Goal: Entertainment & Leisure: Browse casually

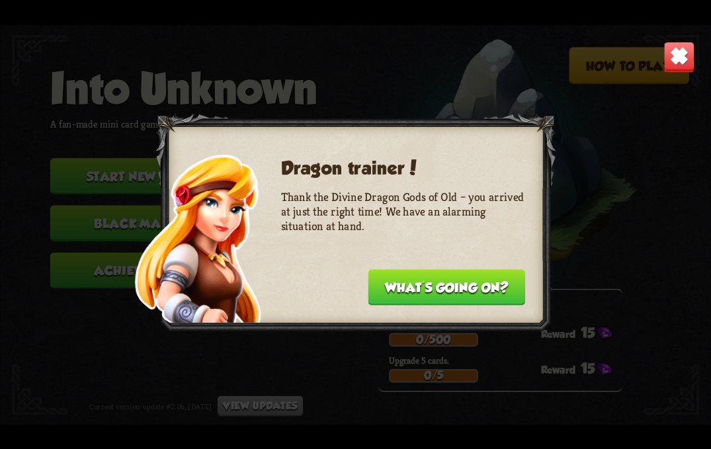
click at [668, 68] on img at bounding box center [678, 56] width 31 height 31
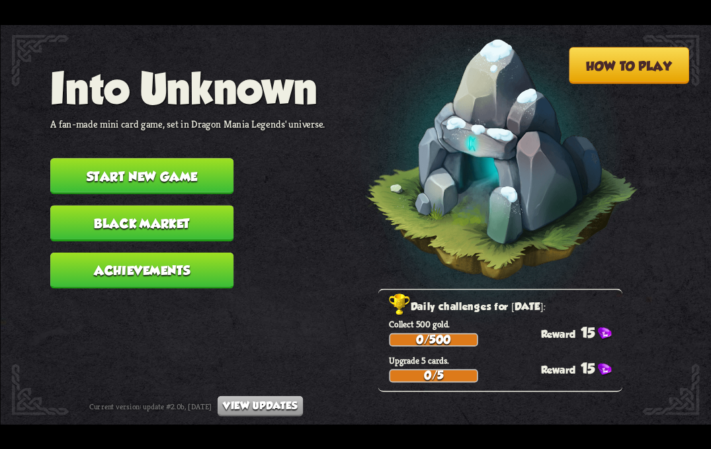
click at [189, 174] on button "Start new game" at bounding box center [141, 176] width 183 height 36
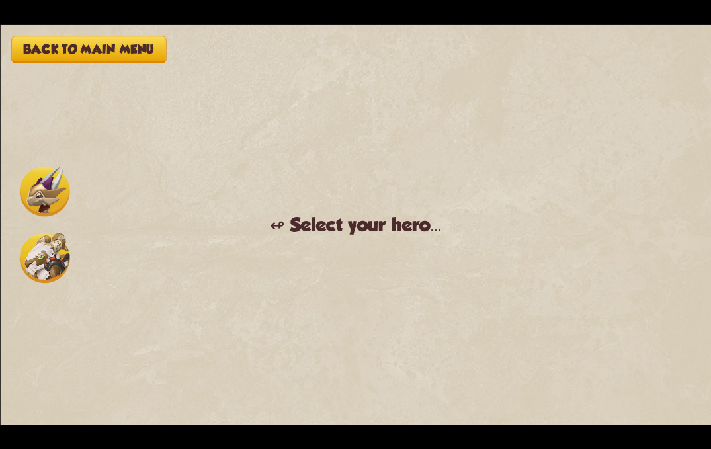
click at [46, 264] on img at bounding box center [44, 258] width 50 height 50
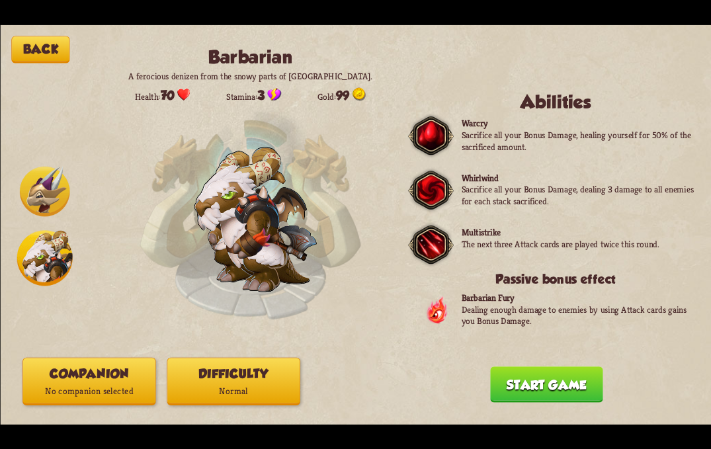
click at [536, 376] on button "Start game" at bounding box center [546, 384] width 112 height 36
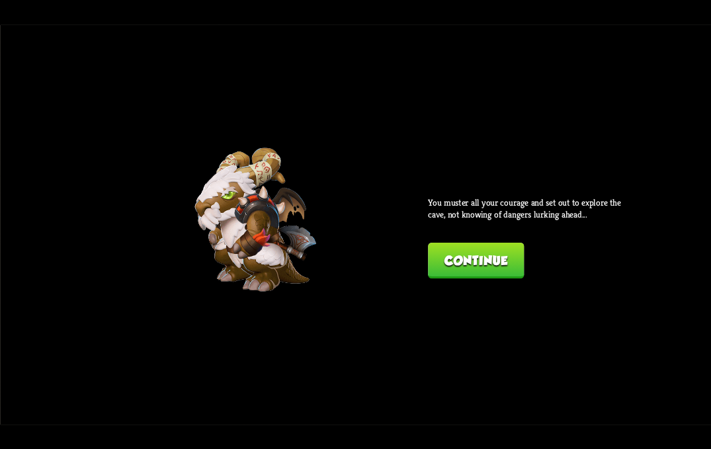
click at [461, 257] on button "Continue" at bounding box center [476, 260] width 96 height 36
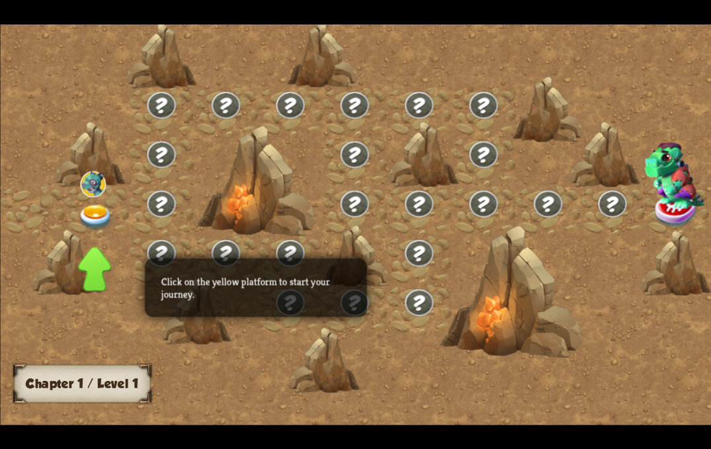
click at [77, 212] on div at bounding box center [96, 211] width 64 height 50
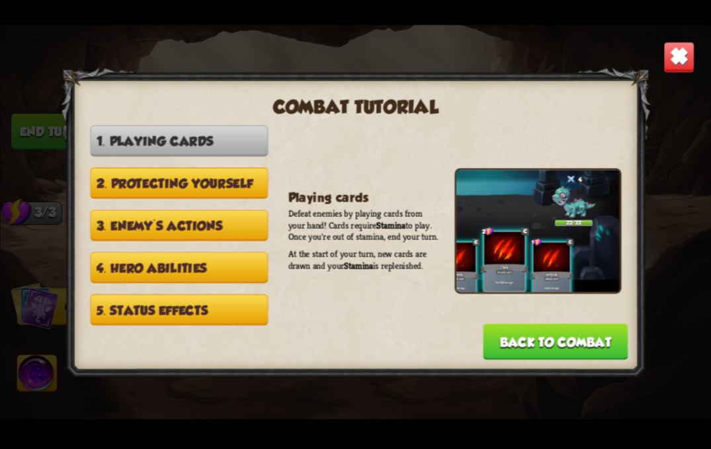
click at [518, 330] on button "Back to combat" at bounding box center [554, 341] width 145 height 36
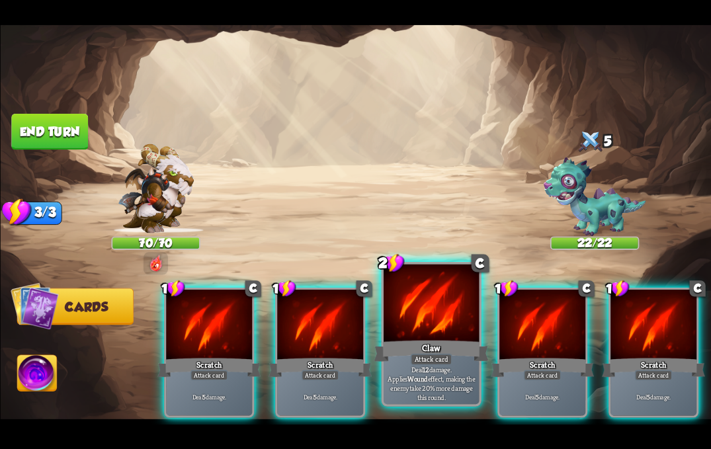
click at [442, 332] on div at bounding box center [430, 304] width 95 height 81
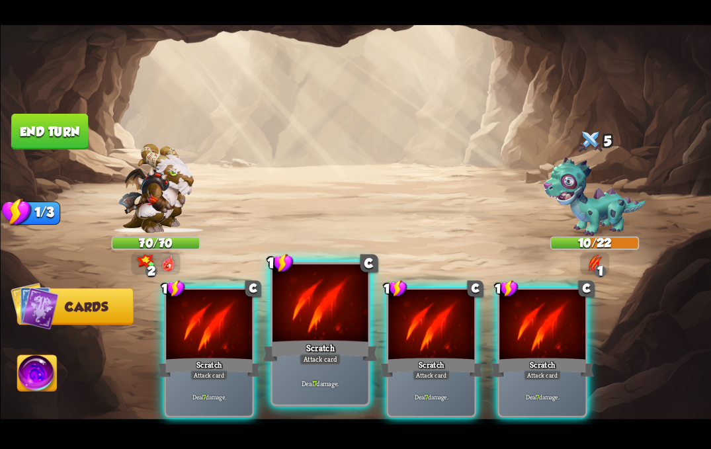
click at [317, 339] on div "Scratch" at bounding box center [319, 351] width 114 height 26
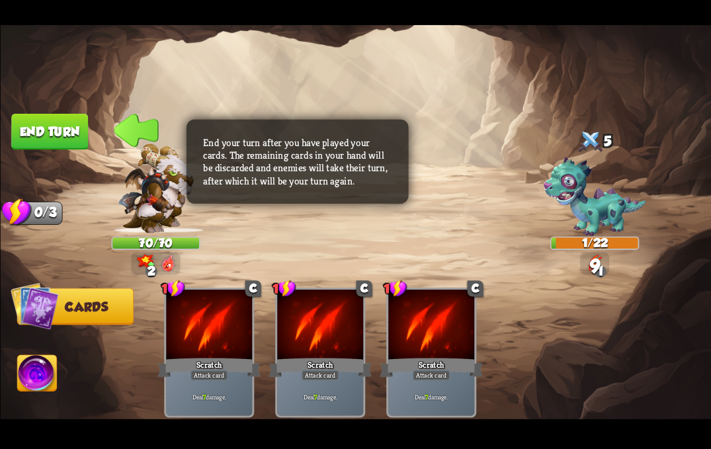
click at [22, 383] on img at bounding box center [37, 375] width 40 height 40
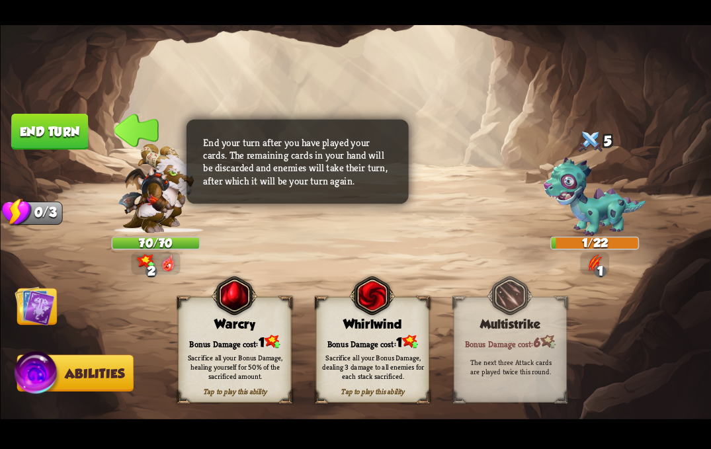
click at [364, 368] on div "Sacrifice all your Bonus Damage, dealing 3 damage to all enemies for each stack…" at bounding box center [372, 366] width 102 height 28
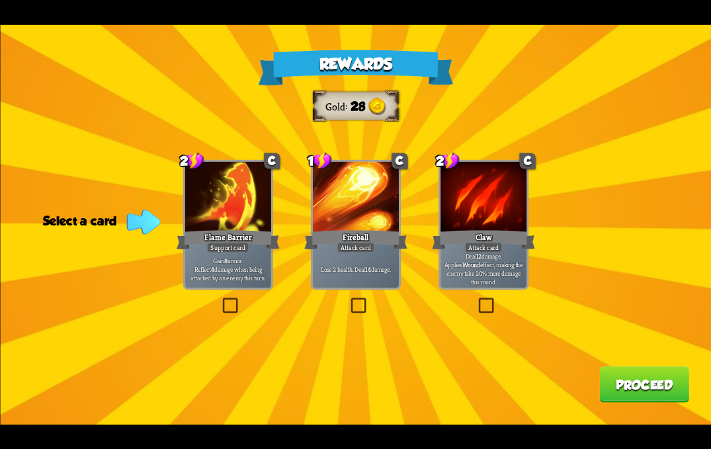
click at [239, 240] on div "Flame Barrier" at bounding box center [227, 239] width 103 height 23
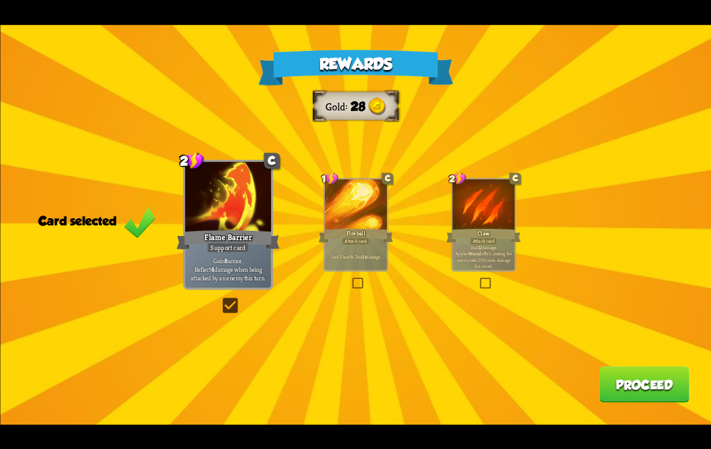
click at [646, 389] on button "Proceed" at bounding box center [644, 384] width 90 height 36
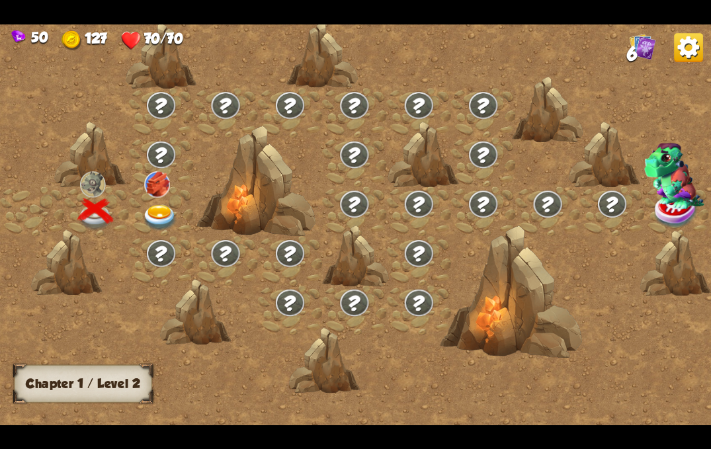
click at [153, 211] on img at bounding box center [160, 217] width 36 height 26
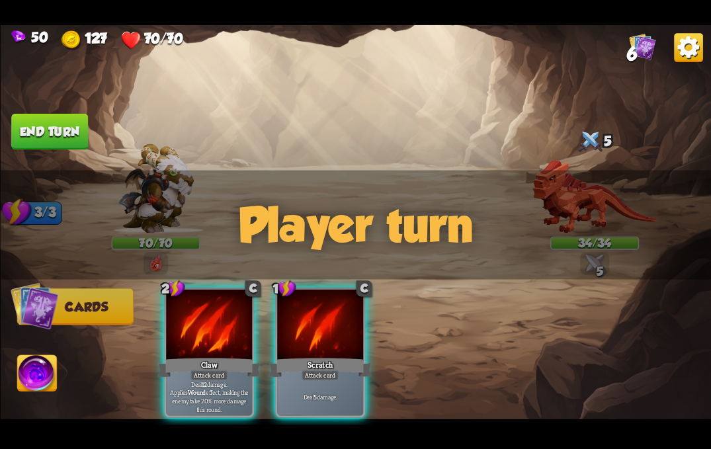
click at [557, 172] on div "Player turn" at bounding box center [355, 224] width 711 height 109
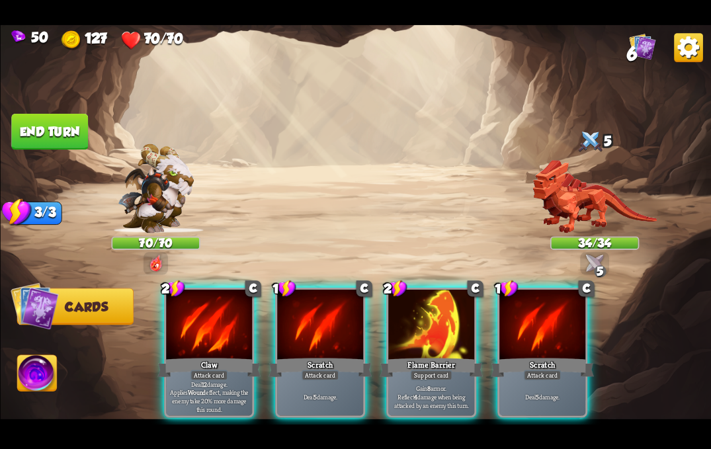
click at [559, 153] on div "5" at bounding box center [593, 142] width 89 height 29
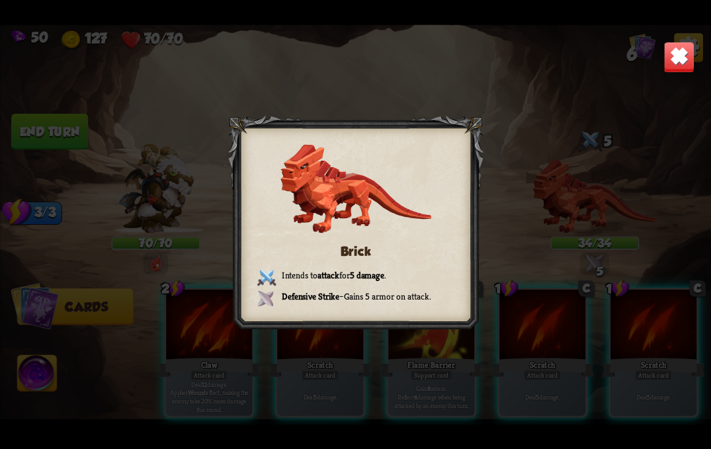
click at [667, 63] on img at bounding box center [678, 56] width 31 height 31
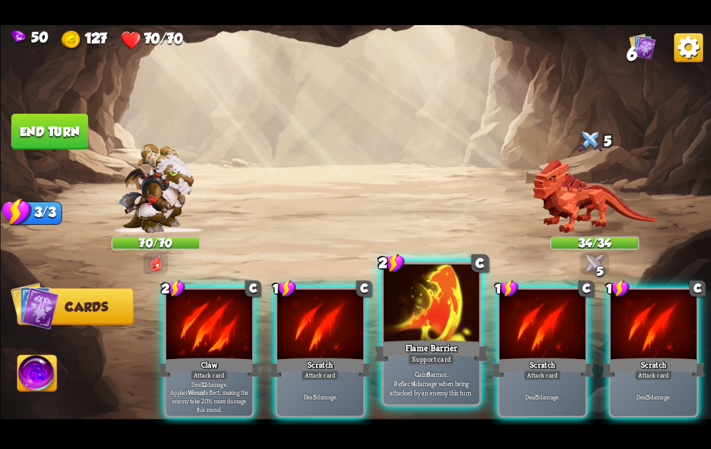
click at [410, 334] on div at bounding box center [430, 304] width 95 height 81
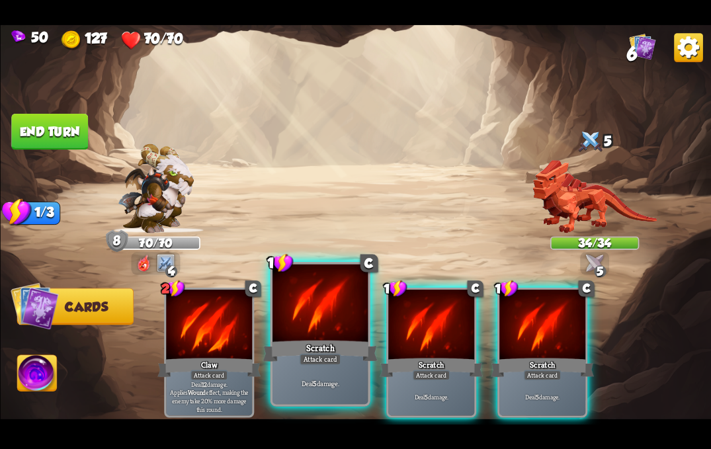
click at [298, 333] on div at bounding box center [319, 304] width 95 height 81
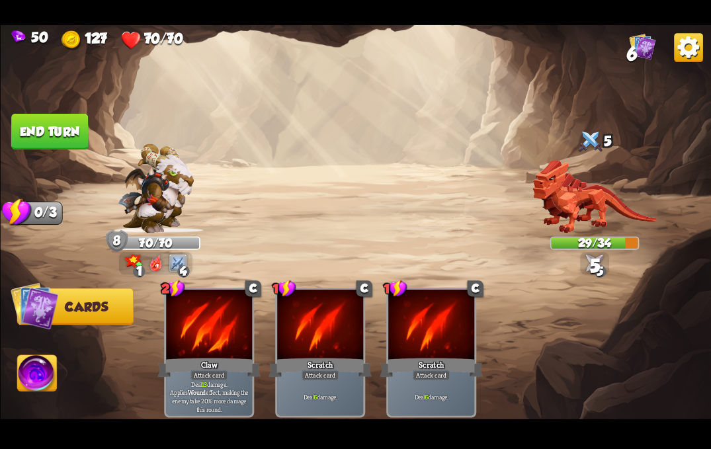
click at [67, 132] on button "End turn" at bounding box center [50, 131] width 78 height 37
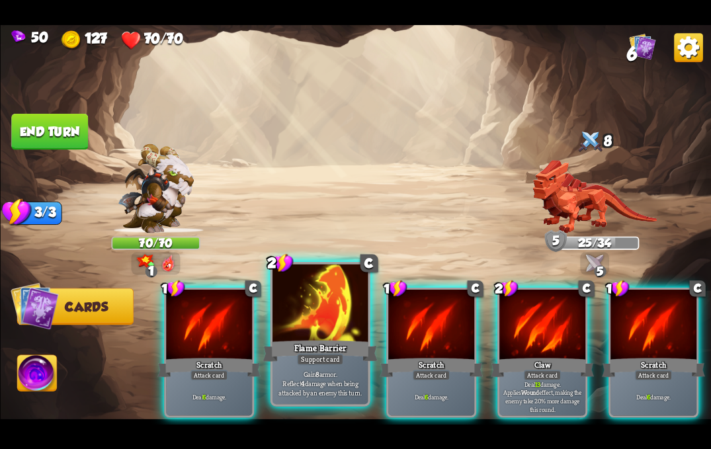
click at [317, 345] on div "Flame Barrier" at bounding box center [319, 351] width 114 height 26
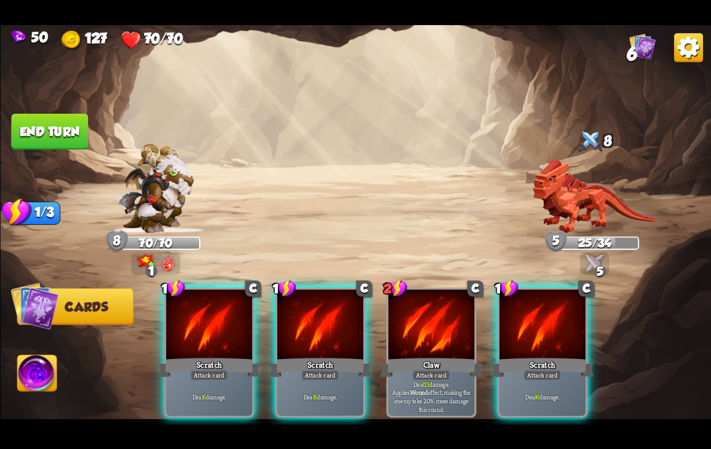
click at [317, 356] on div "Scratch" at bounding box center [319, 367] width 103 height 23
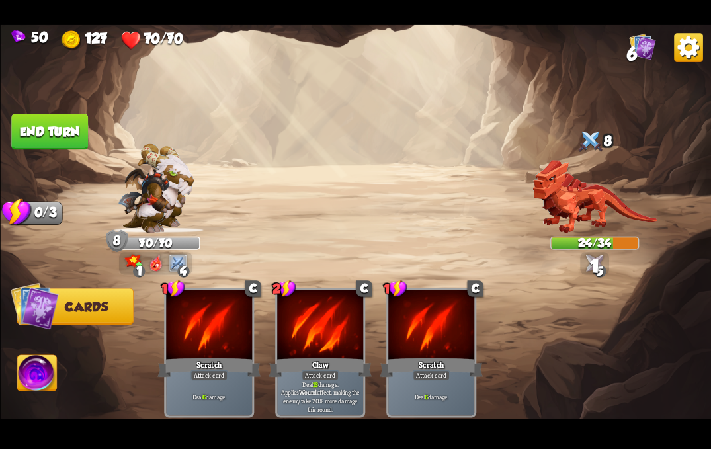
click at [61, 136] on button "End turn" at bounding box center [49, 131] width 79 height 37
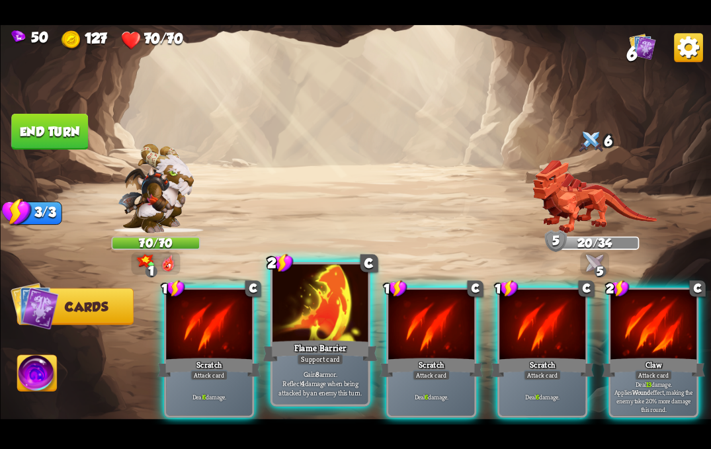
click at [350, 346] on div "Flame Barrier" at bounding box center [319, 351] width 114 height 26
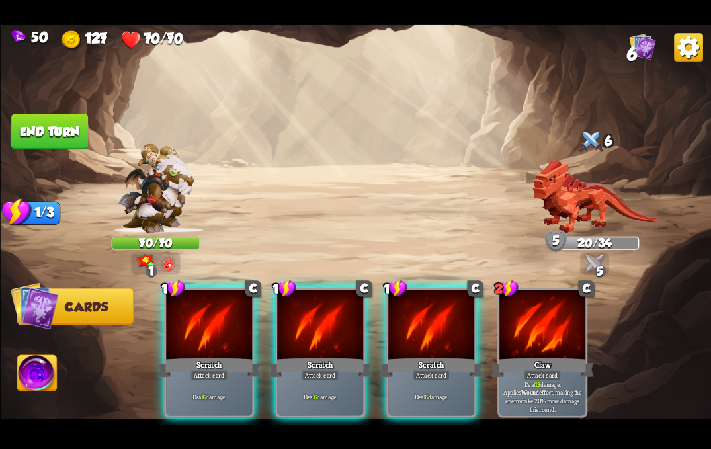
click at [350, 356] on div "Scratch" at bounding box center [319, 367] width 103 height 23
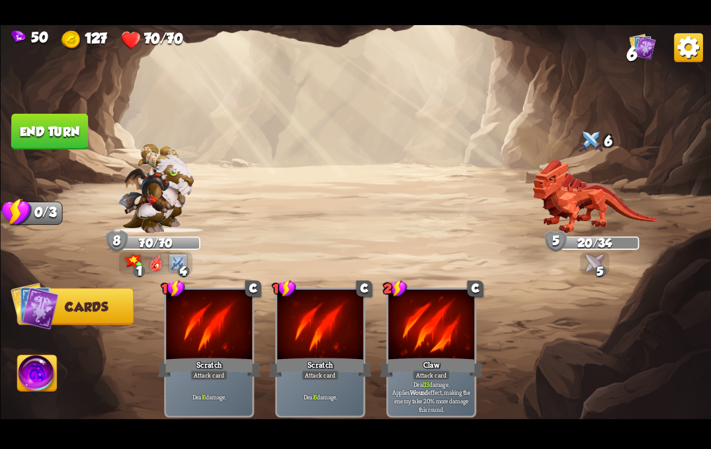
click at [48, 114] on button "End turn" at bounding box center [49, 132] width 77 height 36
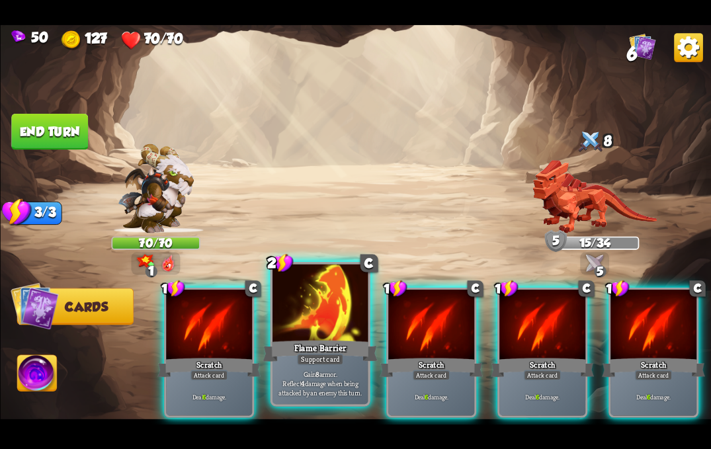
click at [301, 348] on div "Flame Barrier" at bounding box center [319, 351] width 114 height 26
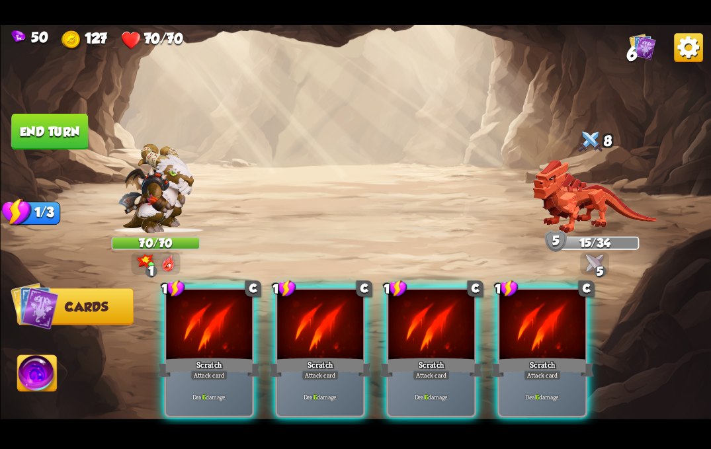
click at [301, 356] on div "Scratch" at bounding box center [319, 367] width 103 height 23
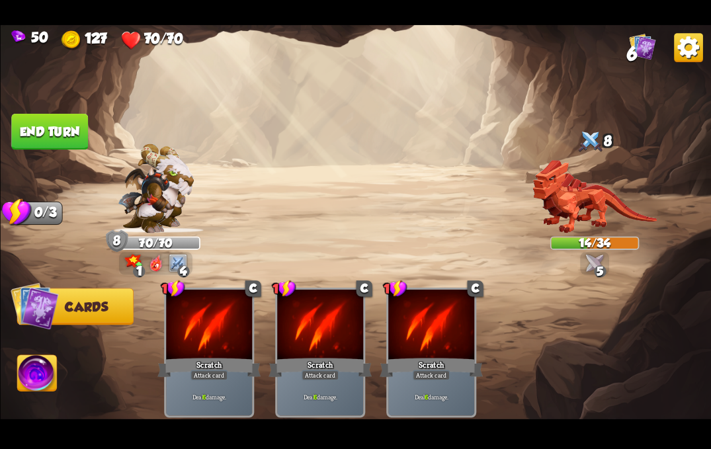
click at [49, 122] on button "End turn" at bounding box center [50, 131] width 78 height 37
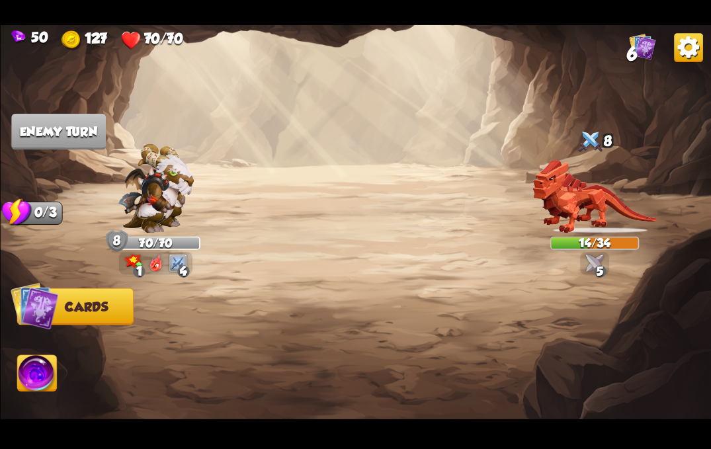
click at [122, 215] on img at bounding box center [156, 187] width 76 height 89
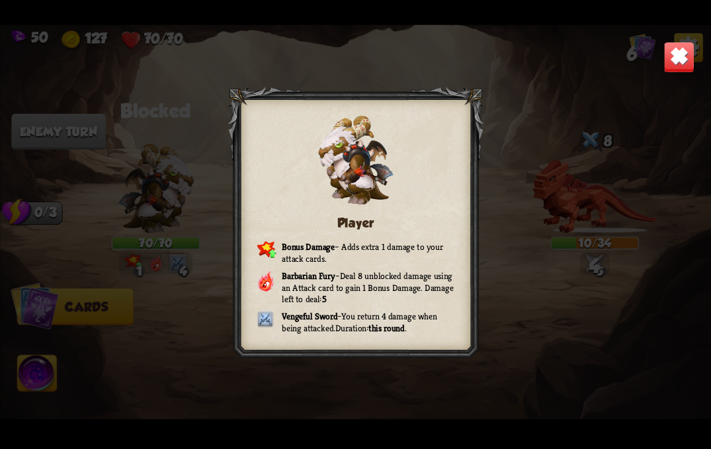
click at [668, 58] on img at bounding box center [678, 56] width 31 height 31
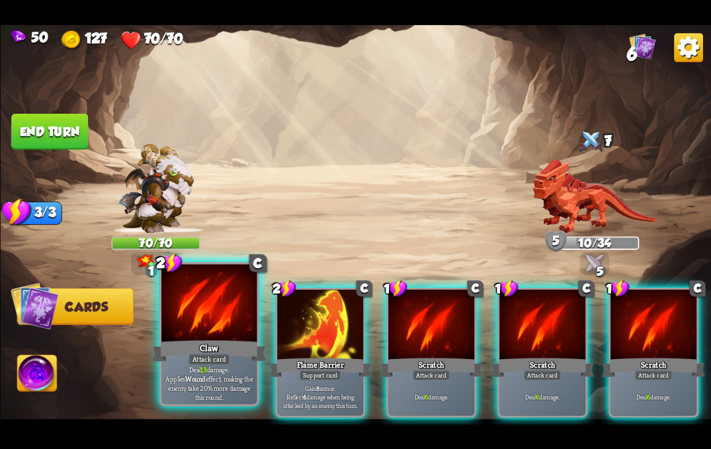
click at [219, 365] on div "Attack card" at bounding box center [209, 359] width 42 height 12
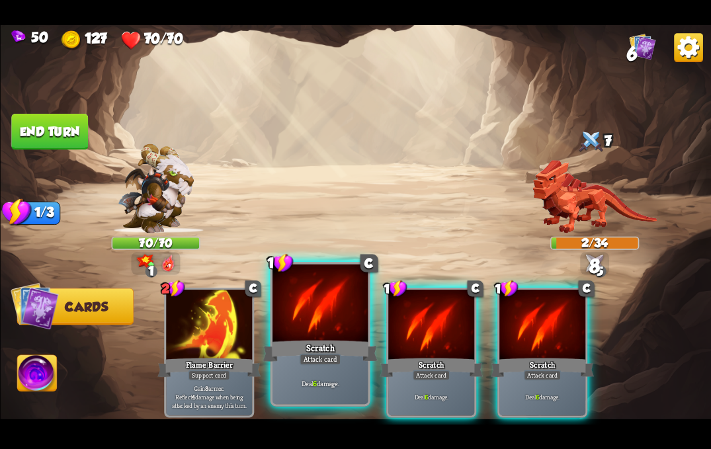
click at [357, 332] on div at bounding box center [319, 304] width 95 height 81
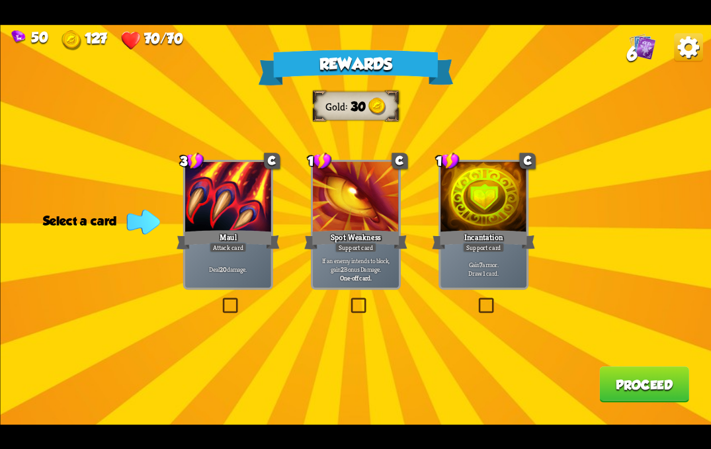
click at [473, 292] on div "Rewards Gold 30 Select a card 3 C Maul Attack card Deal 20 damage. 1 C Spot Wea…" at bounding box center [355, 224] width 711 height 400
click at [475, 299] on label at bounding box center [475, 299] width 0 height 0
click at [0, 0] on input "checkbox" at bounding box center [0, 0] width 0 height 0
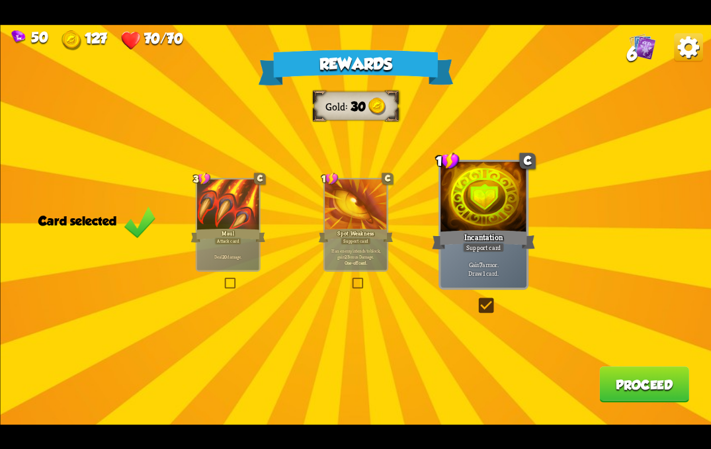
click at [638, 382] on button "Proceed" at bounding box center [644, 384] width 90 height 36
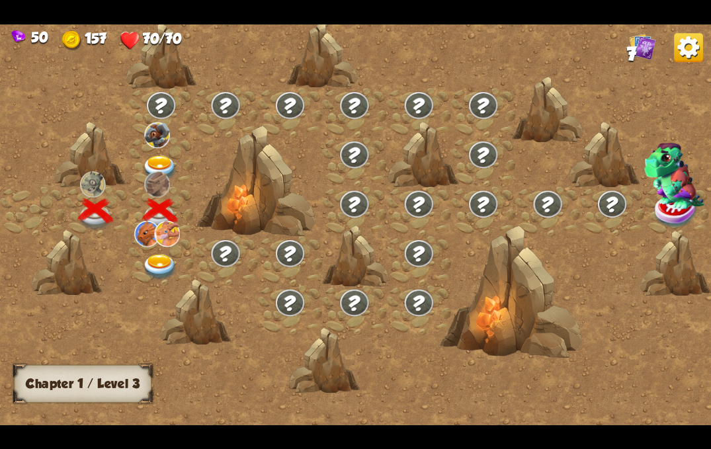
click at [160, 256] on img at bounding box center [160, 267] width 36 height 26
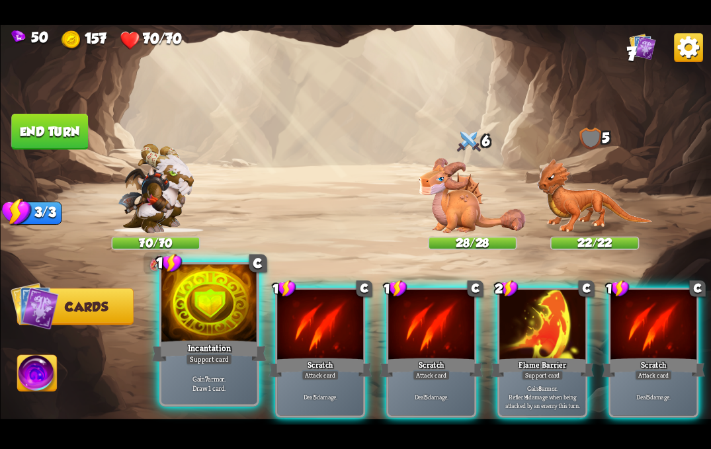
click at [215, 313] on div at bounding box center [208, 304] width 95 height 81
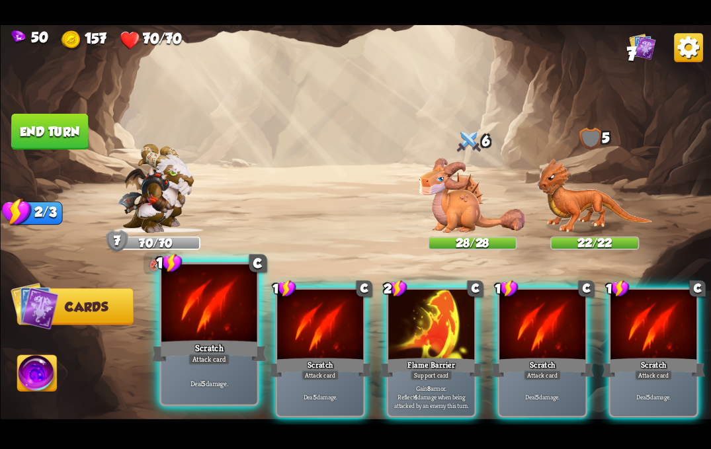
click at [187, 334] on div at bounding box center [208, 304] width 95 height 81
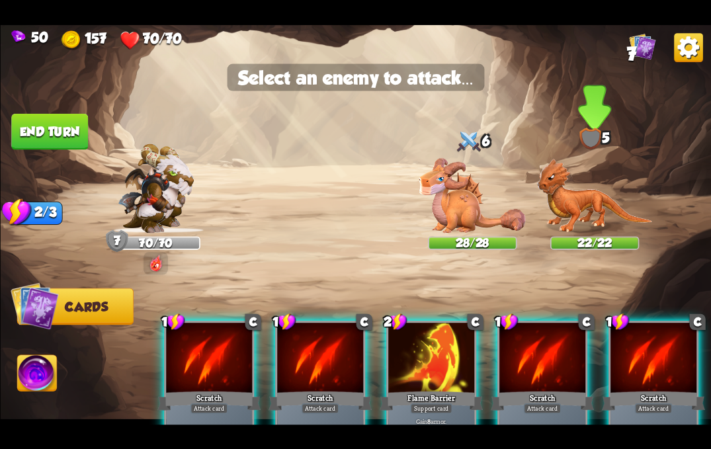
click at [560, 194] on img at bounding box center [594, 195] width 116 height 75
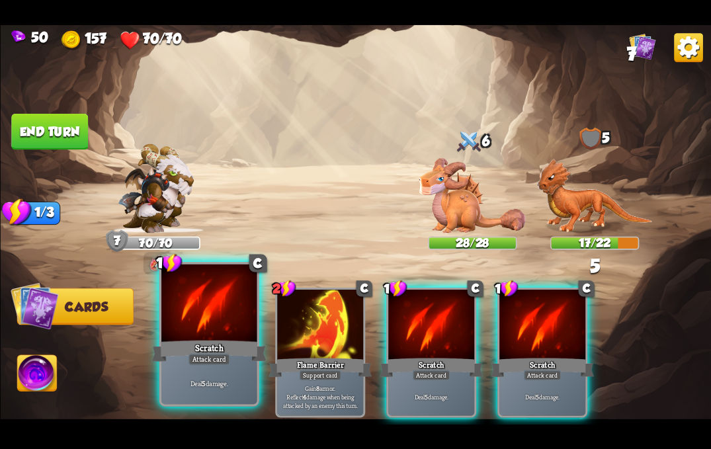
click at [194, 332] on div at bounding box center [208, 304] width 95 height 81
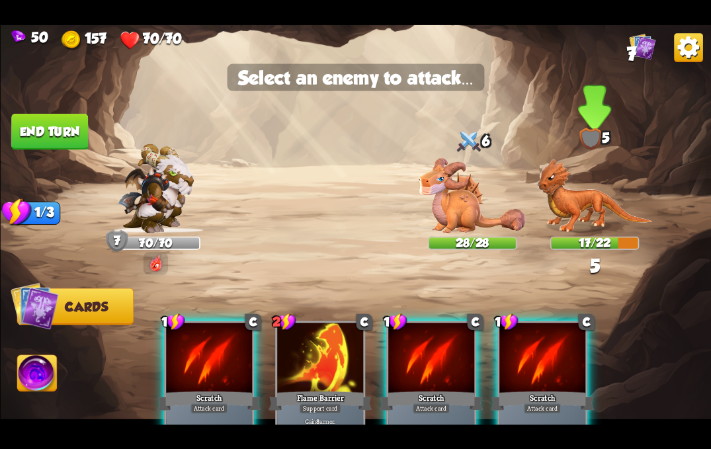
click at [593, 206] on img at bounding box center [594, 195] width 116 height 75
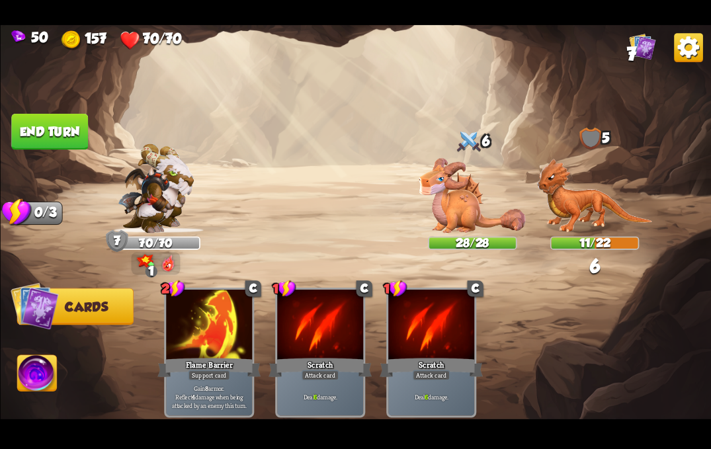
click at [56, 129] on button "End turn" at bounding box center [49, 131] width 77 height 36
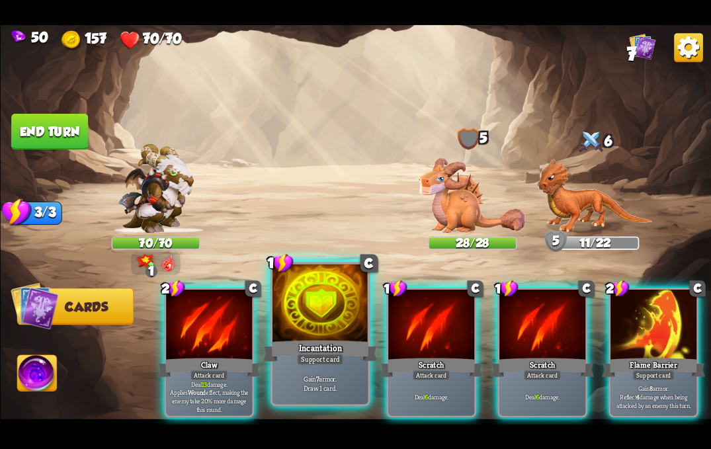
click at [318, 340] on div "Incantation" at bounding box center [319, 351] width 114 height 26
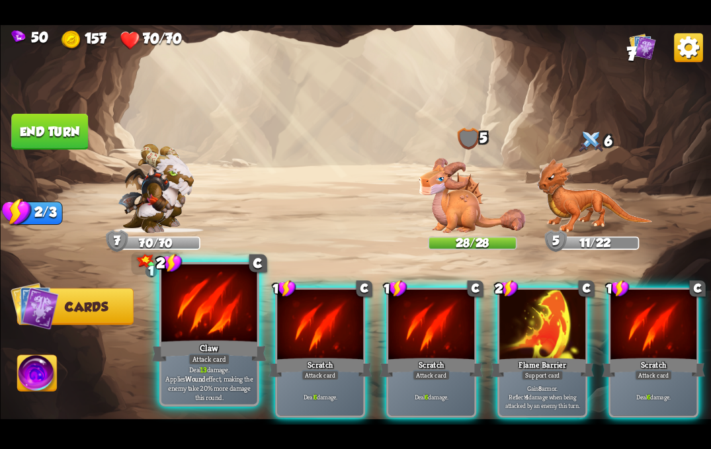
click at [217, 361] on div "Attack card" at bounding box center [209, 359] width 42 height 12
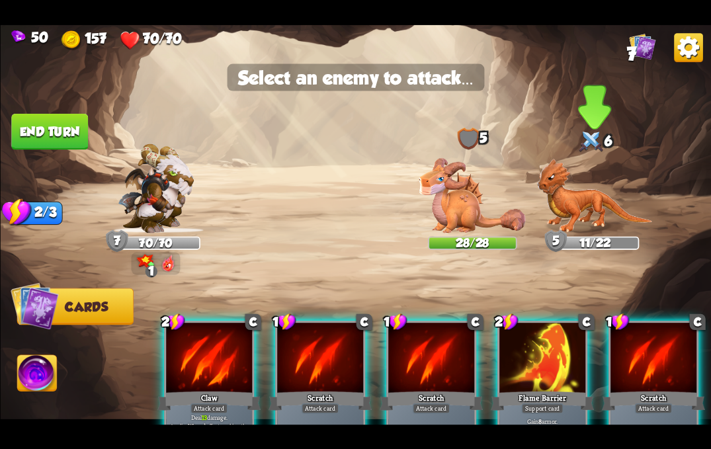
click at [592, 204] on img at bounding box center [594, 195] width 116 height 75
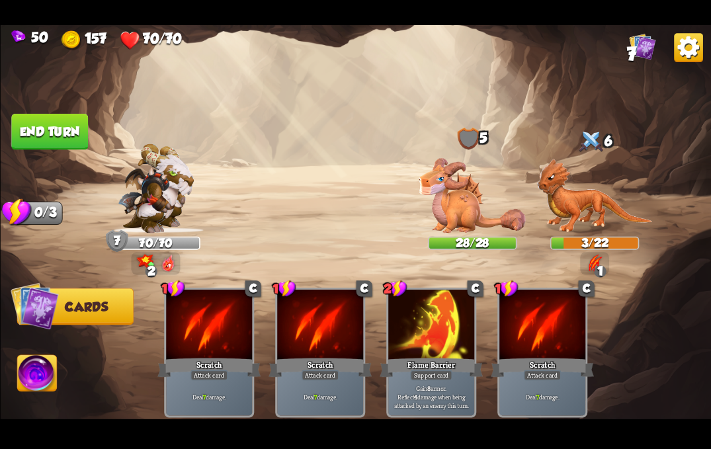
click at [56, 132] on button "End turn" at bounding box center [49, 132] width 77 height 36
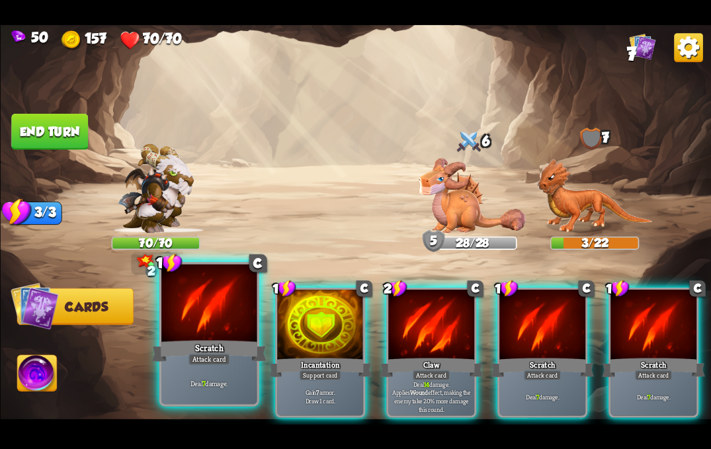
click at [228, 337] on div at bounding box center [208, 304] width 95 height 81
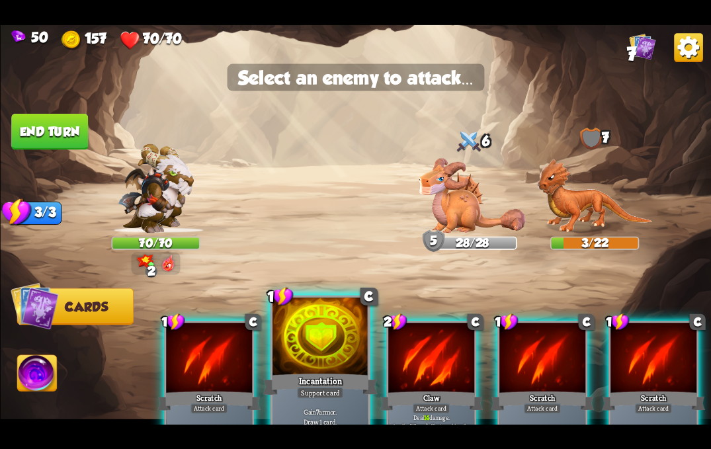
click at [309, 367] on div at bounding box center [319, 337] width 95 height 81
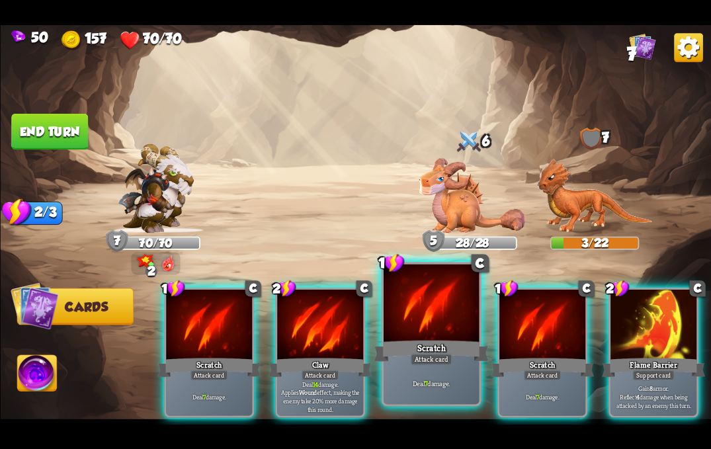
click at [434, 320] on div at bounding box center [430, 304] width 95 height 81
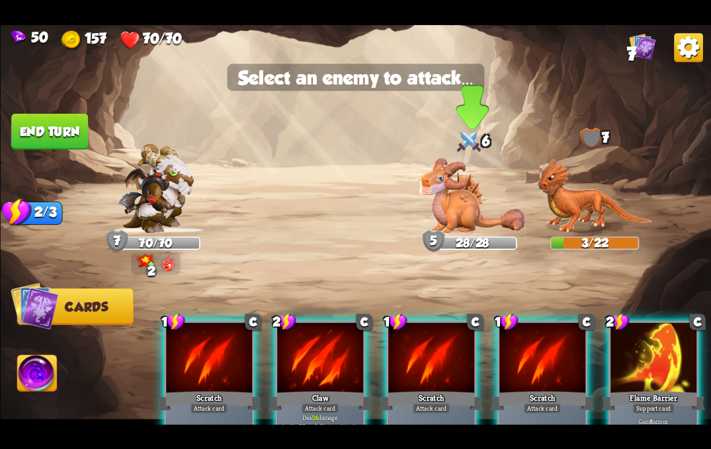
click at [453, 194] on img at bounding box center [471, 195] width 106 height 75
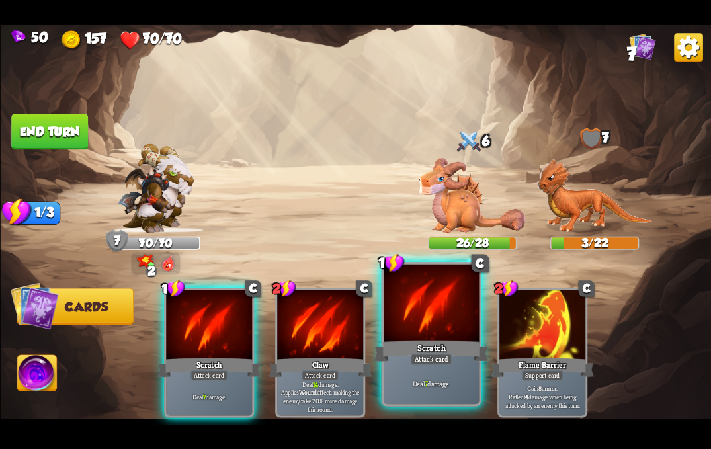
click at [424, 342] on div "Scratch" at bounding box center [430, 351] width 114 height 26
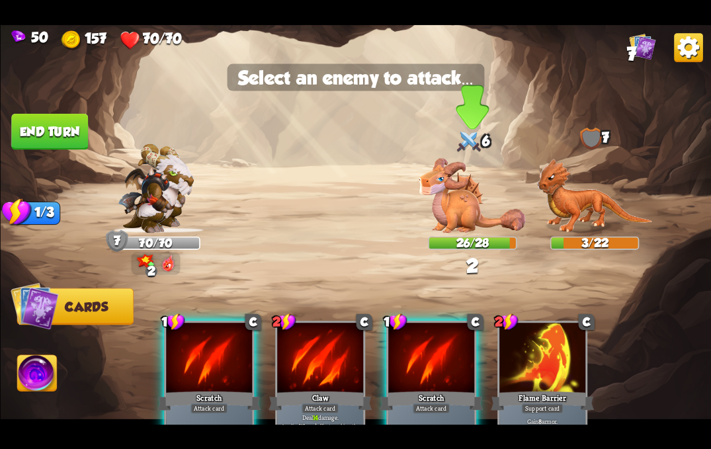
click at [444, 222] on img at bounding box center [471, 195] width 106 height 75
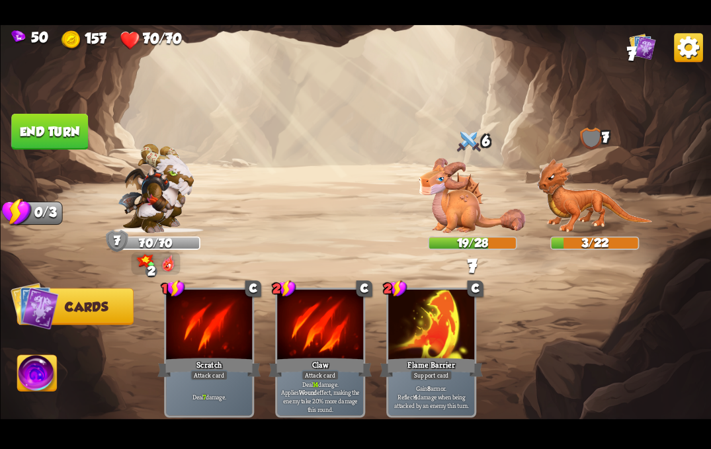
click at [46, 135] on button "End turn" at bounding box center [49, 132] width 77 height 36
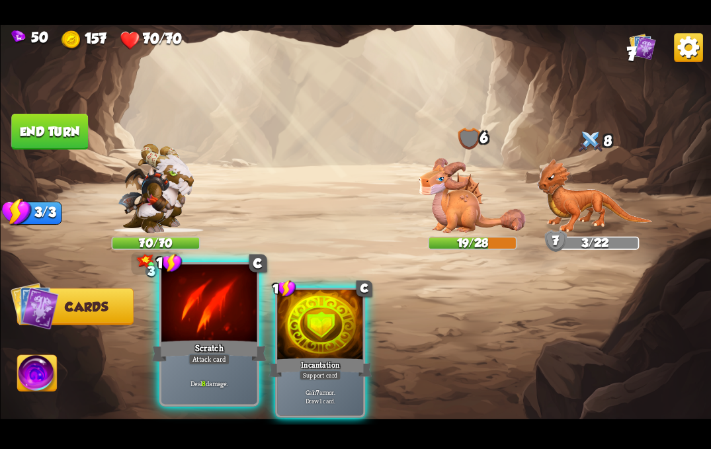
click at [210, 332] on div at bounding box center [208, 304] width 95 height 81
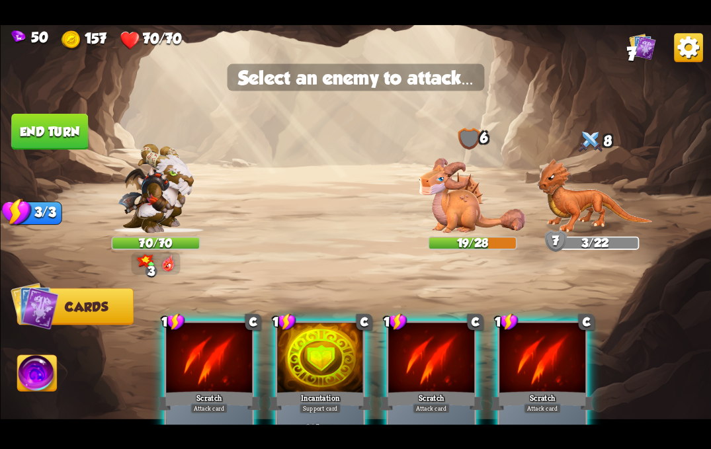
click at [453, 206] on div "Player turn" at bounding box center [355, 224] width 711 height 109
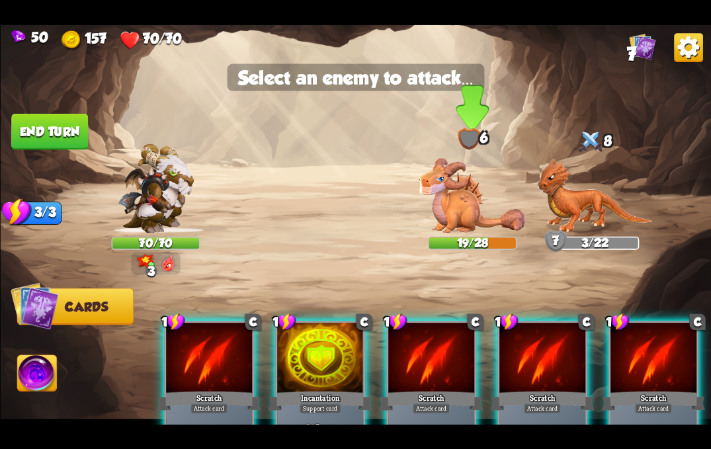
click at [459, 194] on img at bounding box center [471, 195] width 106 height 75
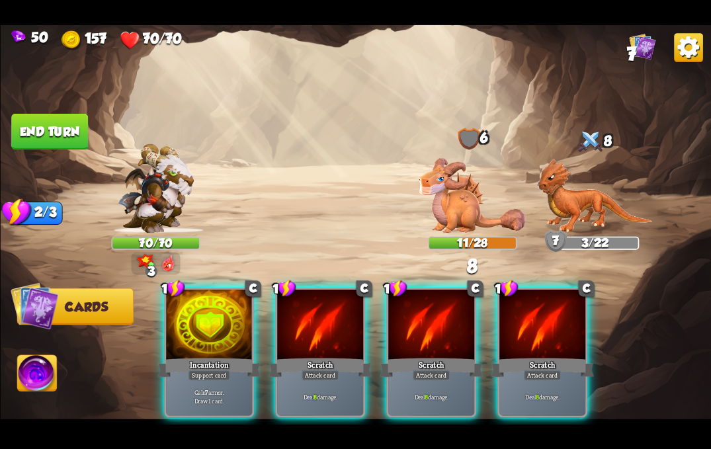
drag, startPoint x: 405, startPoint y: 348, endPoint x: 440, endPoint y: 243, distance: 111.2
click at [405, 356] on div "Scratch" at bounding box center [430, 367] width 103 height 23
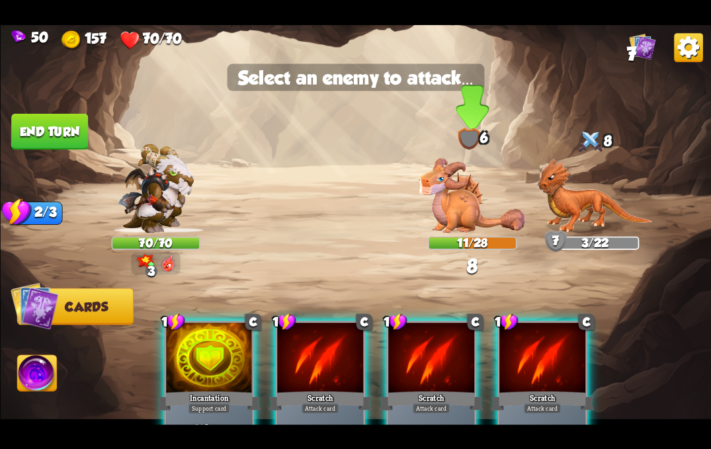
click at [467, 200] on img at bounding box center [471, 195] width 106 height 75
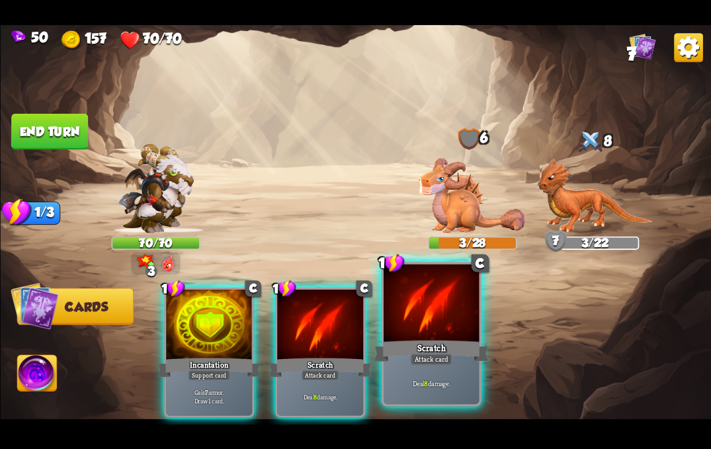
click at [428, 366] on div "Deal 8 damage." at bounding box center [430, 383] width 95 height 42
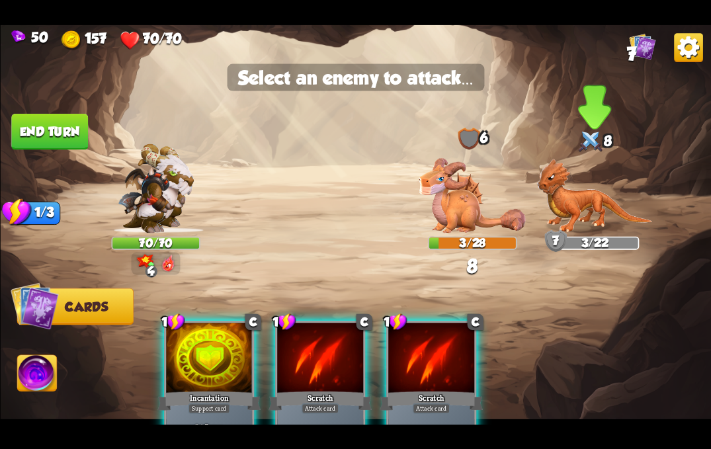
click at [564, 207] on img at bounding box center [594, 195] width 116 height 75
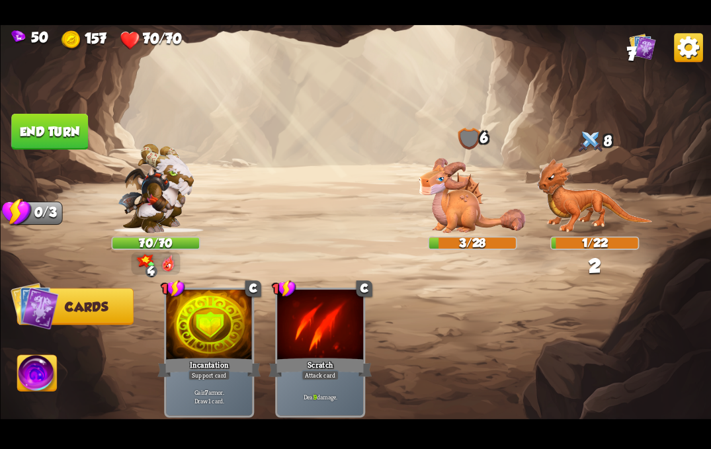
click at [43, 374] on img at bounding box center [37, 375] width 40 height 40
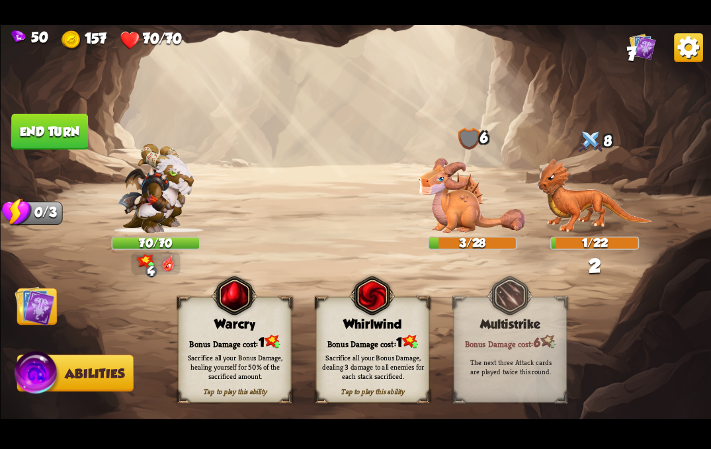
click at [357, 326] on div "Whirlwind" at bounding box center [372, 324] width 112 height 15
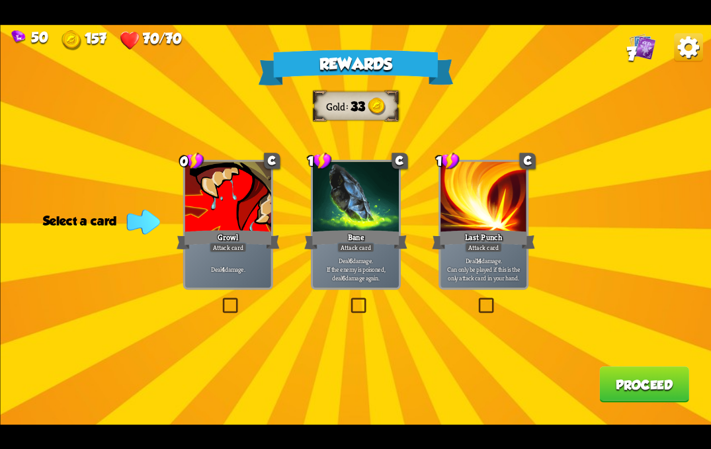
click at [336, 223] on div at bounding box center [355, 197] width 86 height 73
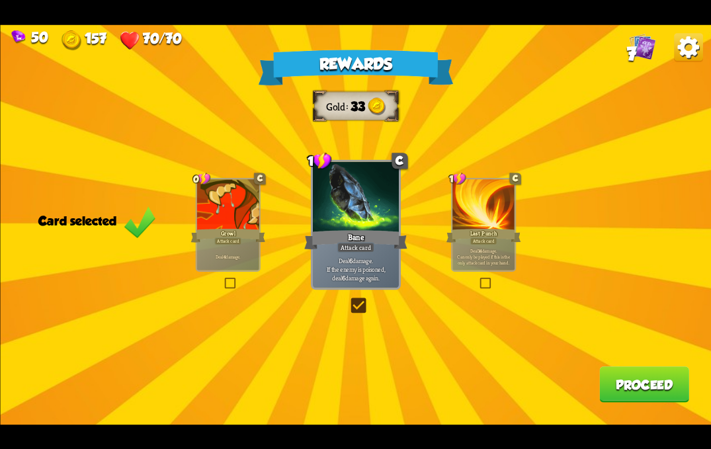
click at [623, 391] on button "Proceed" at bounding box center [644, 384] width 90 height 36
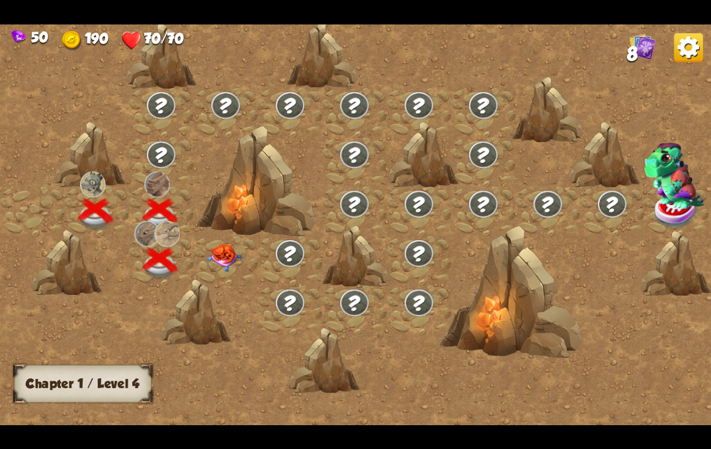
click at [220, 247] on img at bounding box center [224, 257] width 36 height 28
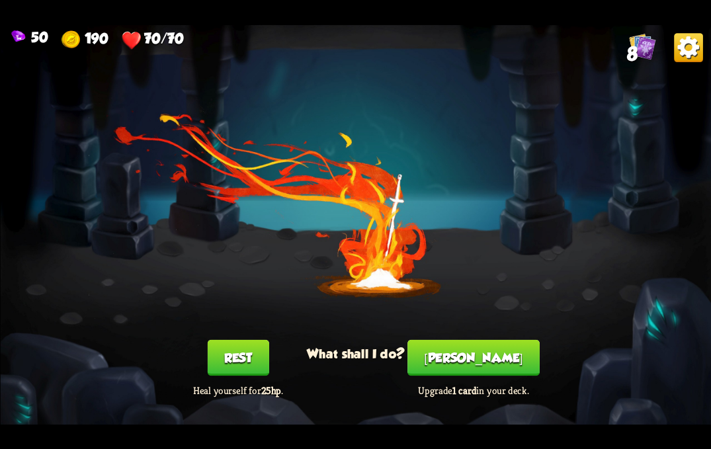
click at [486, 372] on button "[PERSON_NAME]" at bounding box center [473, 357] width 132 height 36
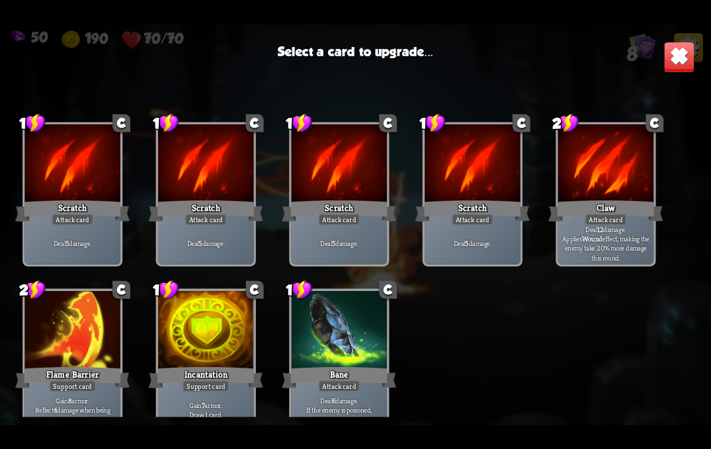
click at [195, 355] on div at bounding box center [205, 331] width 95 height 81
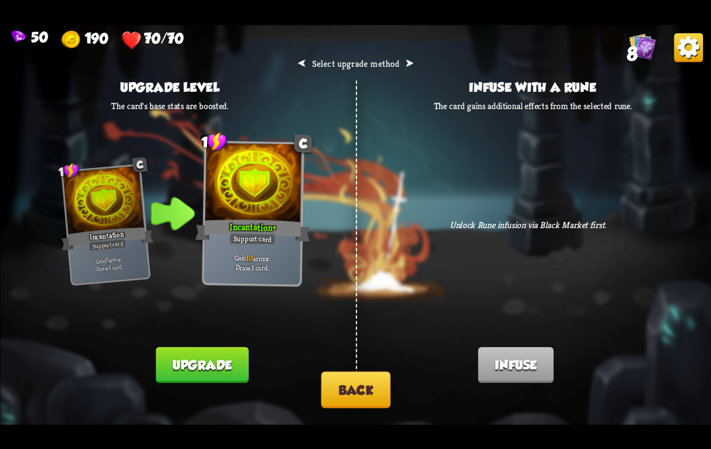
click at [341, 386] on button "Back" at bounding box center [355, 389] width 69 height 36
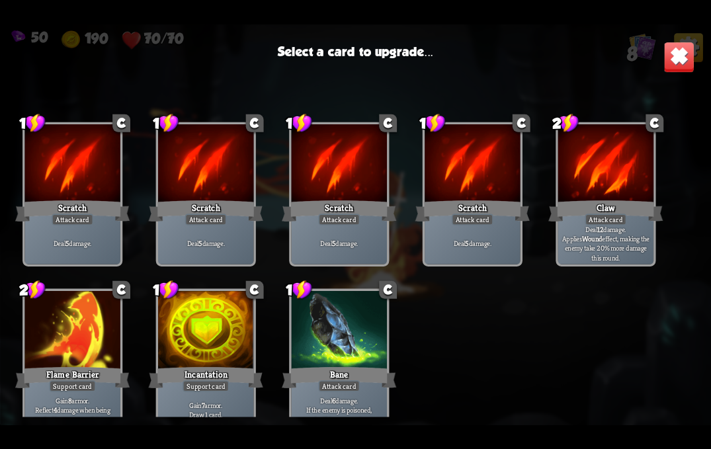
click at [578, 209] on div "Claw" at bounding box center [605, 211] width 114 height 26
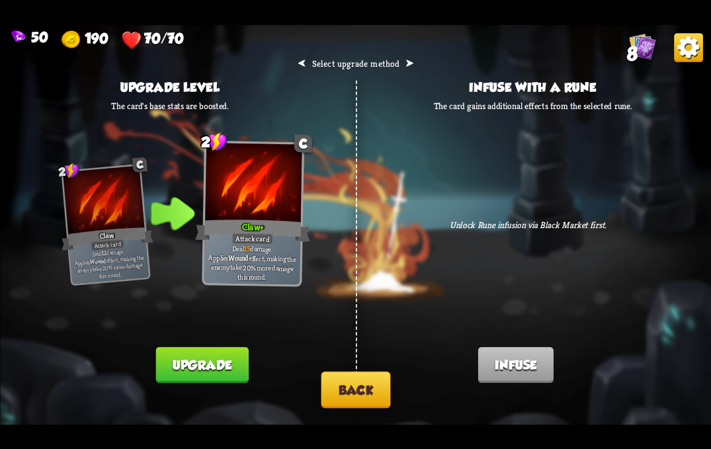
click at [360, 396] on button "Back" at bounding box center [355, 389] width 69 height 36
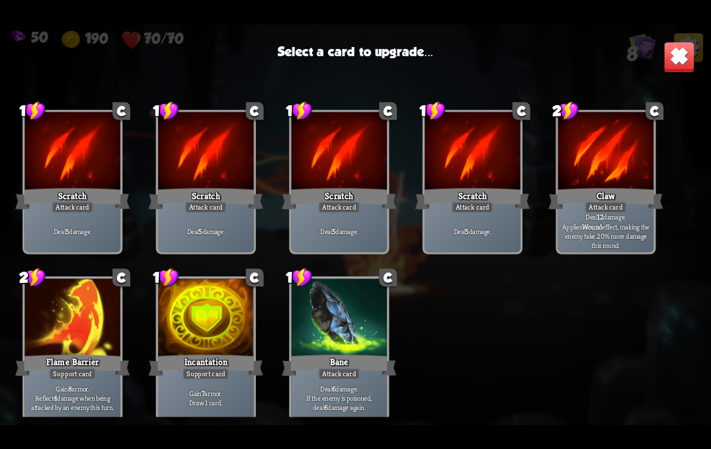
scroll to position [19, 0]
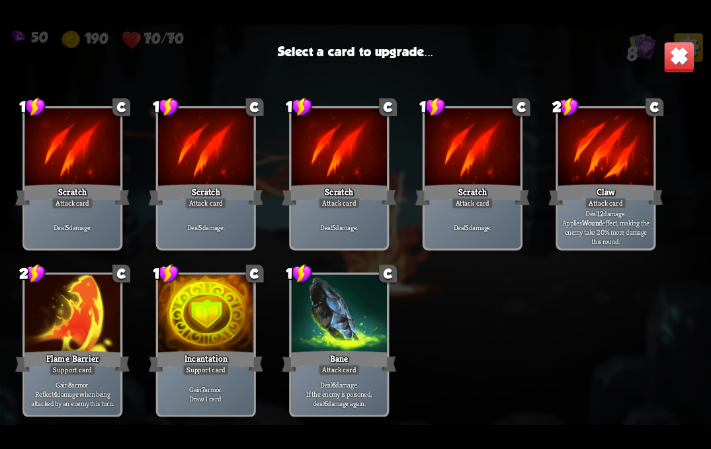
click at [53, 297] on div at bounding box center [71, 314] width 95 height 81
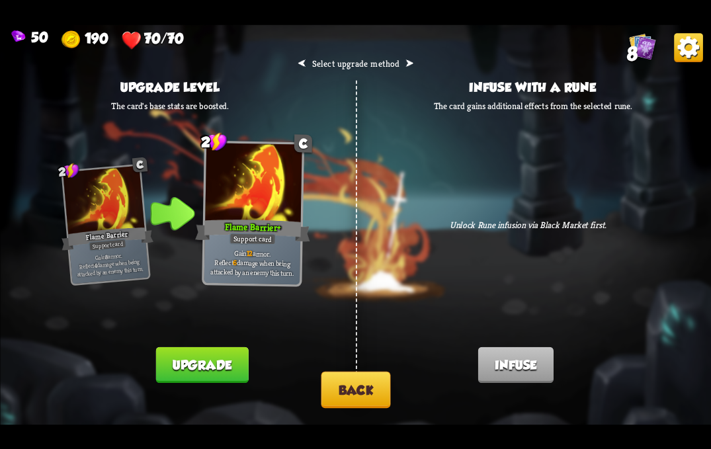
click at [357, 392] on button "Back" at bounding box center [355, 389] width 69 height 36
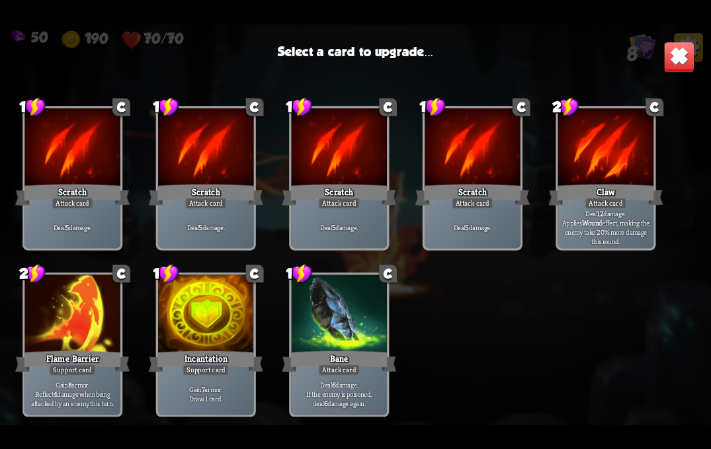
click at [218, 315] on div at bounding box center [205, 314] width 95 height 81
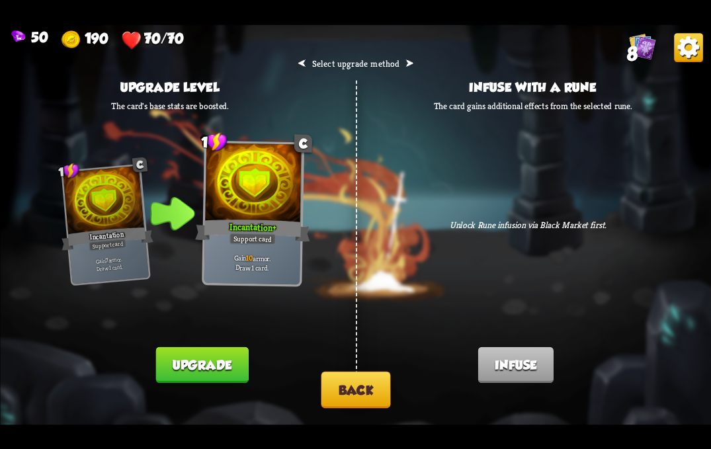
click at [338, 375] on button "Back" at bounding box center [355, 389] width 69 height 36
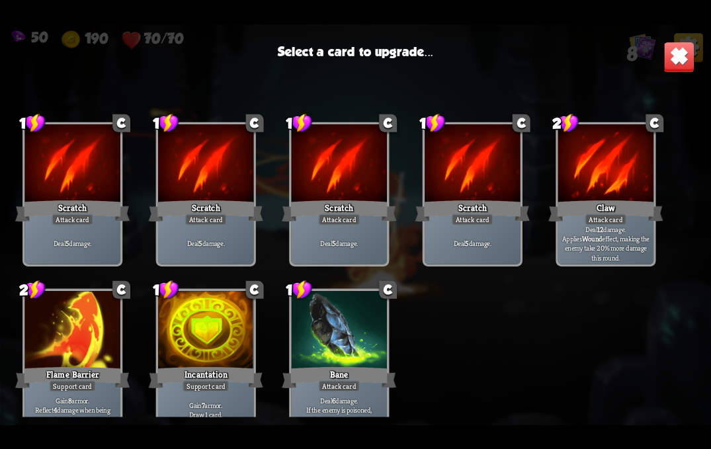
click at [340, 366] on div "Bane" at bounding box center [339, 377] width 114 height 26
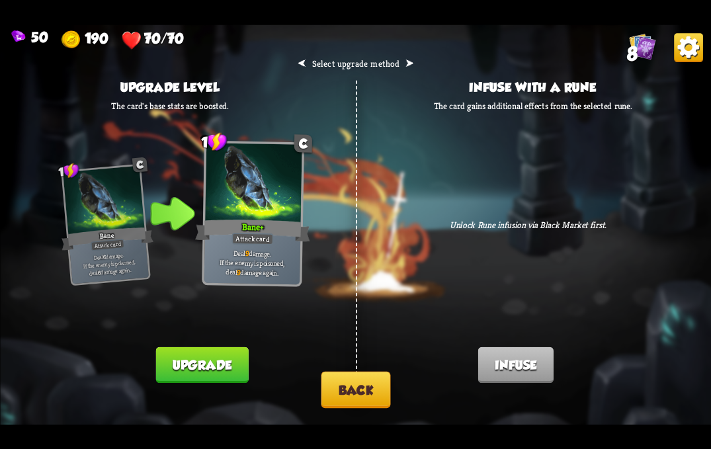
click at [343, 393] on button "Back" at bounding box center [355, 389] width 69 height 36
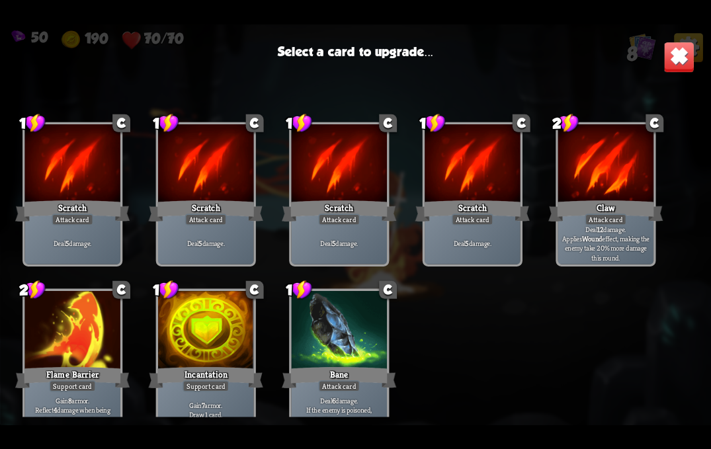
click at [88, 186] on div at bounding box center [71, 164] width 95 height 81
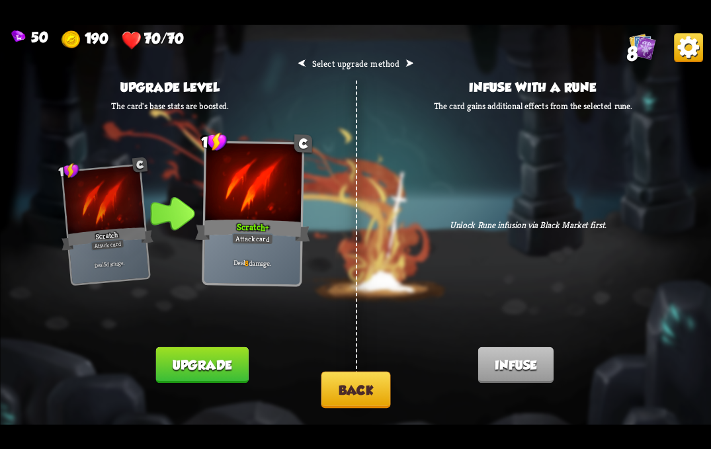
click at [350, 393] on button "Back" at bounding box center [355, 389] width 69 height 36
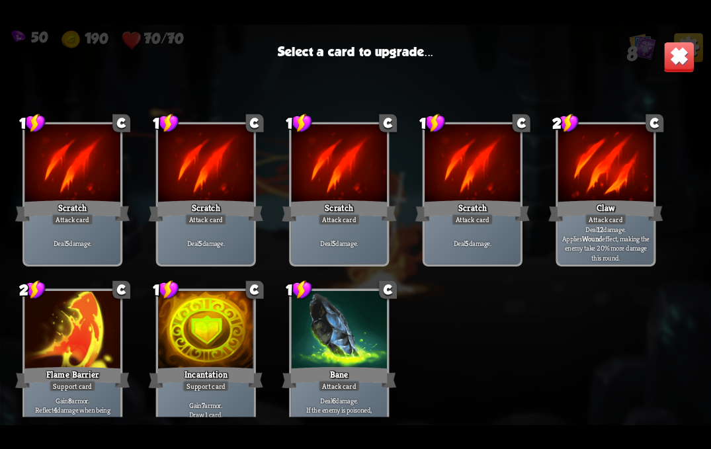
click at [188, 335] on div at bounding box center [205, 331] width 95 height 81
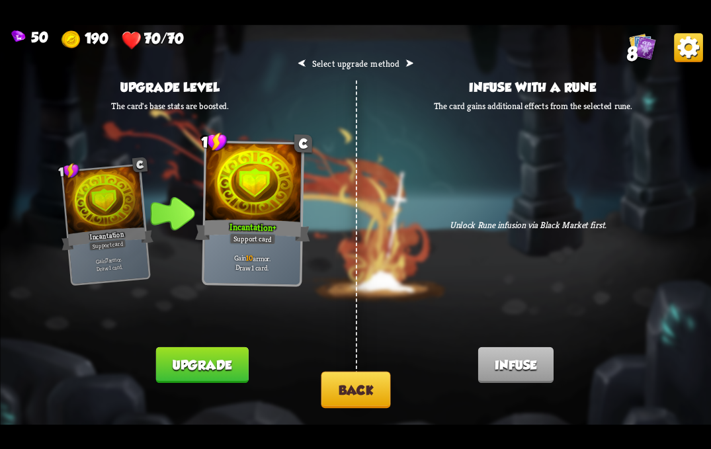
click at [166, 354] on button "Upgrade" at bounding box center [201, 364] width 93 height 36
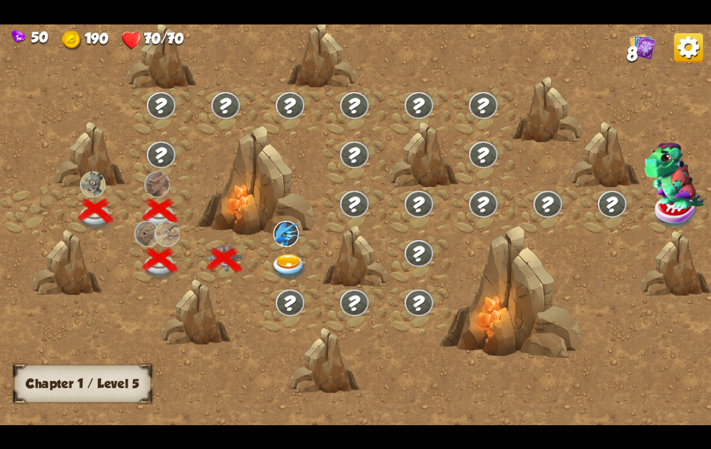
click at [293, 254] on img at bounding box center [289, 267] width 36 height 26
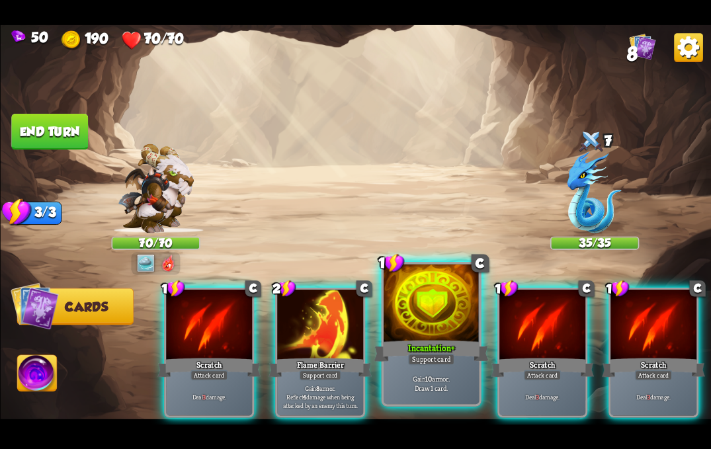
click at [406, 347] on div "Incantation+" at bounding box center [430, 351] width 114 height 26
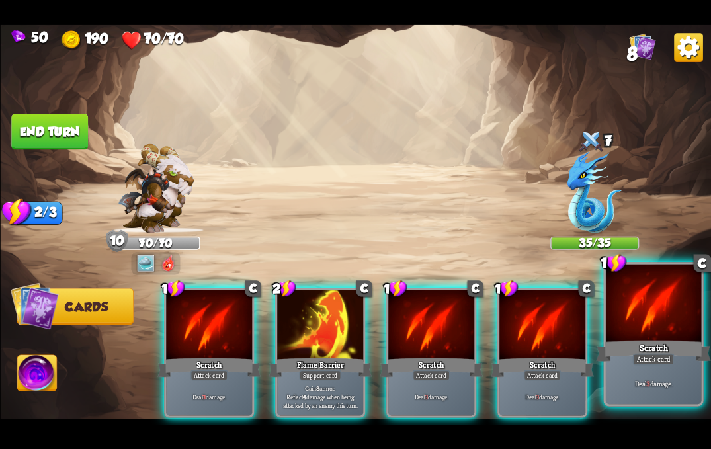
click at [615, 347] on div "Scratch" at bounding box center [653, 351] width 114 height 26
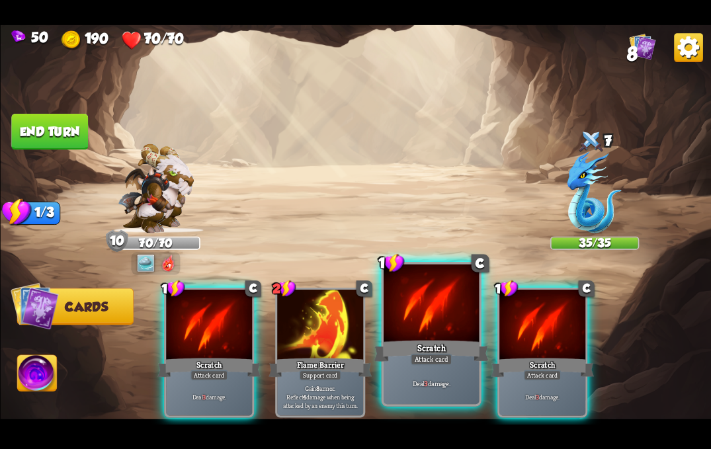
click at [440, 357] on div "Attack card" at bounding box center [431, 359] width 42 height 12
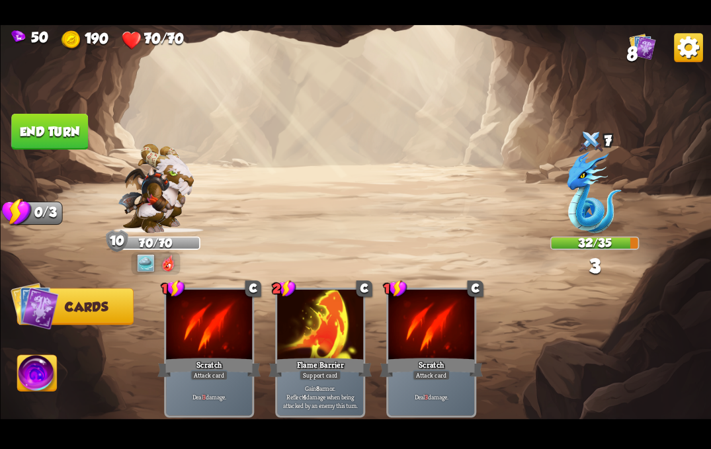
click at [70, 130] on button "End turn" at bounding box center [49, 131] width 77 height 36
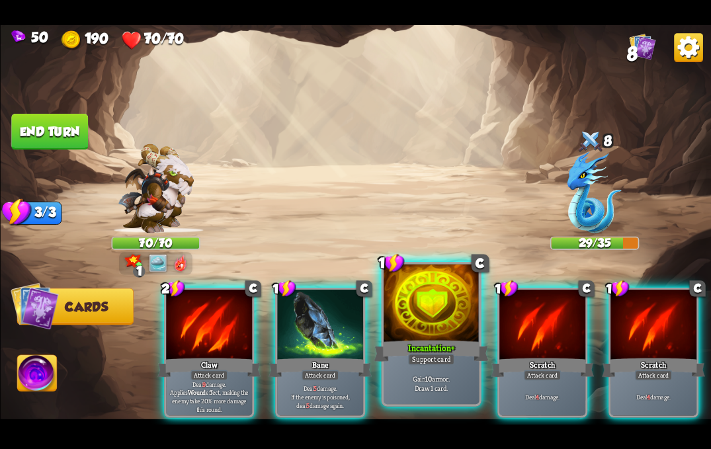
click at [439, 343] on div "Incantation+" at bounding box center [430, 351] width 114 height 26
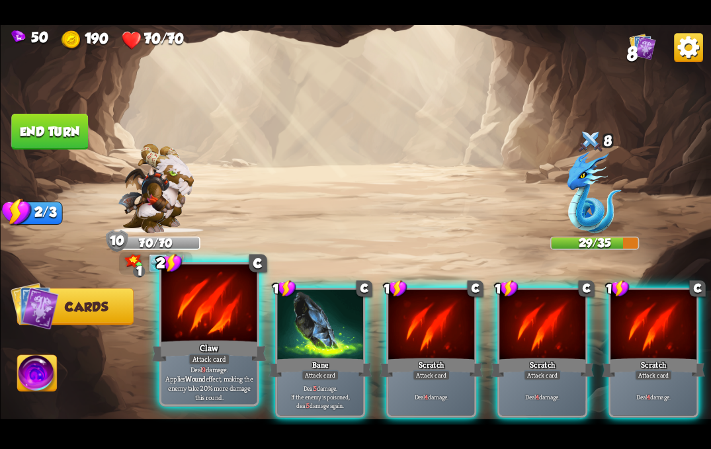
click at [212, 329] on div at bounding box center [208, 304] width 95 height 81
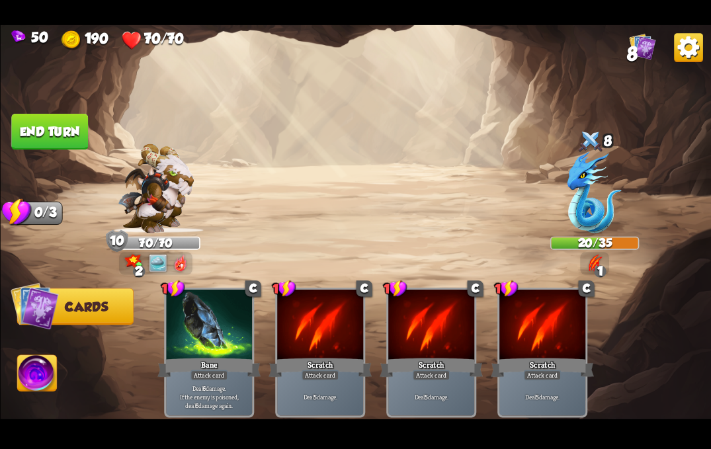
click at [38, 127] on button "End turn" at bounding box center [49, 131] width 77 height 36
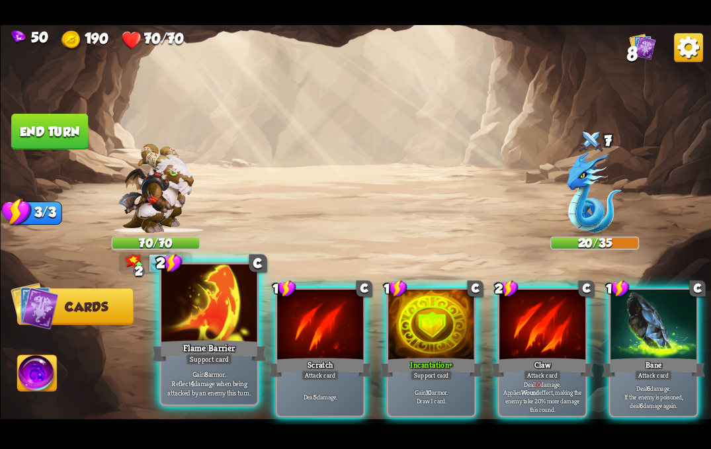
click at [190, 342] on div "Flame Barrier" at bounding box center [208, 351] width 114 height 26
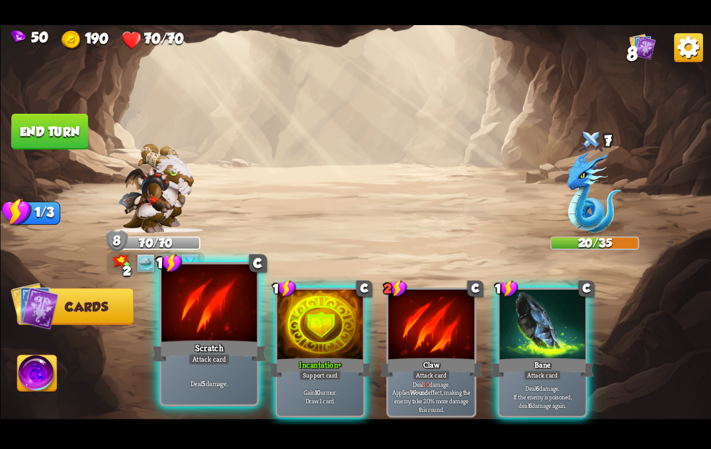
click at [204, 339] on div "Scratch" at bounding box center [208, 351] width 114 height 26
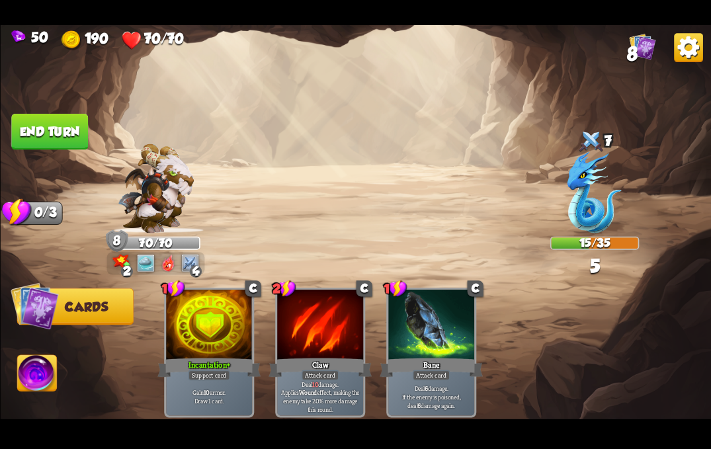
click at [80, 129] on button "End turn" at bounding box center [49, 131] width 79 height 37
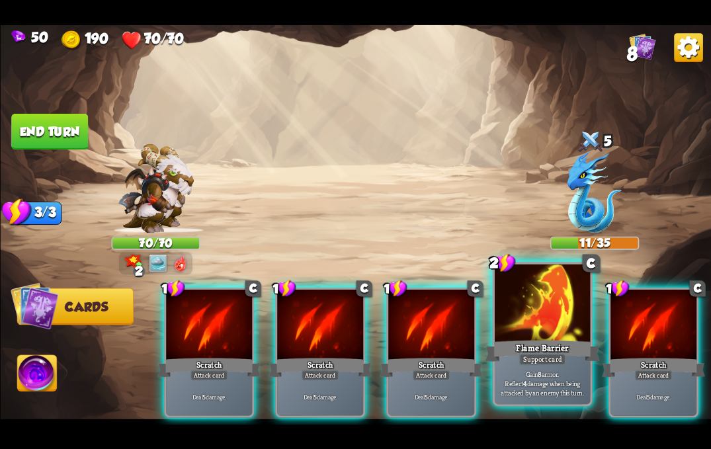
click at [547, 353] on div "Support card" at bounding box center [541, 359] width 47 height 12
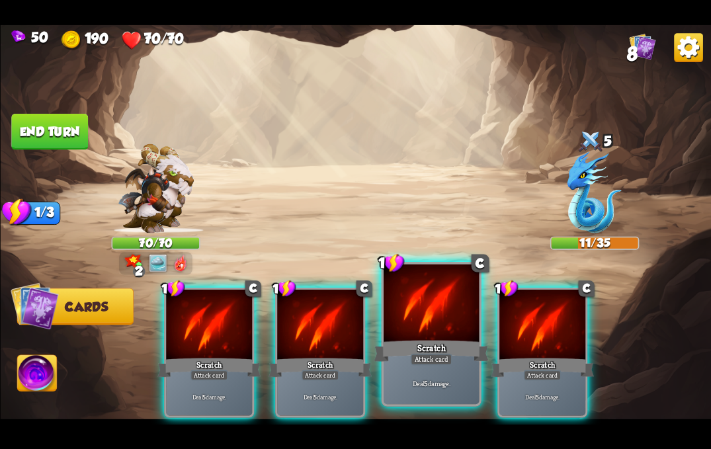
click at [447, 353] on div "Attack card" at bounding box center [431, 359] width 42 height 12
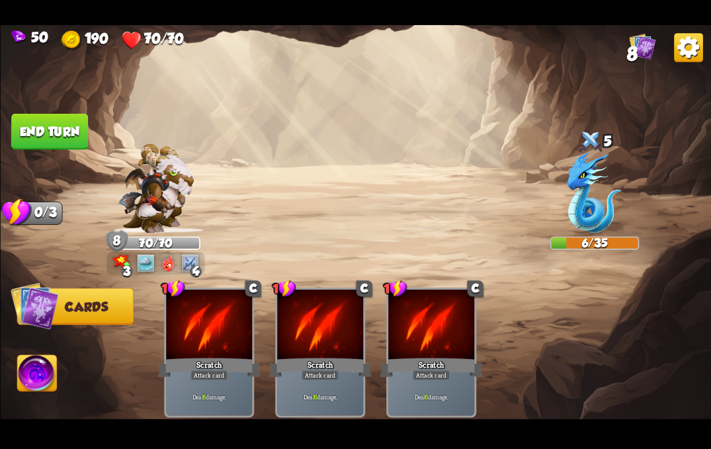
click at [32, 383] on img at bounding box center [37, 375] width 40 height 40
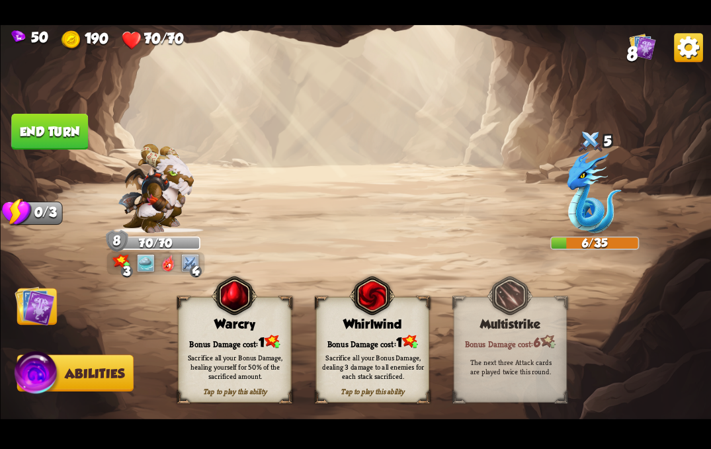
click at [381, 352] on div "Sacrifice all your Bonus Damage, dealing 3 damage to all enemies for each stack…" at bounding box center [372, 366] width 102 height 28
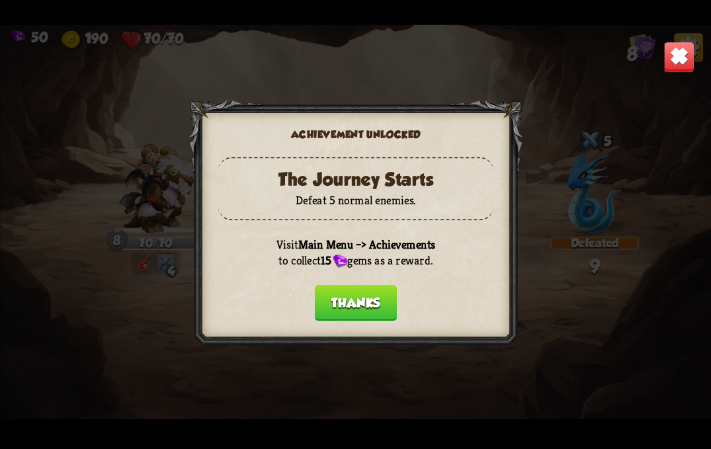
click at [334, 297] on button "Thanks" at bounding box center [355, 302] width 82 height 36
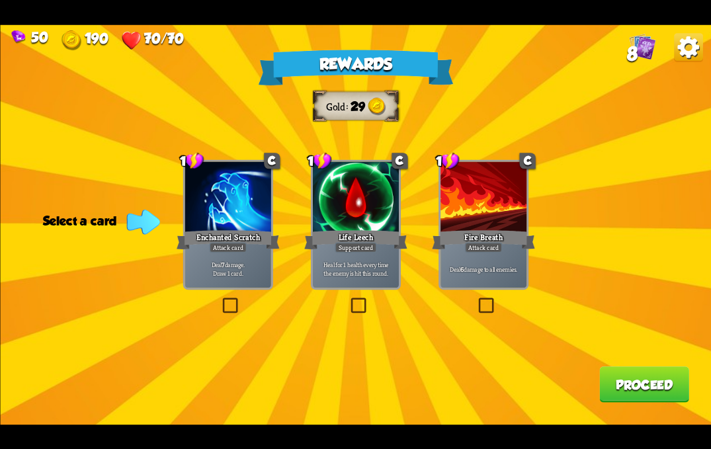
click at [504, 249] on div "Fire Breath" at bounding box center [483, 239] width 103 height 23
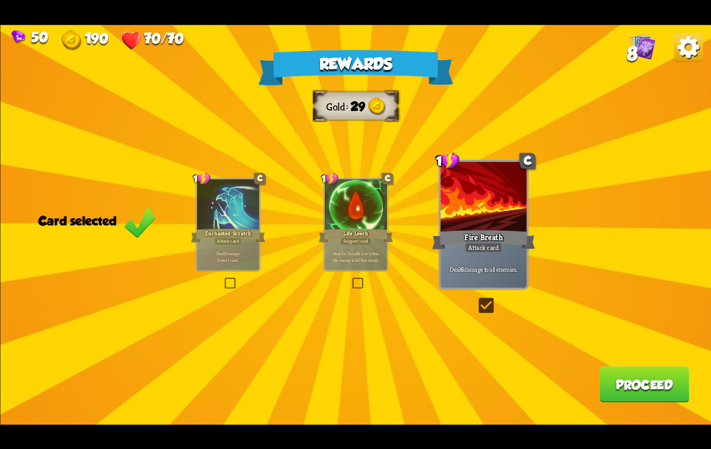
click at [639, 392] on button "Proceed" at bounding box center [644, 384] width 90 height 36
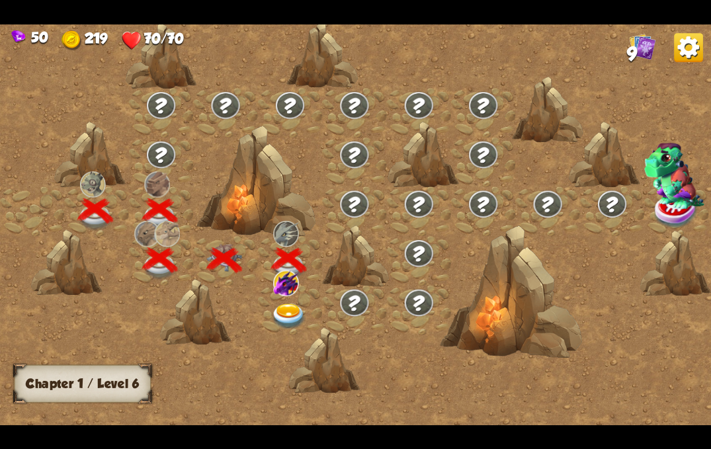
click at [290, 310] on img at bounding box center [289, 316] width 36 height 26
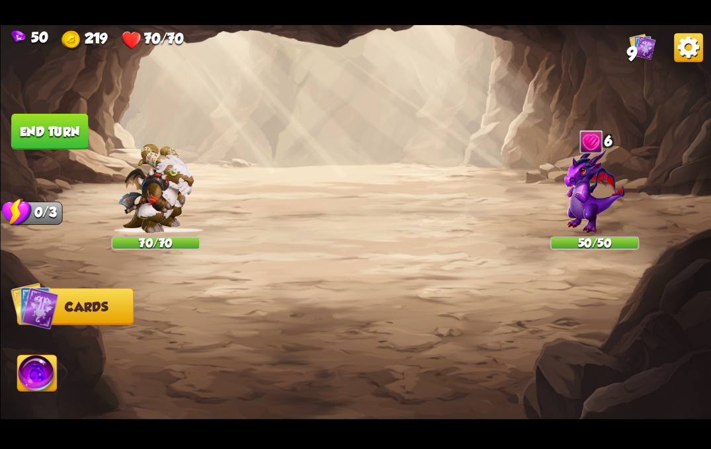
click at [582, 192] on img at bounding box center [594, 189] width 61 height 85
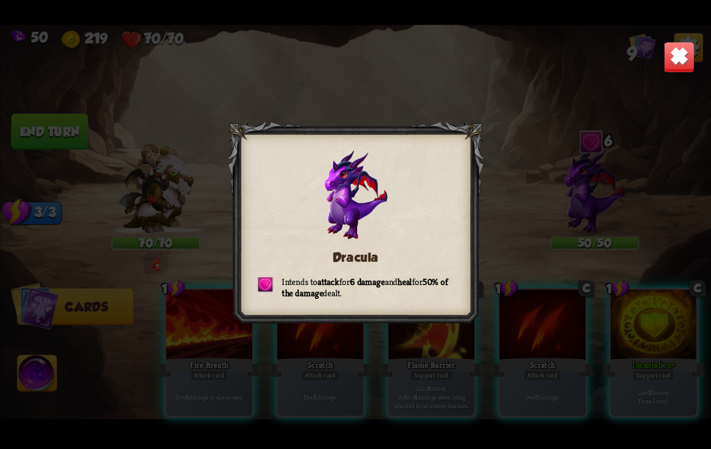
click at [666, 52] on img at bounding box center [678, 56] width 31 height 31
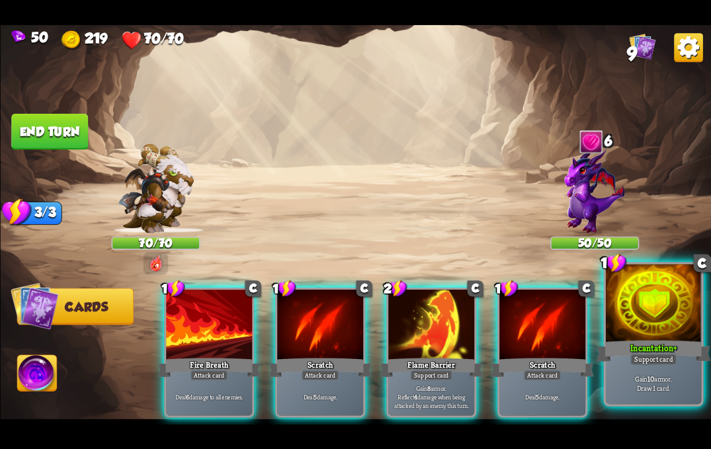
click at [635, 336] on div at bounding box center [652, 304] width 95 height 81
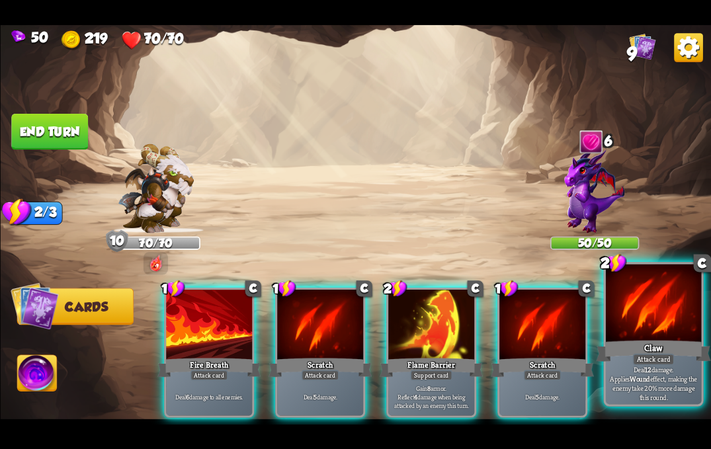
click at [644, 345] on div "Claw" at bounding box center [653, 351] width 114 height 26
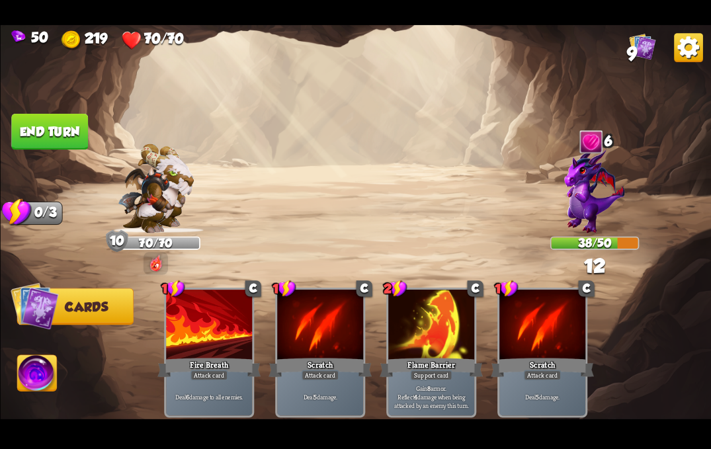
click at [58, 130] on button "End turn" at bounding box center [50, 131] width 78 height 36
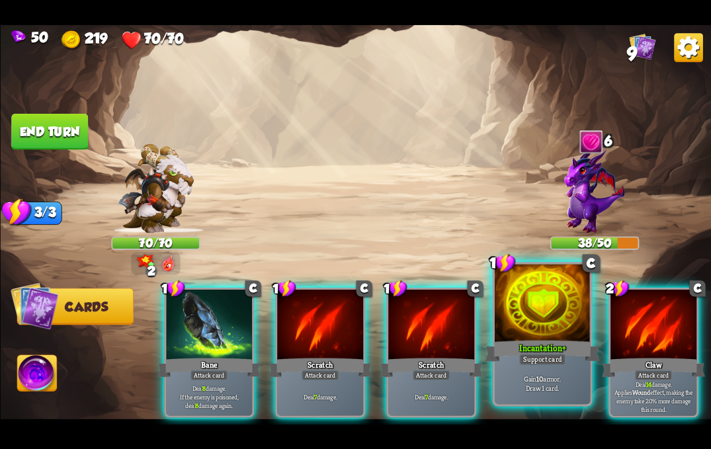
click at [526, 364] on div "Support card" at bounding box center [541, 359] width 47 height 12
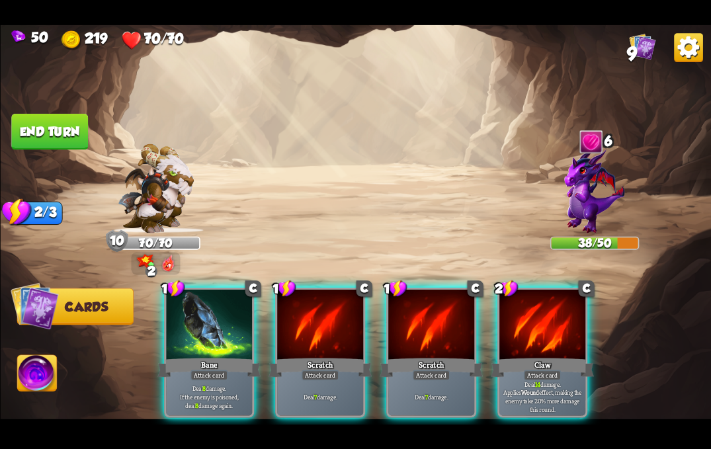
click at [410, 377] on div "Deal 7 damage." at bounding box center [431, 396] width 86 height 38
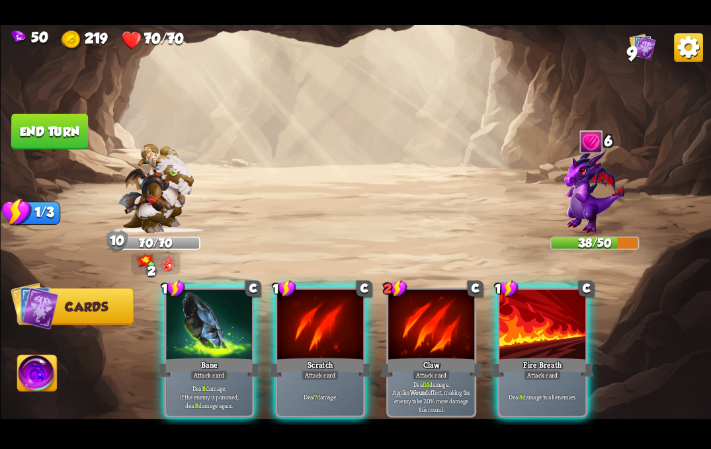
click at [294, 377] on div "Deal 7 damage." at bounding box center [320, 396] width 86 height 38
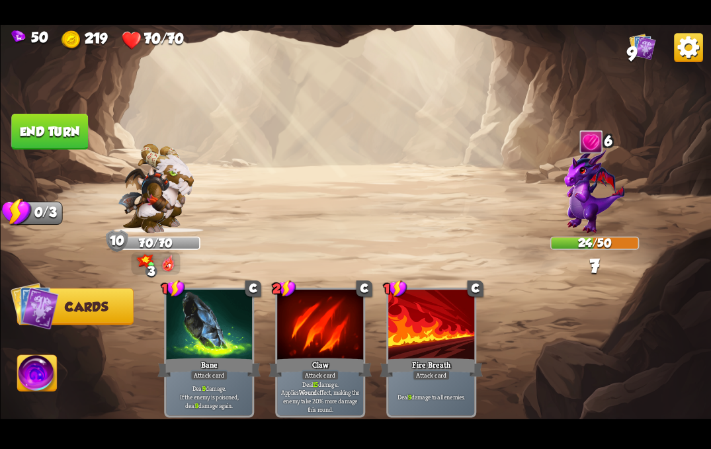
click at [46, 140] on button "End turn" at bounding box center [49, 132] width 77 height 36
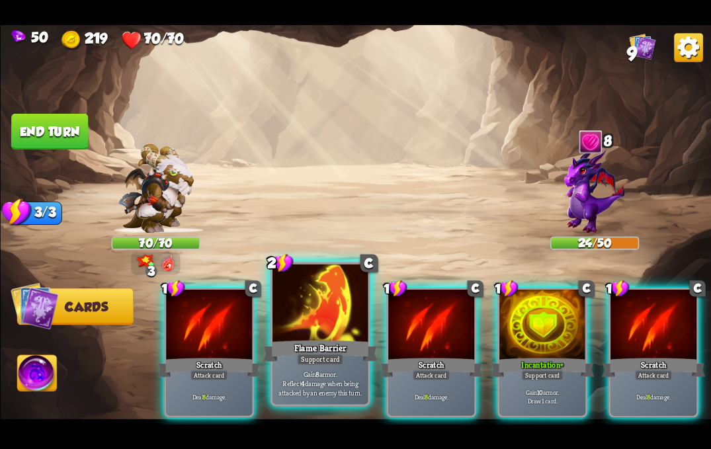
click at [334, 340] on div "Flame Barrier" at bounding box center [319, 351] width 114 height 26
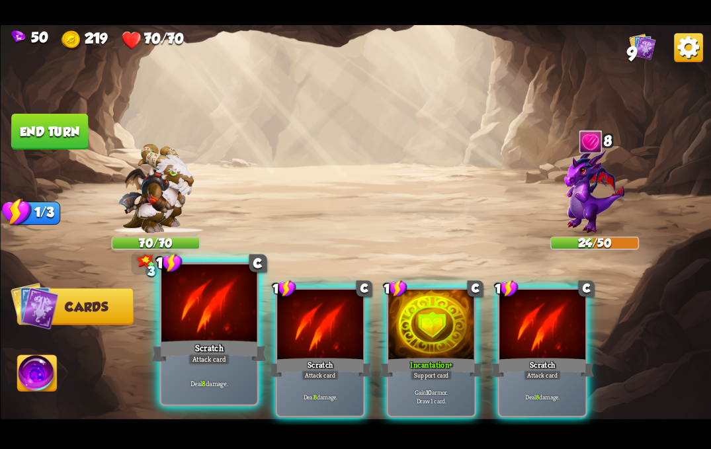
click at [233, 340] on div "Scratch" at bounding box center [208, 351] width 114 height 26
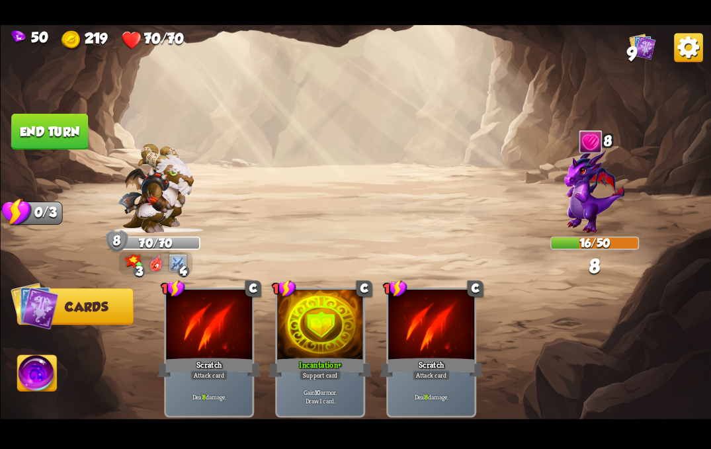
click at [36, 142] on button "End turn" at bounding box center [49, 131] width 79 height 37
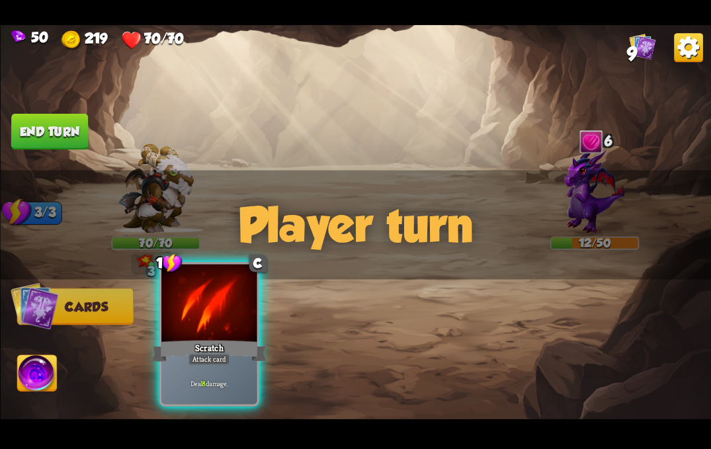
click at [221, 347] on div "Scratch" at bounding box center [208, 351] width 114 height 26
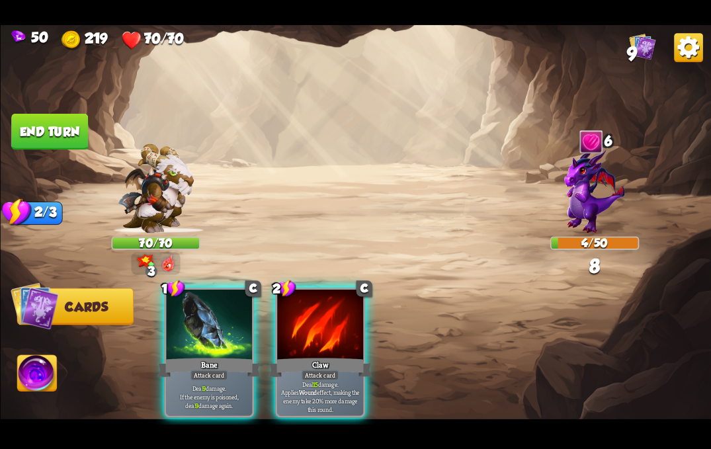
drag, startPoint x: 289, startPoint y: 359, endPoint x: 302, endPoint y: 352, distance: 14.5
click at [301, 353] on div "2 C Claw Attack card Deal 15 damage. Applies Wound effect, making the enemy tak…" at bounding box center [320, 352] width 90 height 130
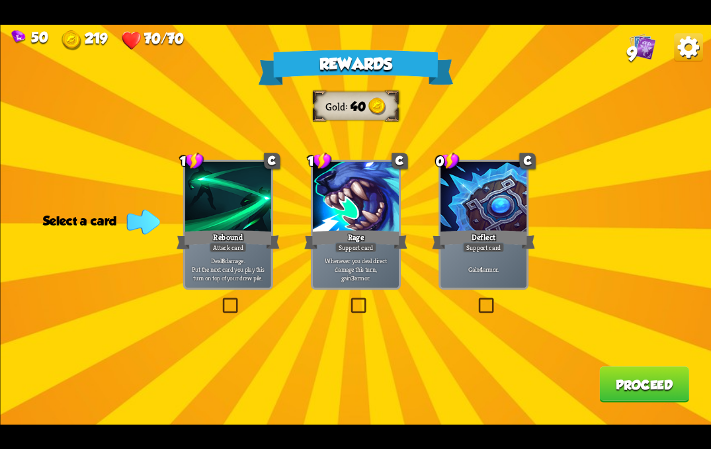
click at [461, 254] on div "Gain 4 armor." at bounding box center [483, 269] width 86 height 38
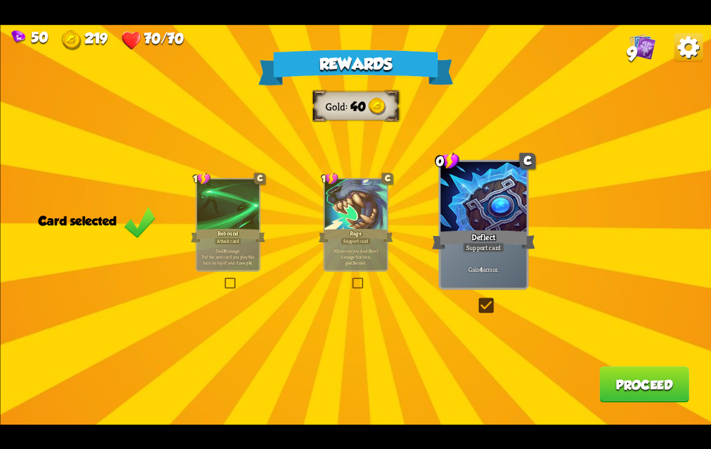
click at [609, 368] on button "Proceed" at bounding box center [644, 384] width 90 height 36
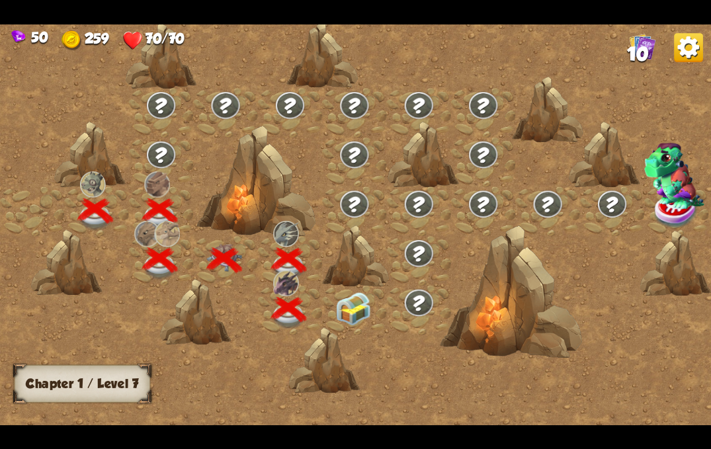
click at [348, 313] on img at bounding box center [353, 307] width 36 height 33
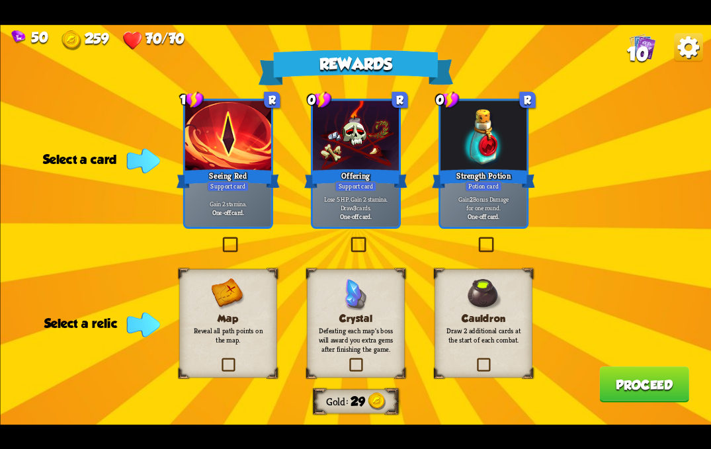
click at [248, 151] on div at bounding box center [227, 136] width 86 height 73
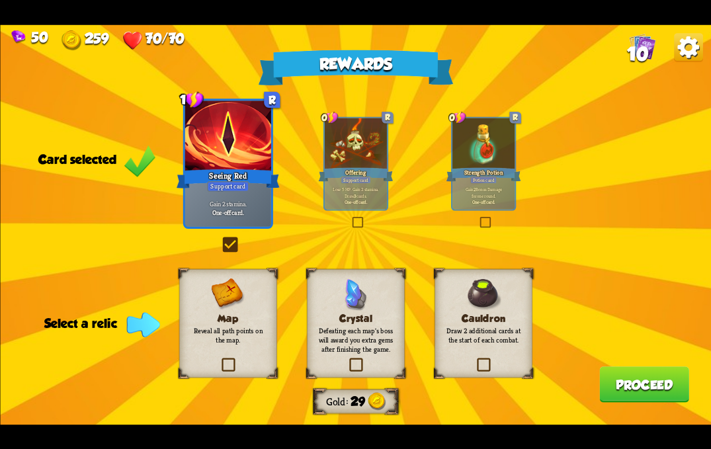
click at [226, 169] on div "Seeing Red" at bounding box center [227, 178] width 103 height 23
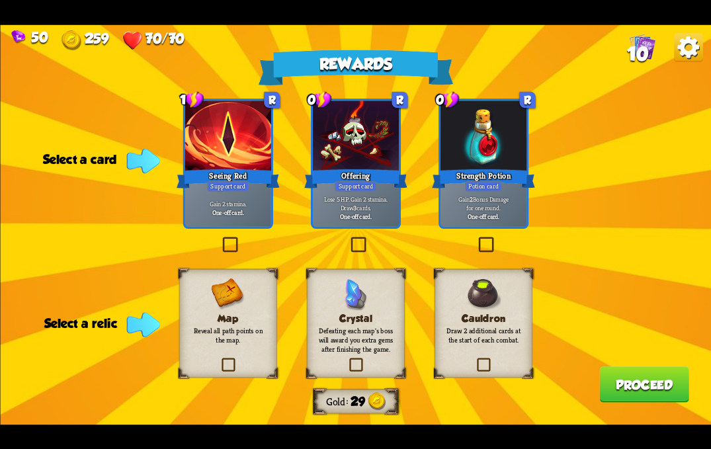
click at [219, 196] on div "Gain 2 stamina. One-off card." at bounding box center [227, 208] width 86 height 38
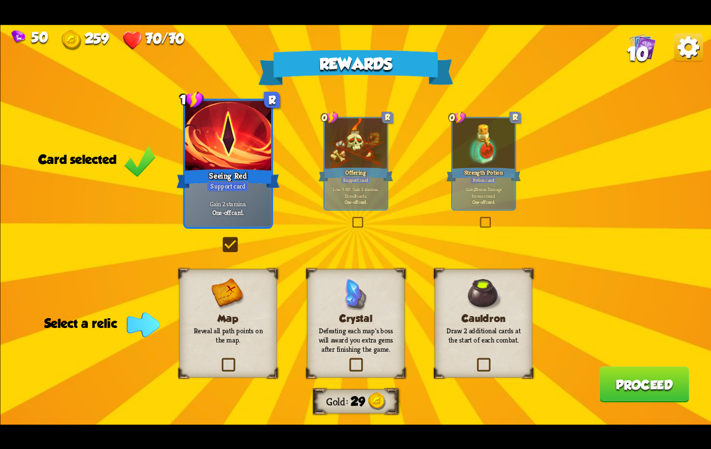
click at [194, 354] on div "Map Reveal all path points on the map." at bounding box center [227, 322] width 98 height 109
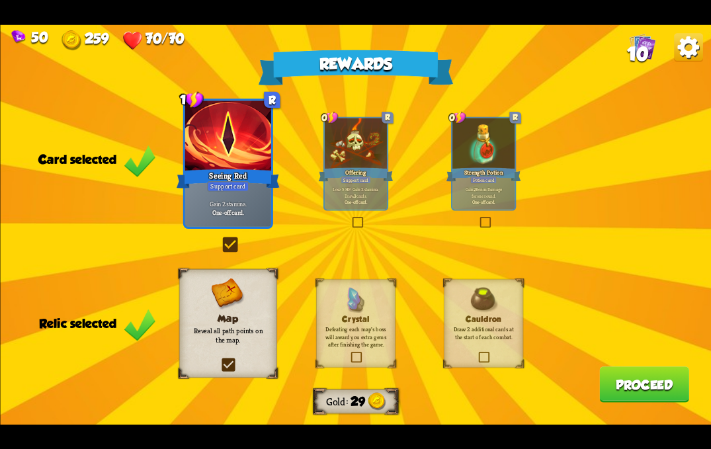
click at [634, 376] on button "Proceed" at bounding box center [644, 384] width 90 height 36
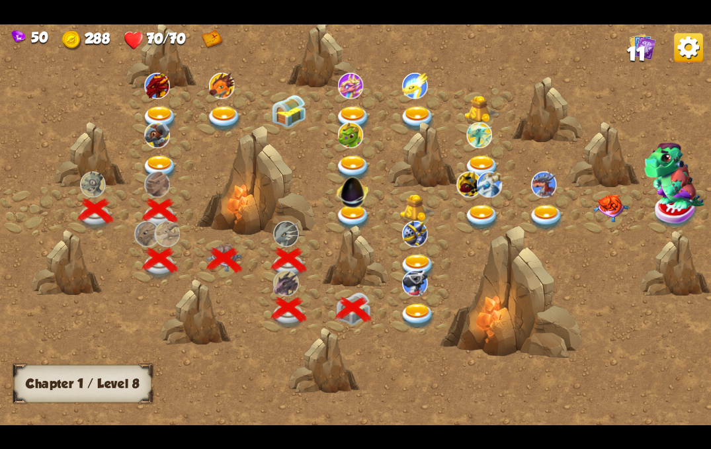
click at [413, 308] on img at bounding box center [418, 316] width 36 height 26
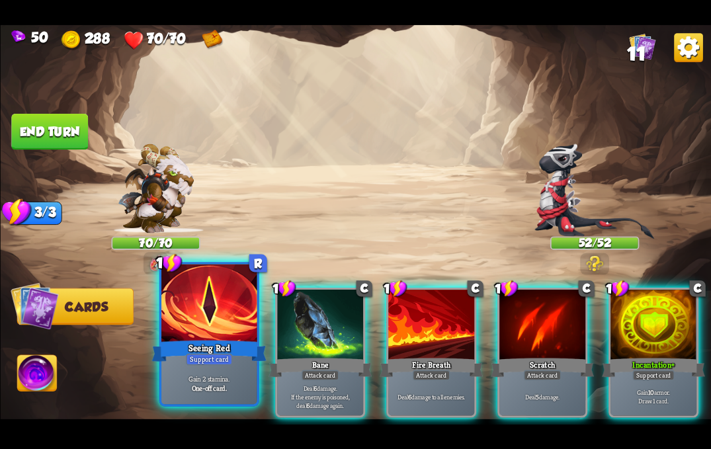
click at [206, 340] on div "Seeing Red" at bounding box center [208, 351] width 114 height 26
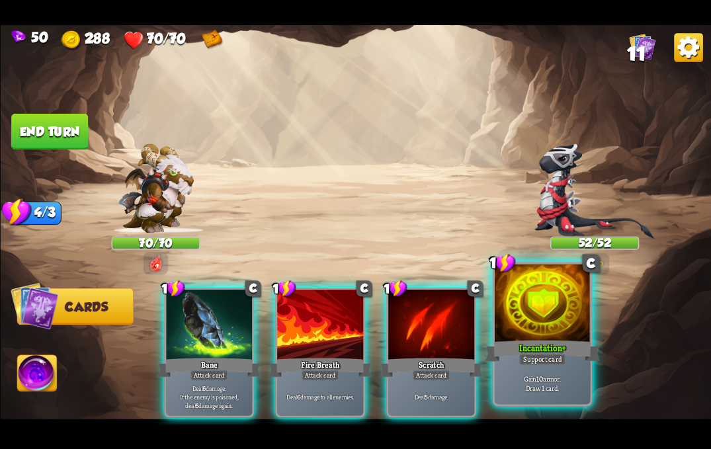
click at [514, 352] on div "Incantation+" at bounding box center [541, 351] width 114 height 26
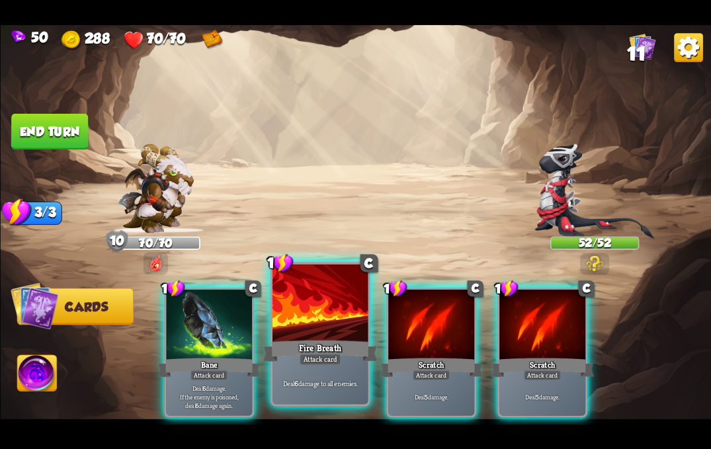
click at [286, 345] on div "Fire Breath" at bounding box center [319, 351] width 114 height 26
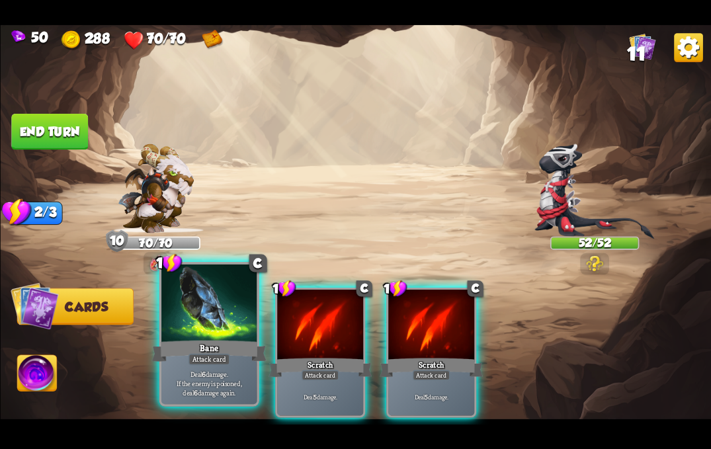
click at [184, 354] on div "Bane" at bounding box center [208, 351] width 114 height 26
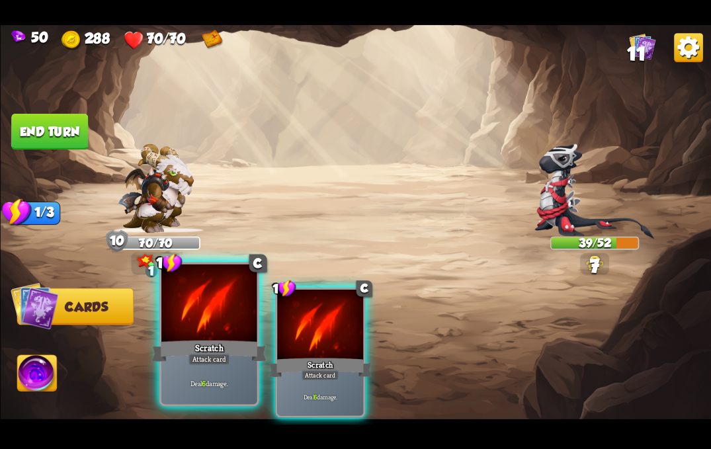
click at [209, 354] on div "Attack card" at bounding box center [209, 359] width 42 height 12
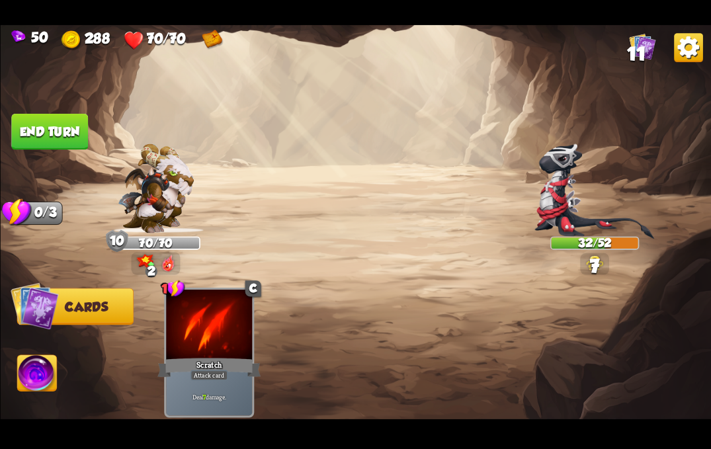
click at [35, 122] on button "End turn" at bounding box center [49, 131] width 77 height 36
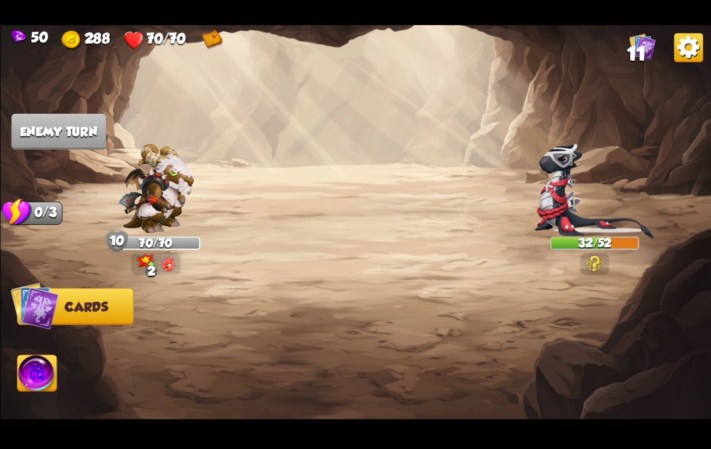
click at [128, 160] on img at bounding box center [156, 187] width 76 height 89
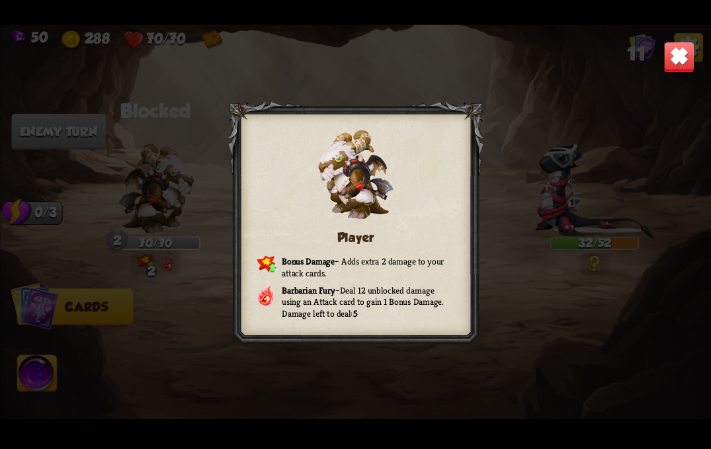
click at [670, 55] on img at bounding box center [678, 56] width 31 height 31
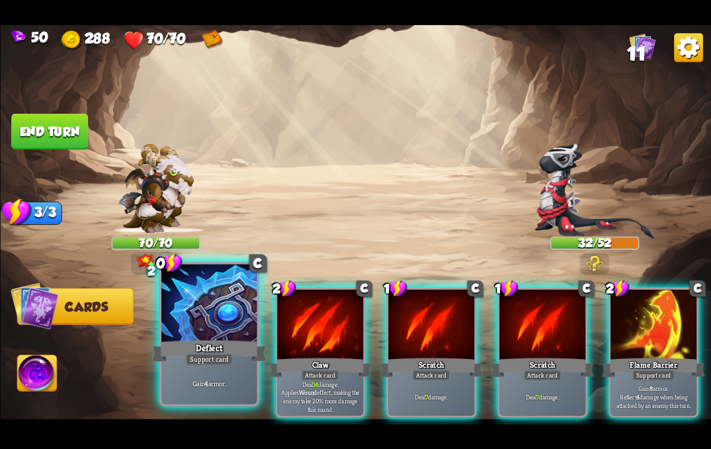
click at [201, 364] on div "Support card" at bounding box center [209, 359] width 47 height 12
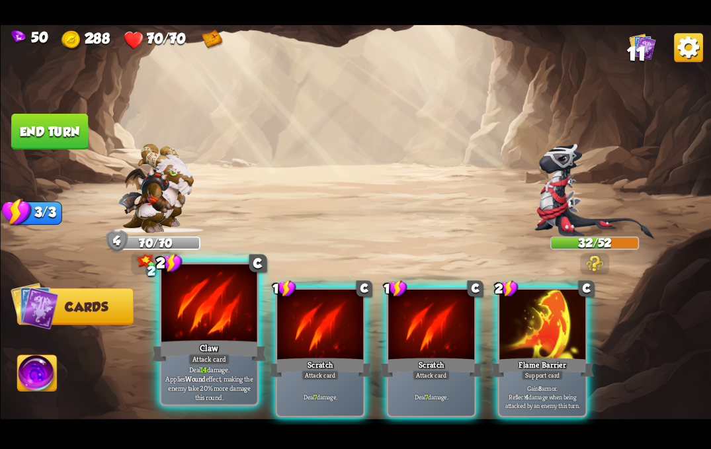
click at [220, 368] on div "Deal 14 damage. Applies Wound effect, making the enemy take 20% more damage thi…" at bounding box center [208, 383] width 95 height 42
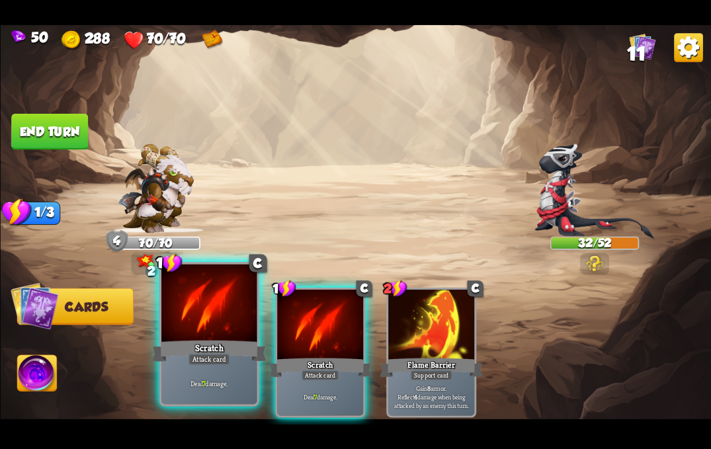
click at [215, 367] on div "Deal 7 damage." at bounding box center [208, 383] width 95 height 42
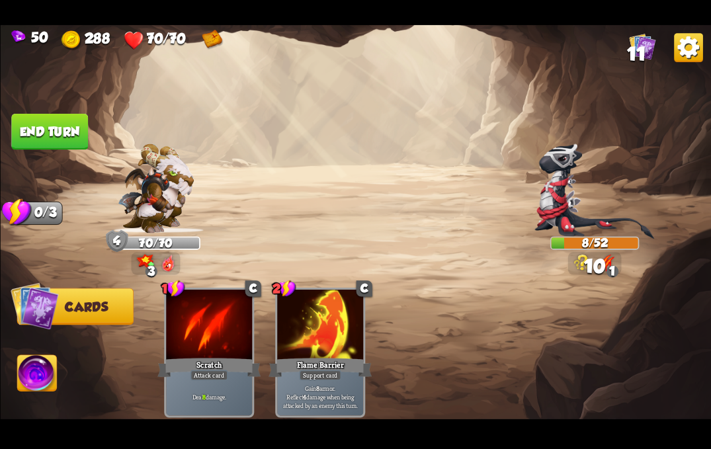
click at [17, 367] on button "Abilities" at bounding box center [37, 372] width 40 height 36
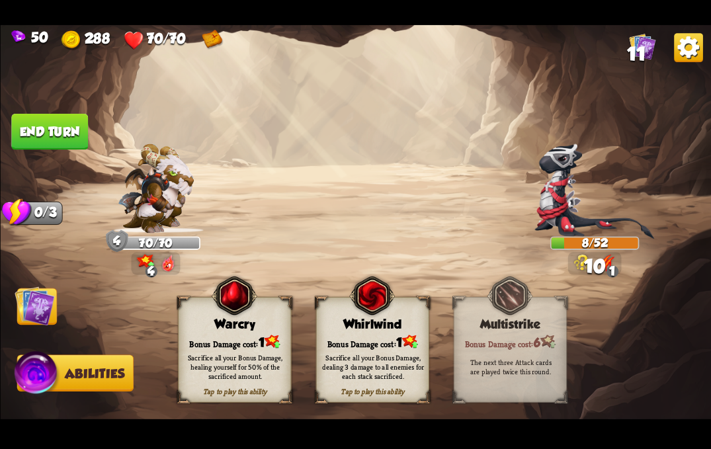
click at [405, 341] on img at bounding box center [410, 340] width 16 height 13
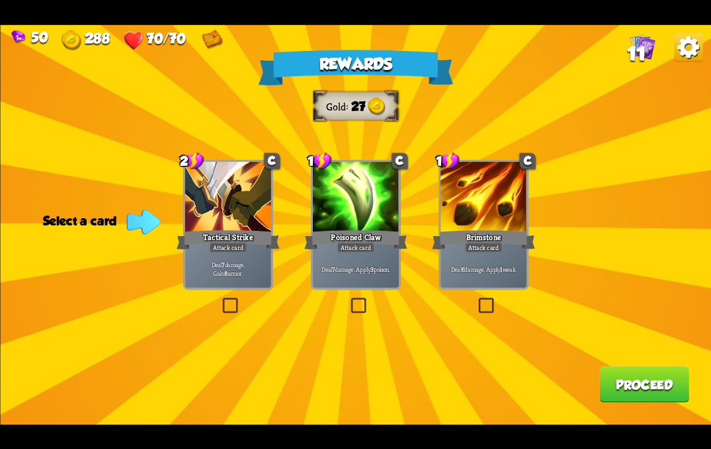
click at [335, 215] on div at bounding box center [355, 197] width 86 height 73
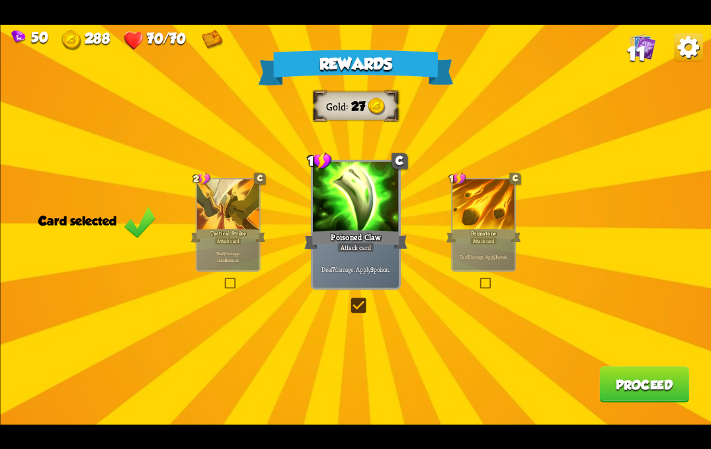
click at [220, 216] on div at bounding box center [227, 205] width 62 height 52
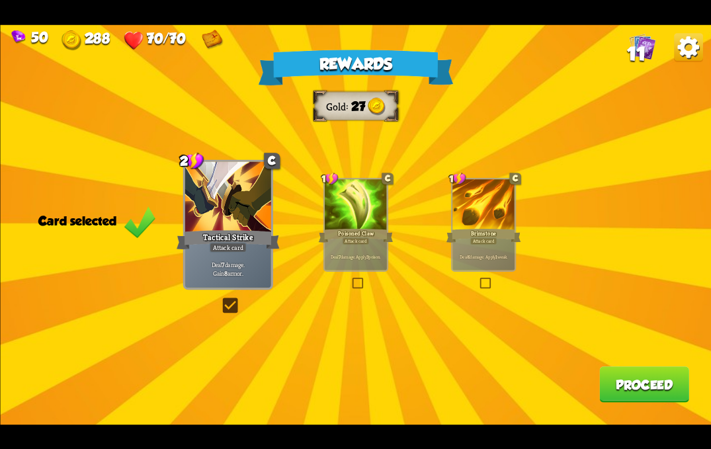
drag, startPoint x: 334, startPoint y: 223, endPoint x: 356, endPoint y: 228, distance: 22.3
click at [335, 223] on div at bounding box center [356, 205] width 62 height 52
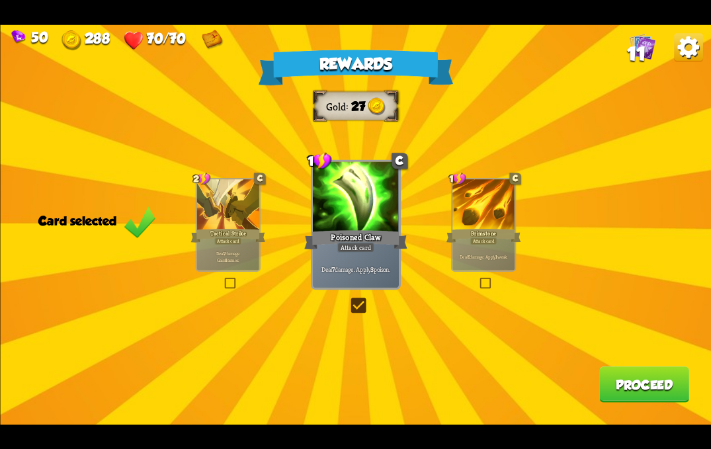
click at [234, 239] on div "Attack card" at bounding box center [227, 240] width 27 height 7
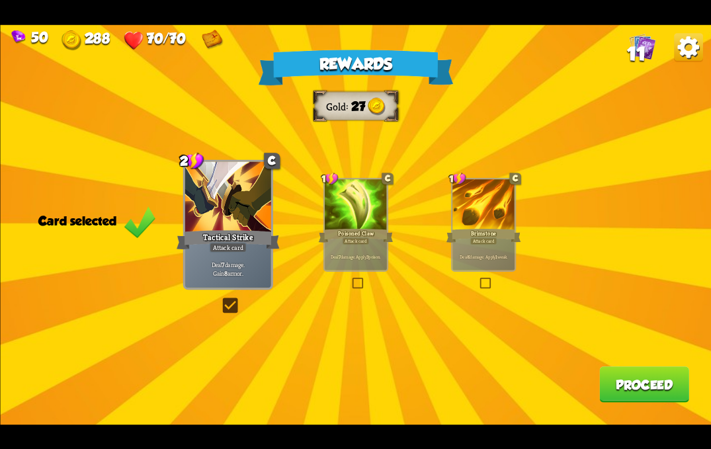
click at [627, 389] on button "Proceed" at bounding box center [644, 384] width 90 height 36
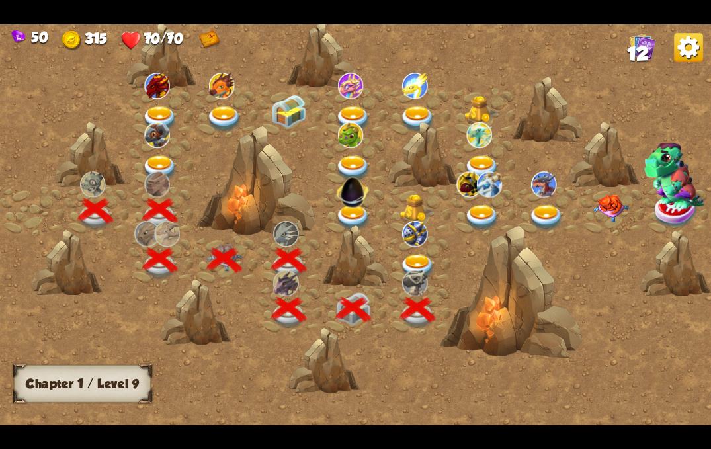
click at [408, 262] on img at bounding box center [418, 267] width 36 height 26
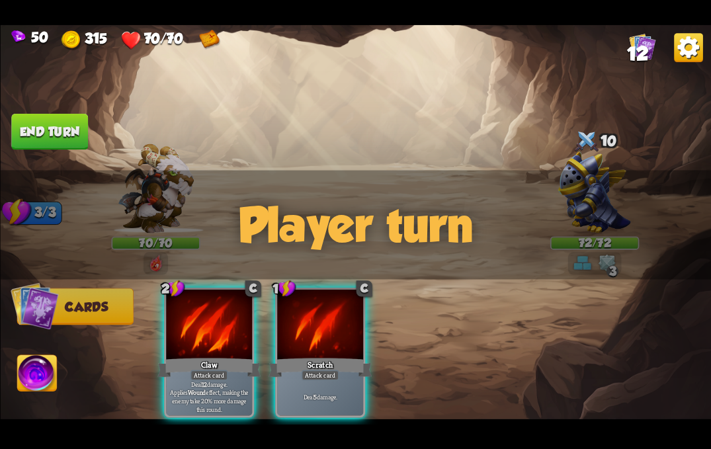
click at [588, 165] on img at bounding box center [593, 191] width 73 height 81
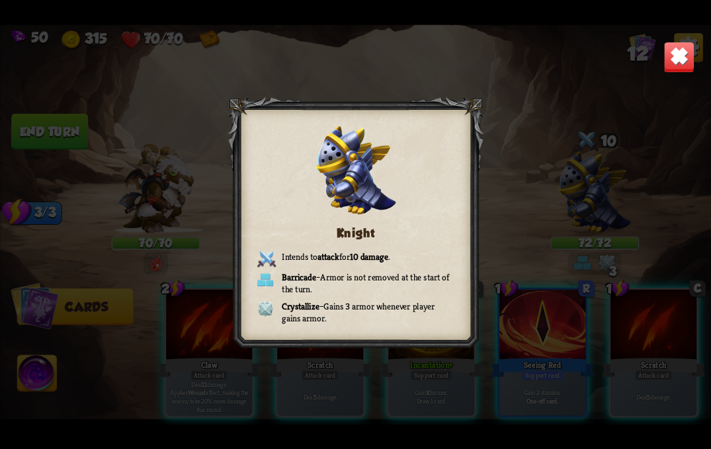
click at [676, 51] on img at bounding box center [678, 56] width 31 height 31
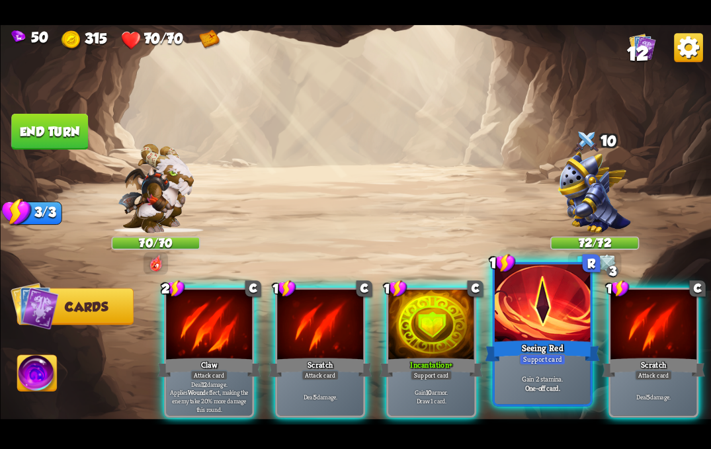
click at [517, 364] on div "Gain 2 stamina. One-off card." at bounding box center [541, 383] width 95 height 42
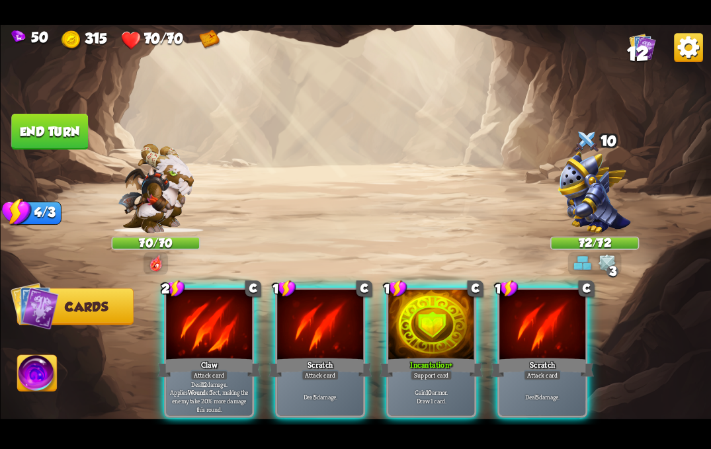
click at [460, 356] on div "Incantation+" at bounding box center [430, 367] width 103 height 23
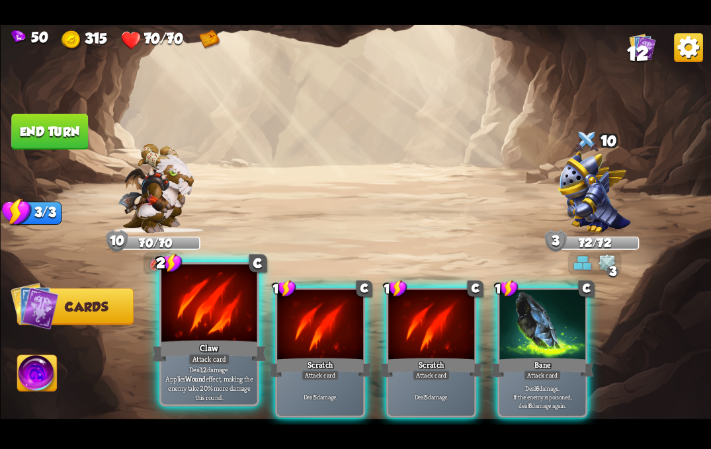
click at [198, 362] on div "Attack card" at bounding box center [209, 359] width 42 height 12
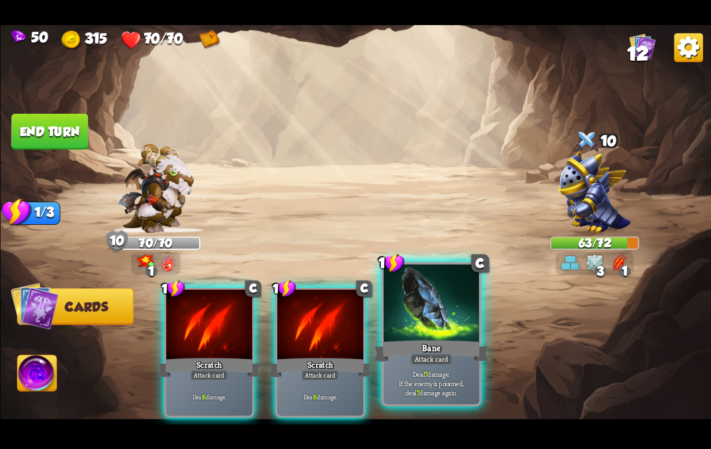
click at [413, 327] on div at bounding box center [430, 304] width 95 height 81
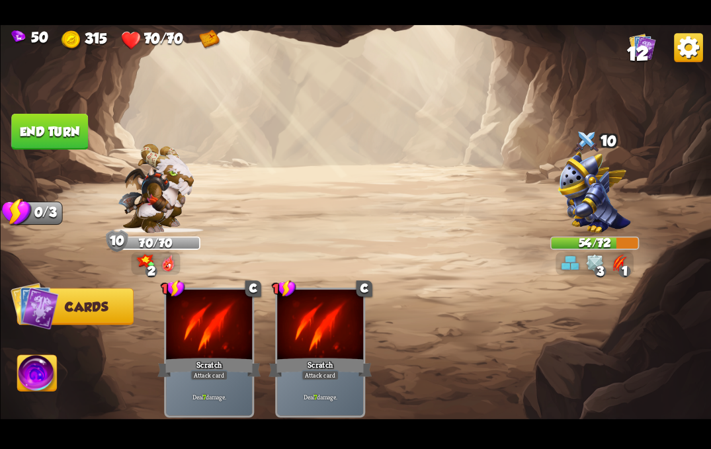
click at [49, 135] on button "End turn" at bounding box center [49, 131] width 79 height 37
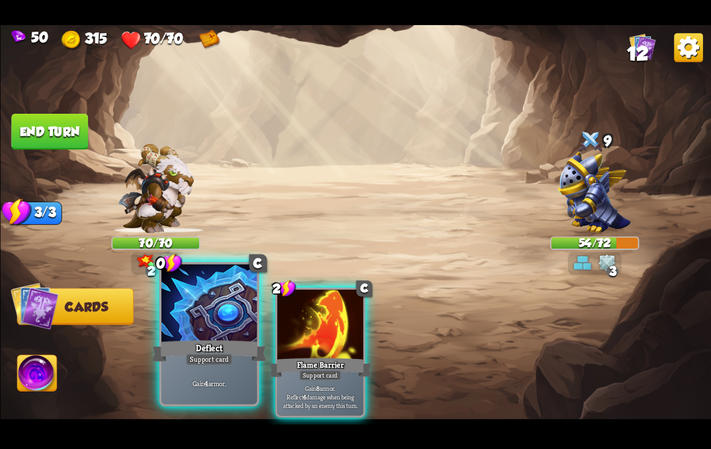
click at [172, 356] on div "Deflect" at bounding box center [208, 351] width 114 height 26
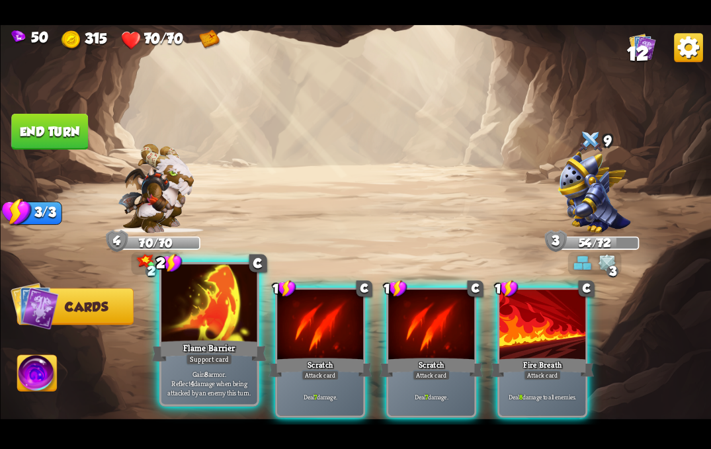
click at [186, 355] on div "Support card" at bounding box center [209, 359] width 47 height 12
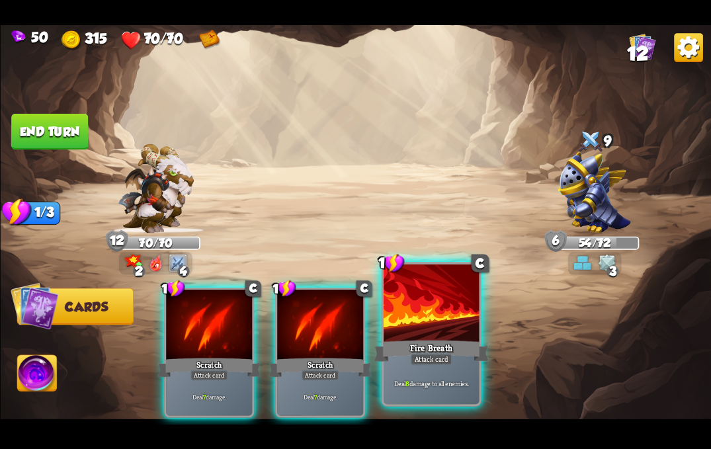
click at [424, 355] on div "Attack card" at bounding box center [431, 359] width 42 height 12
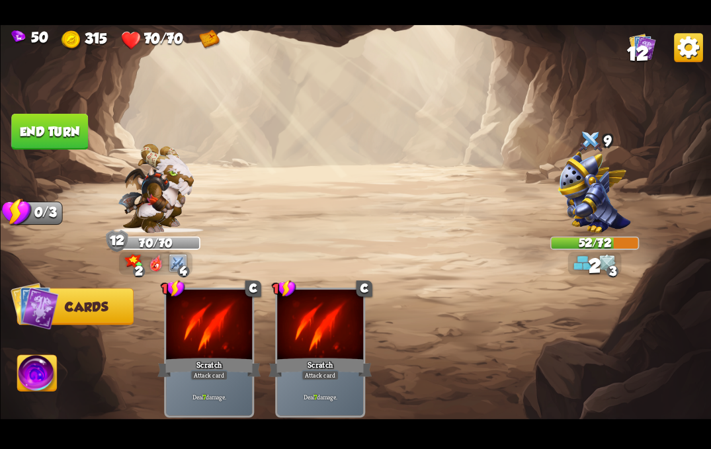
click at [48, 127] on button "End turn" at bounding box center [49, 132] width 77 height 36
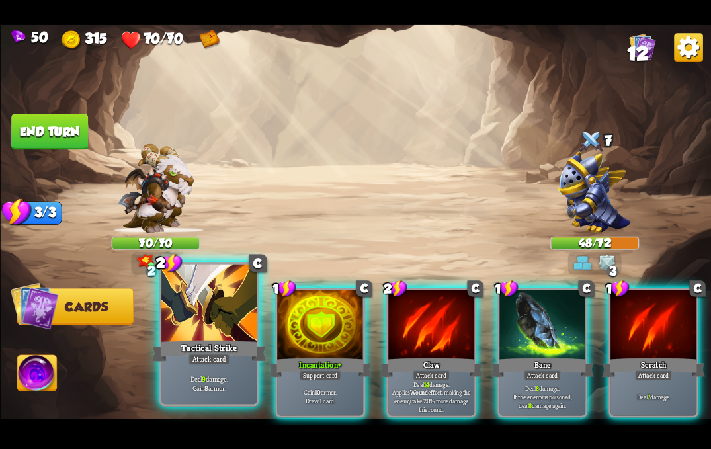
click at [187, 344] on div "Tactical Strike" at bounding box center [208, 351] width 114 height 26
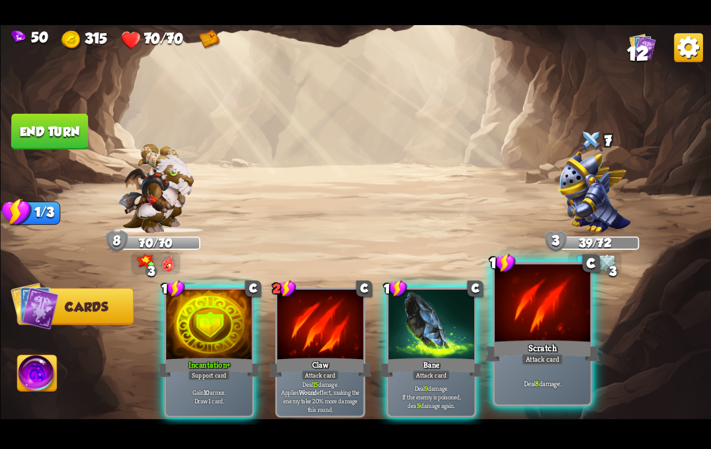
click at [514, 356] on div "Scratch" at bounding box center [541, 351] width 114 height 26
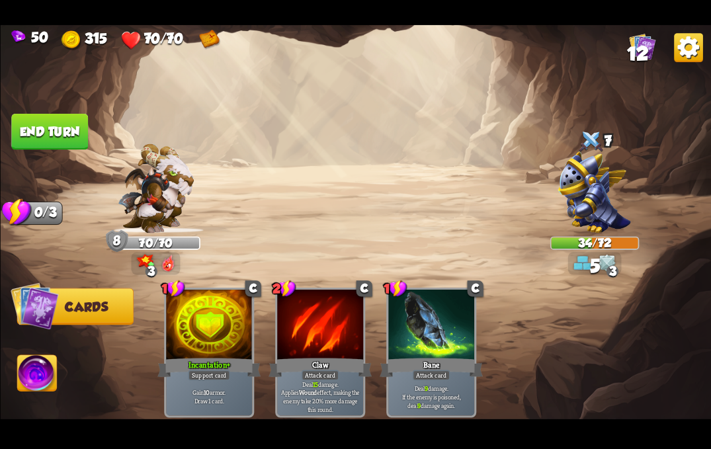
click at [56, 132] on button "End turn" at bounding box center [49, 131] width 77 height 36
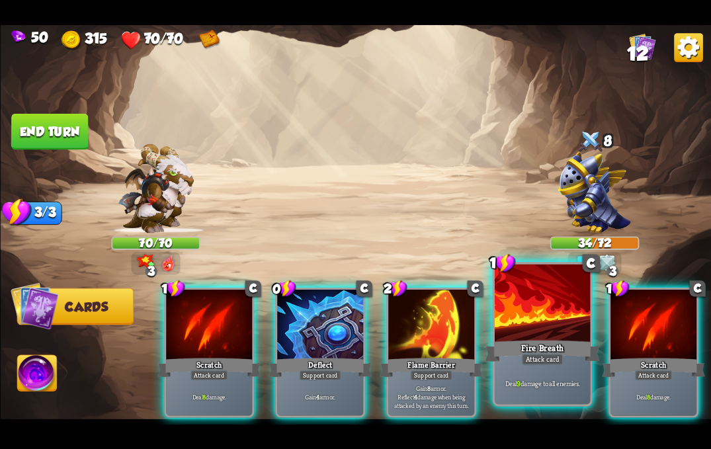
click at [522, 358] on div "Attack card" at bounding box center [542, 359] width 42 height 12
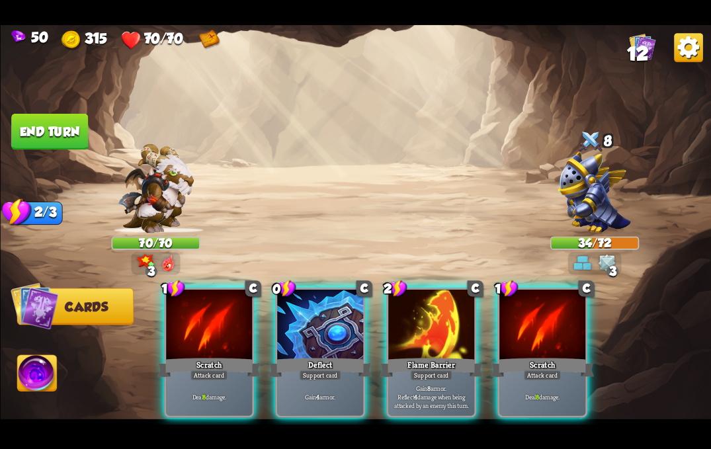
click at [523, 369] on div "Attack card" at bounding box center [542, 374] width 38 height 11
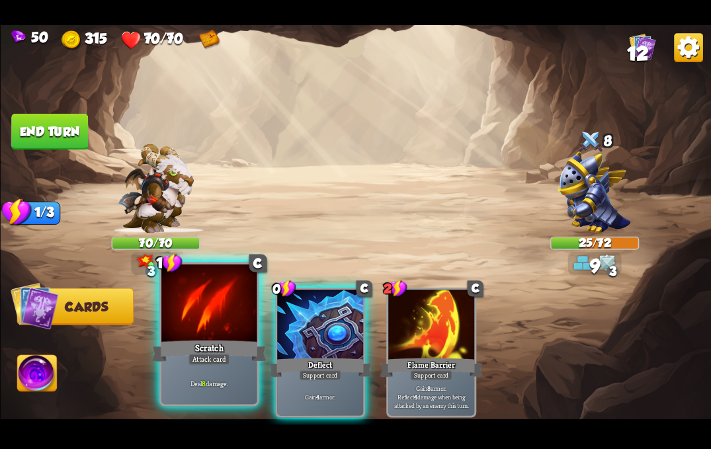
click at [211, 350] on div "Scratch" at bounding box center [208, 351] width 114 height 26
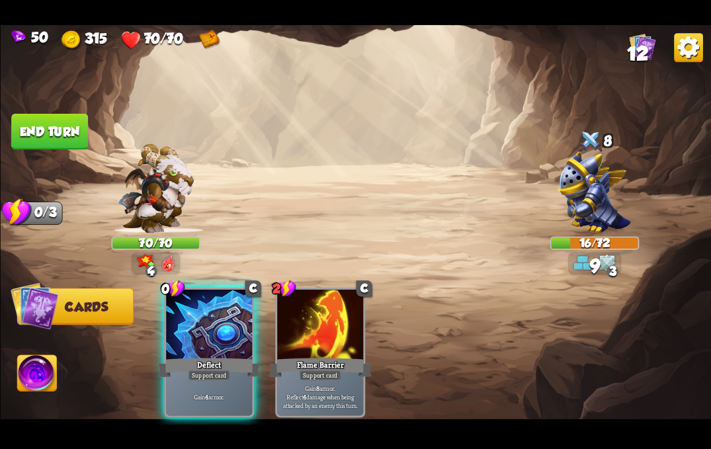
click at [34, 379] on img at bounding box center [37, 375] width 40 height 40
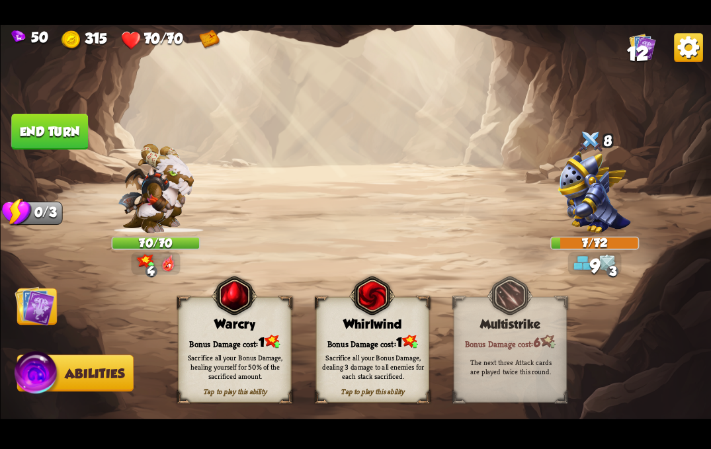
click at [354, 350] on div "Sacrifice all your Bonus Damage, dealing 3 damage to all enemies for each stack…" at bounding box center [372, 366] width 113 height 44
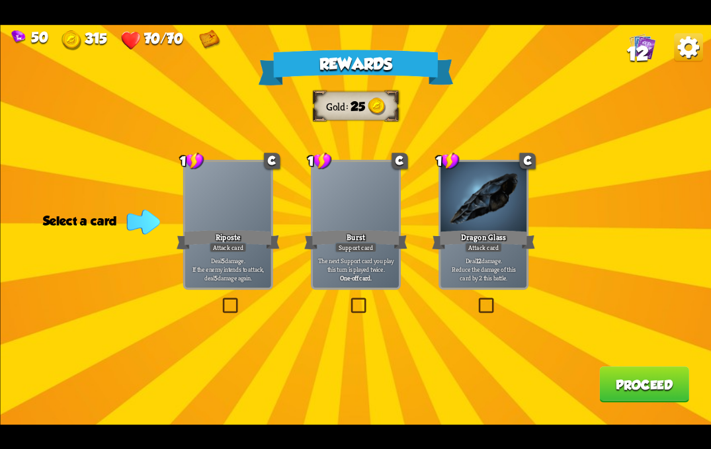
click at [475, 299] on label at bounding box center [475, 299] width 0 height 0
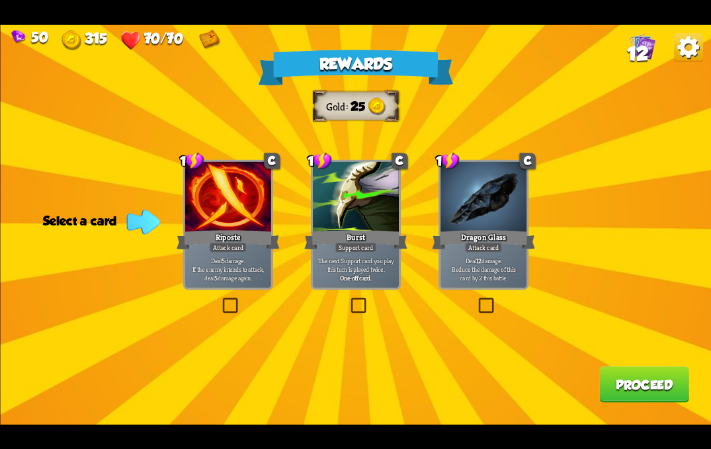
click at [0, 0] on input "checkbox" at bounding box center [0, 0] width 0 height 0
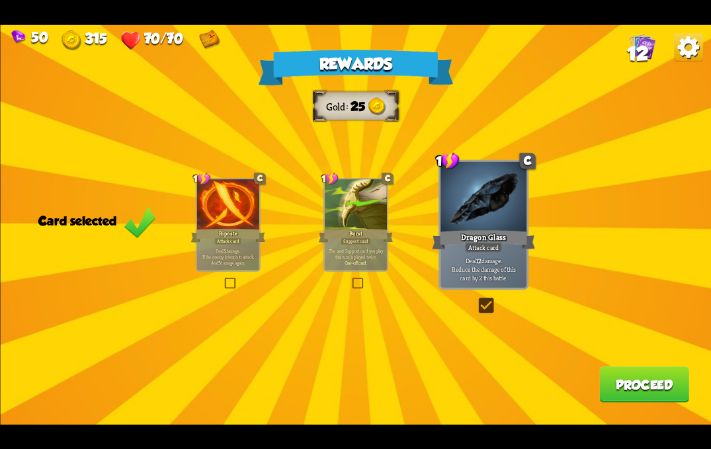
click at [621, 383] on button "Proceed" at bounding box center [644, 384] width 90 height 36
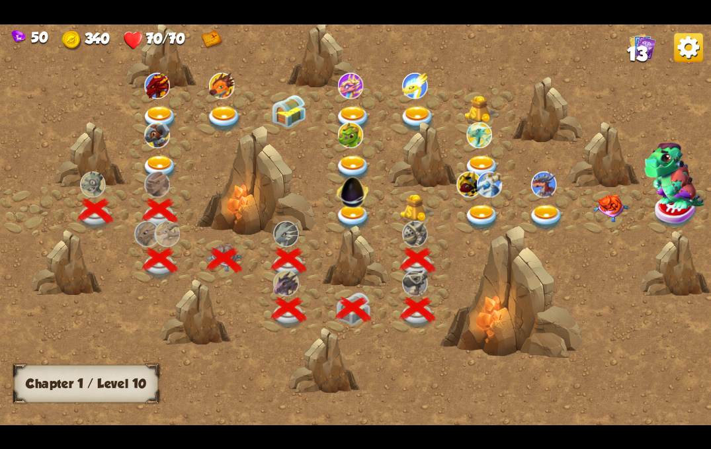
click at [407, 208] on img at bounding box center [418, 207] width 36 height 27
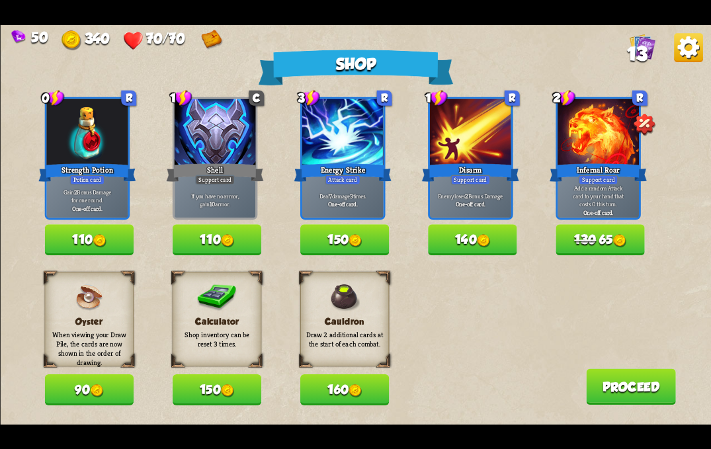
click at [210, 239] on button "110" at bounding box center [216, 239] width 89 height 31
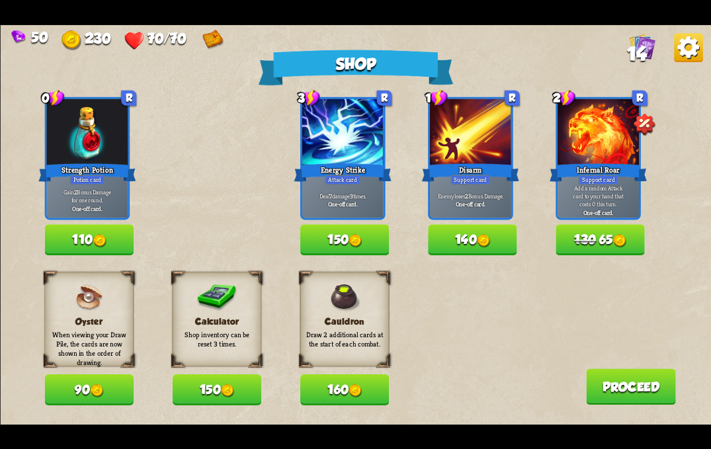
click at [212, 389] on button "150" at bounding box center [216, 389] width 89 height 31
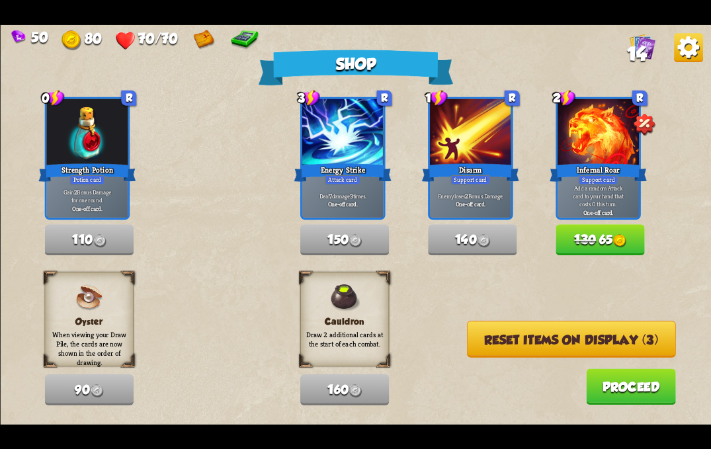
click at [596, 242] on button "130 65" at bounding box center [599, 239] width 89 height 31
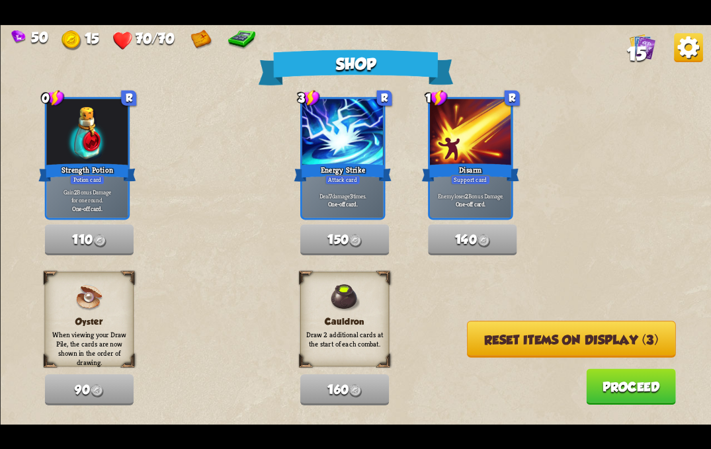
click at [618, 391] on button "Proceed" at bounding box center [631, 386] width 90 height 36
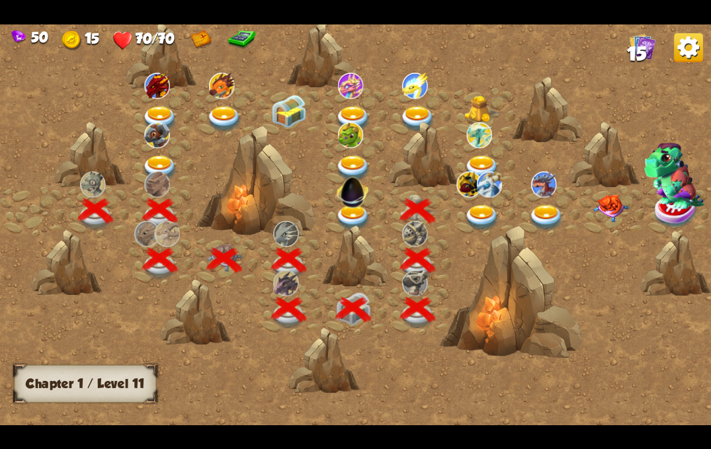
scroll to position [0, 201]
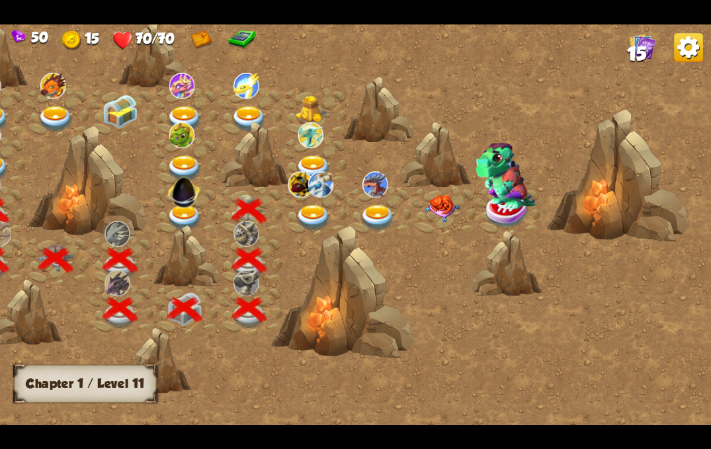
click at [305, 208] on img at bounding box center [313, 217] width 36 height 26
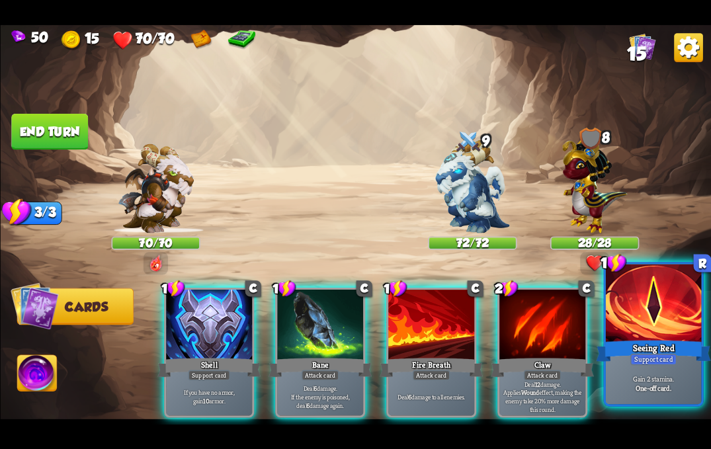
click at [659, 362] on div "Support card" at bounding box center [652, 359] width 47 height 12
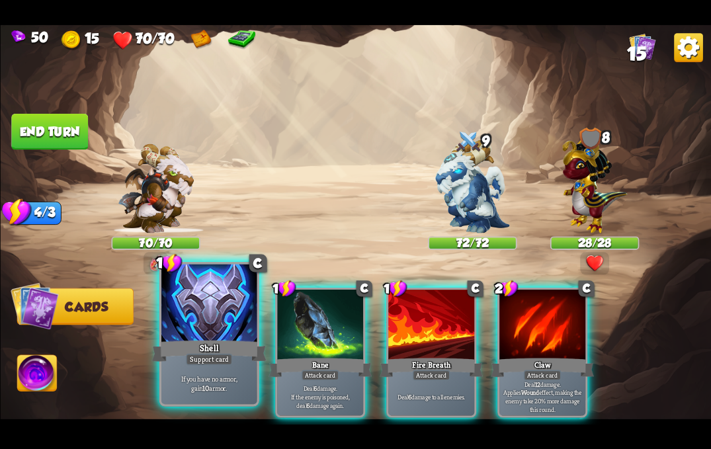
click at [200, 342] on div "Shell" at bounding box center [208, 351] width 114 height 26
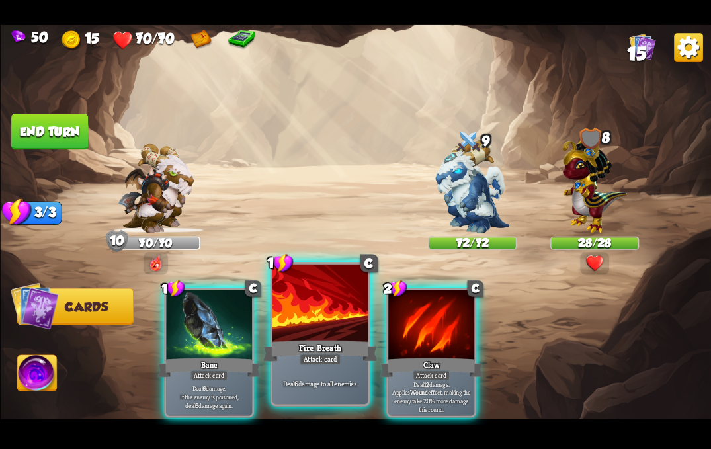
click at [336, 330] on div at bounding box center [319, 304] width 95 height 81
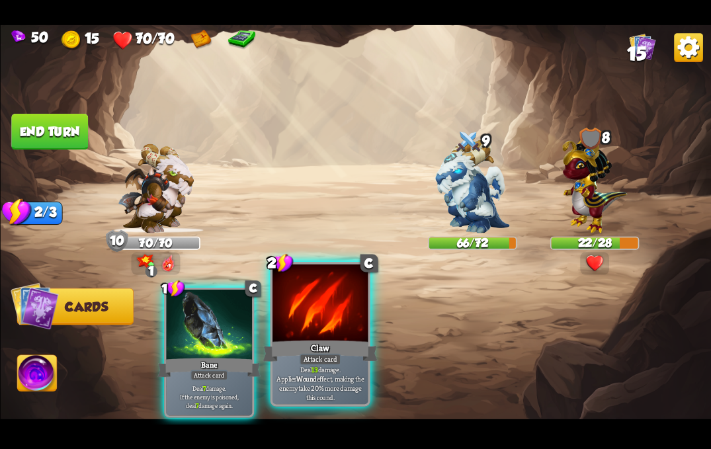
click at [332, 317] on div at bounding box center [319, 304] width 95 height 81
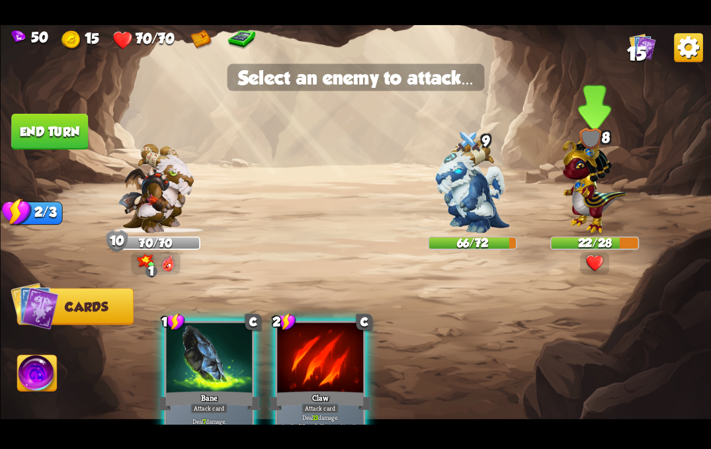
click at [596, 198] on img at bounding box center [594, 182] width 65 height 101
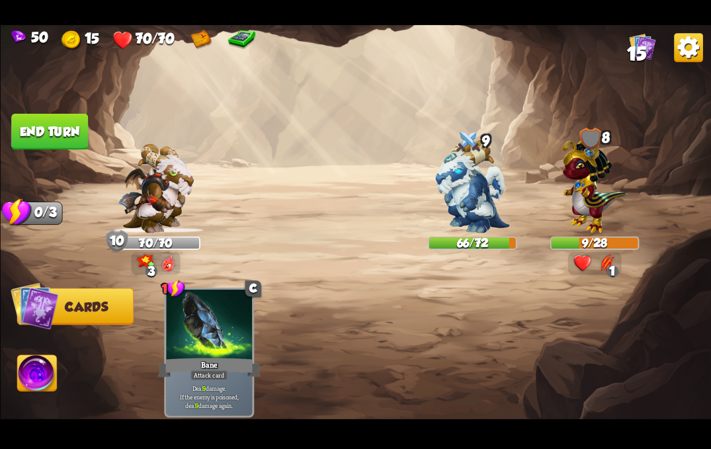
click at [42, 129] on button "End turn" at bounding box center [49, 132] width 77 height 36
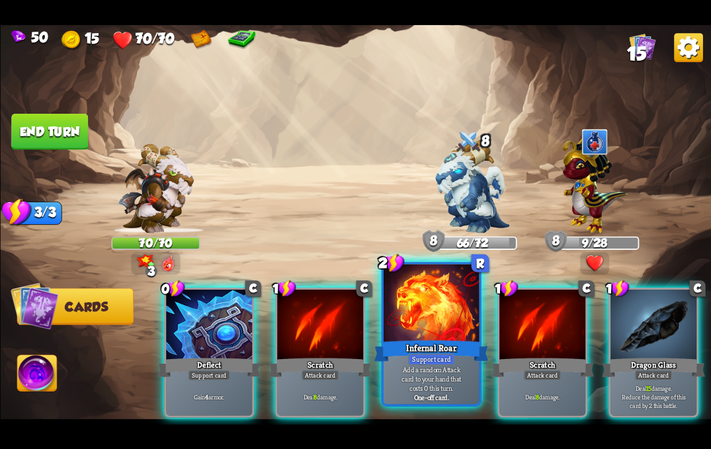
click at [428, 299] on div at bounding box center [430, 304] width 95 height 81
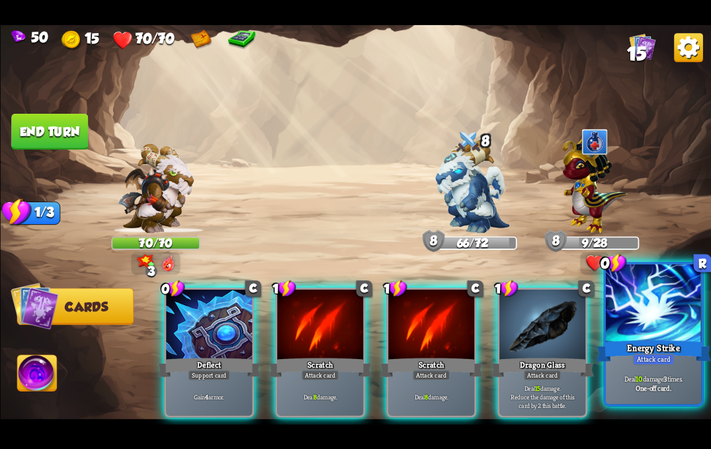
click at [660, 310] on div at bounding box center [652, 304] width 95 height 81
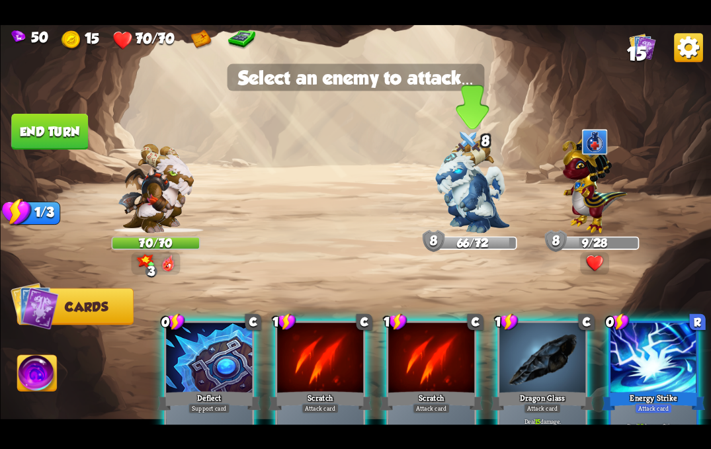
click at [470, 189] on img at bounding box center [472, 185] width 75 height 93
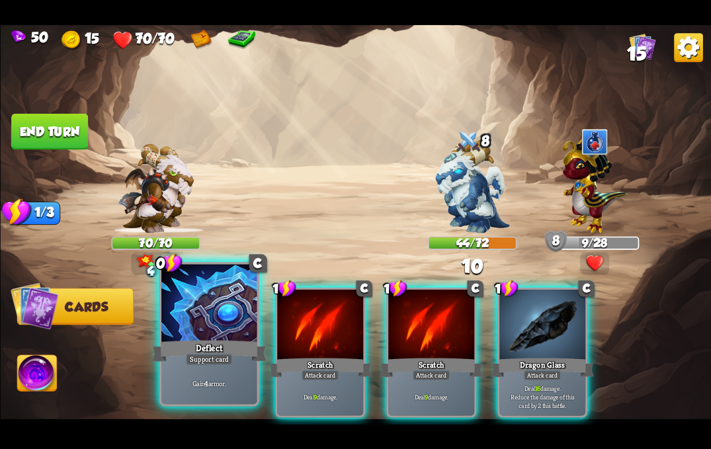
click at [215, 340] on div "Deflect" at bounding box center [208, 351] width 114 height 26
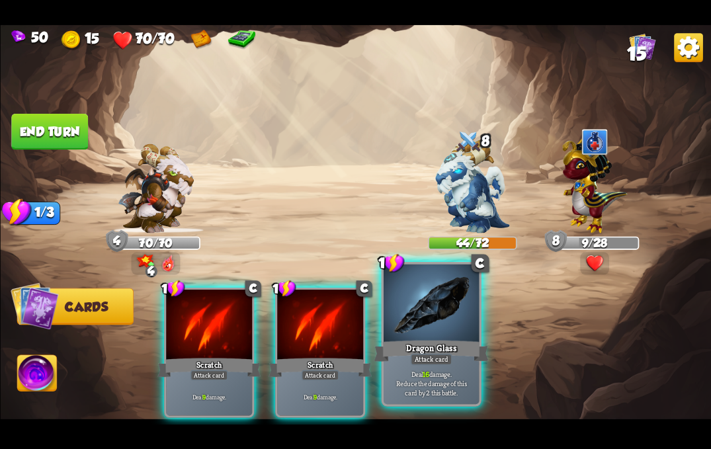
click at [439, 333] on div at bounding box center [430, 304] width 95 height 81
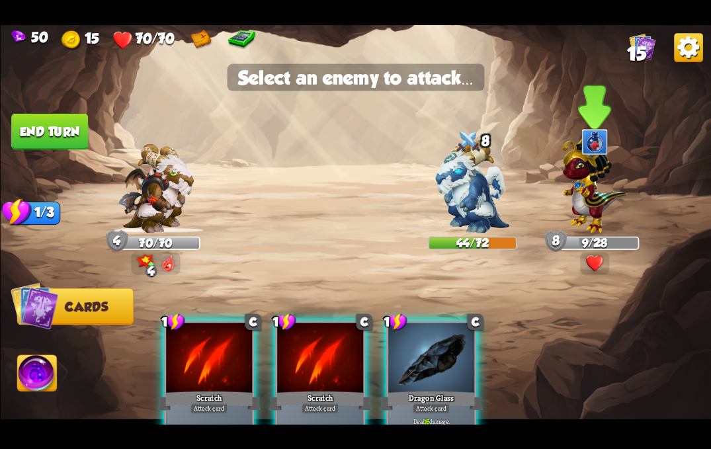
click at [591, 176] on img at bounding box center [594, 182] width 65 height 101
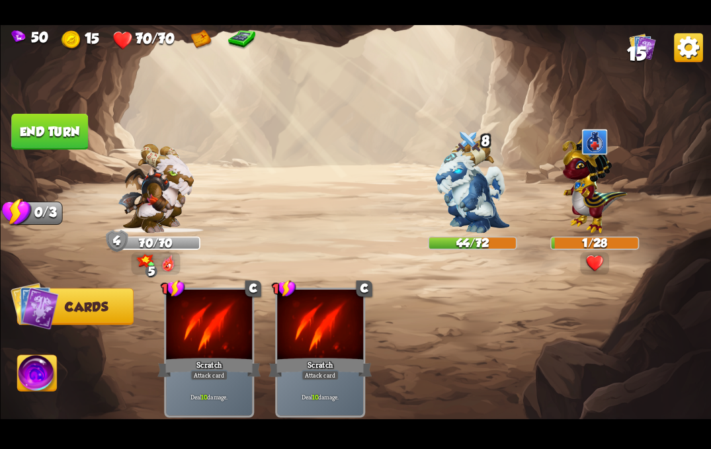
click at [30, 385] on img at bounding box center [37, 375] width 40 height 40
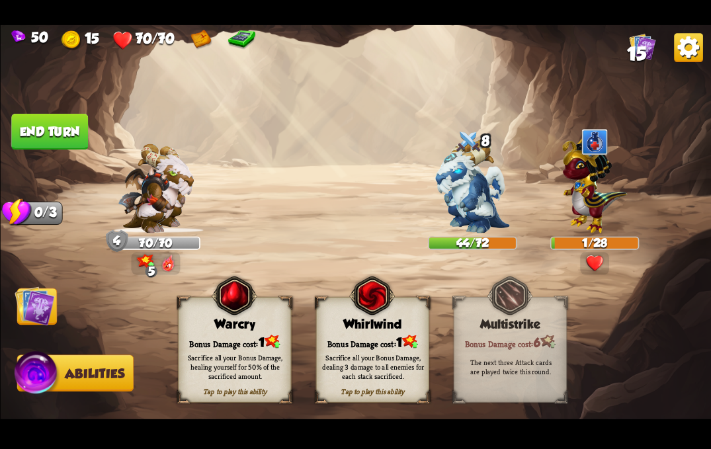
click at [72, 138] on button "End turn" at bounding box center [49, 132] width 77 height 36
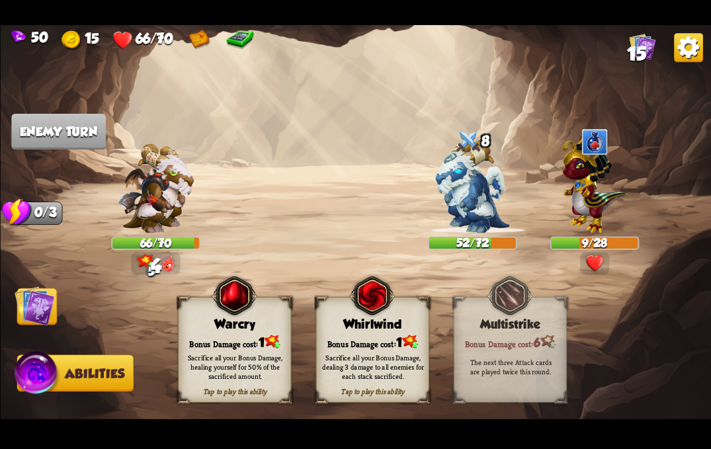
click at [34, 307] on img at bounding box center [35, 306] width 40 height 40
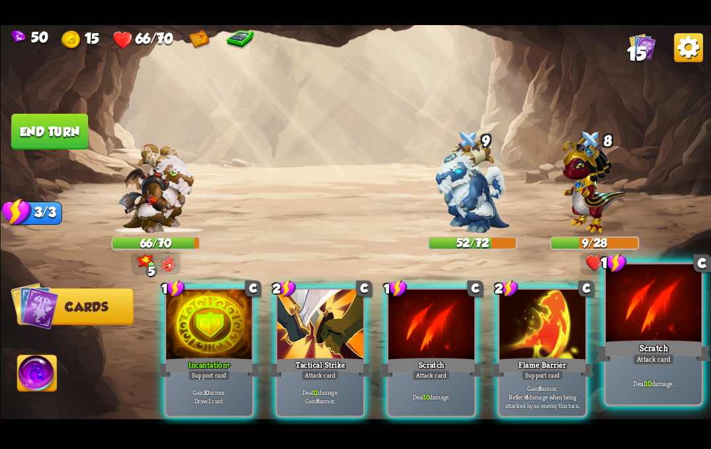
click at [637, 334] on div at bounding box center [652, 304] width 95 height 81
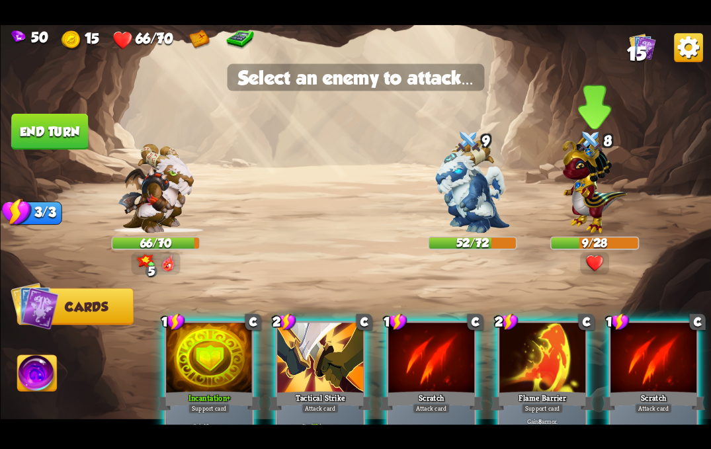
click at [589, 207] on img at bounding box center [594, 182] width 65 height 101
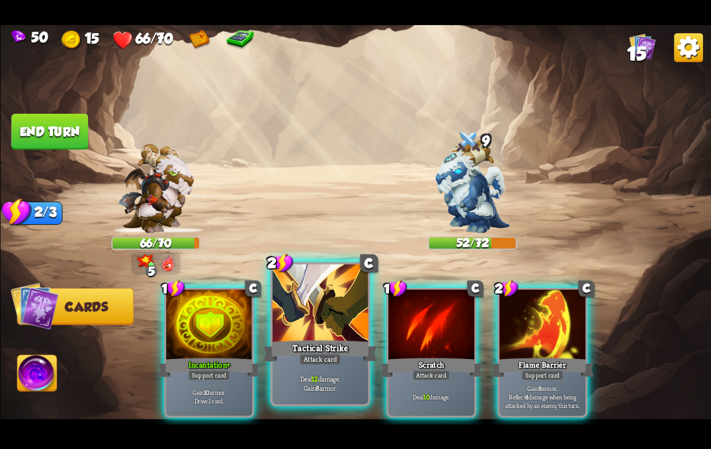
click at [299, 314] on div at bounding box center [319, 304] width 95 height 81
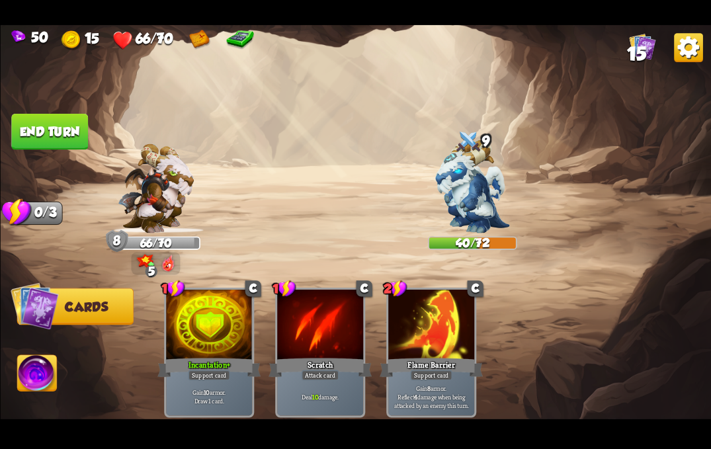
click at [42, 135] on button "End turn" at bounding box center [49, 132] width 77 height 36
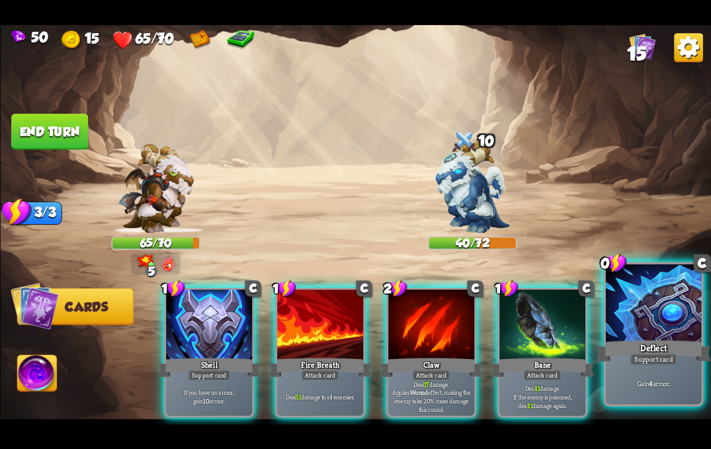
click at [646, 358] on div "Support card" at bounding box center [652, 359] width 47 height 12
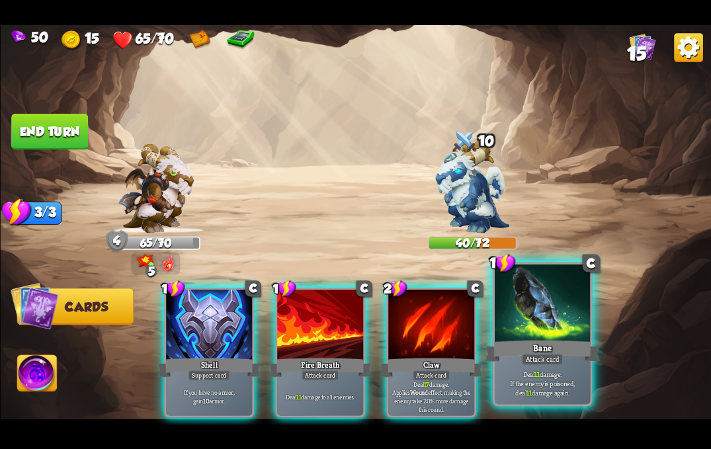
click at [550, 350] on div "Bane" at bounding box center [541, 351] width 114 height 26
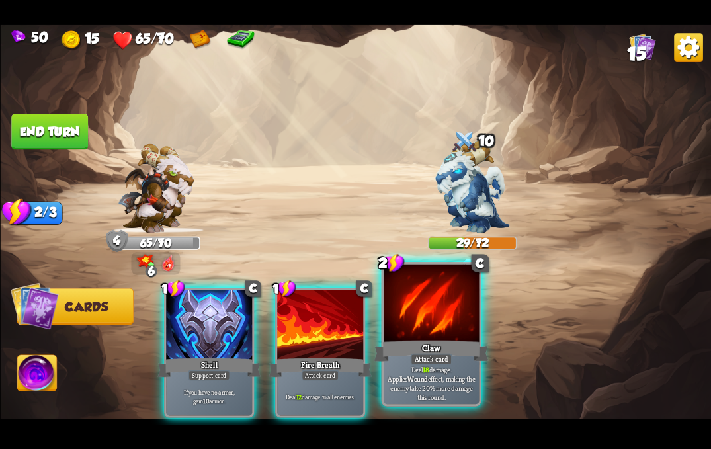
drag, startPoint x: 426, startPoint y: 330, endPoint x: 317, endPoint y: 337, distance: 109.3
click at [426, 330] on div at bounding box center [430, 304] width 95 height 81
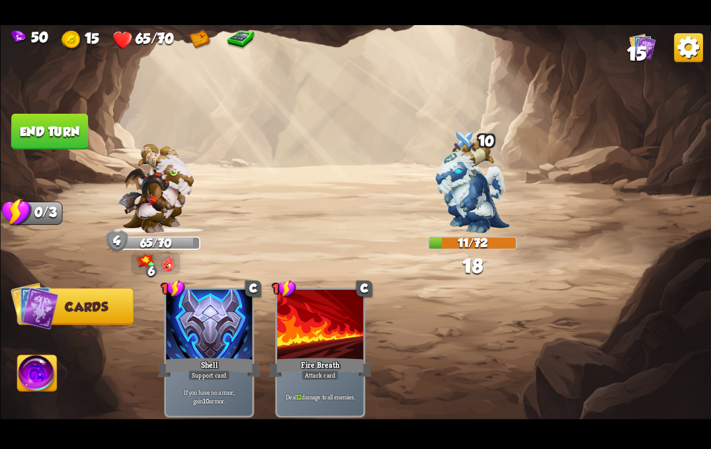
click at [32, 369] on img at bounding box center [37, 375] width 40 height 40
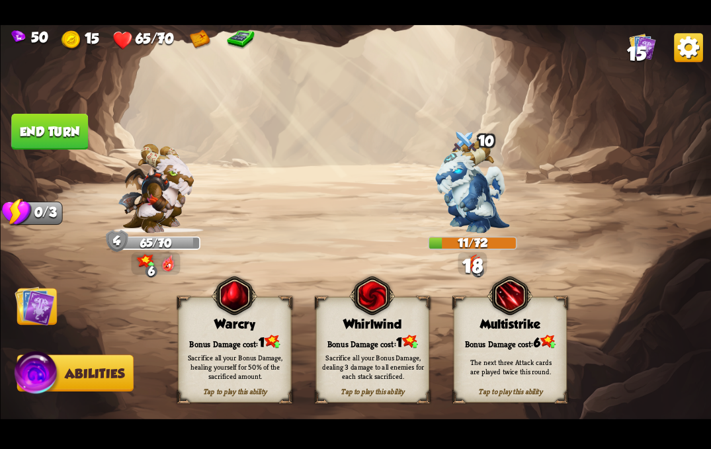
click at [375, 351] on div "Sacrifice all your Bonus Damage, dealing 3 damage to all enemies for each stack…" at bounding box center [372, 366] width 113 height 44
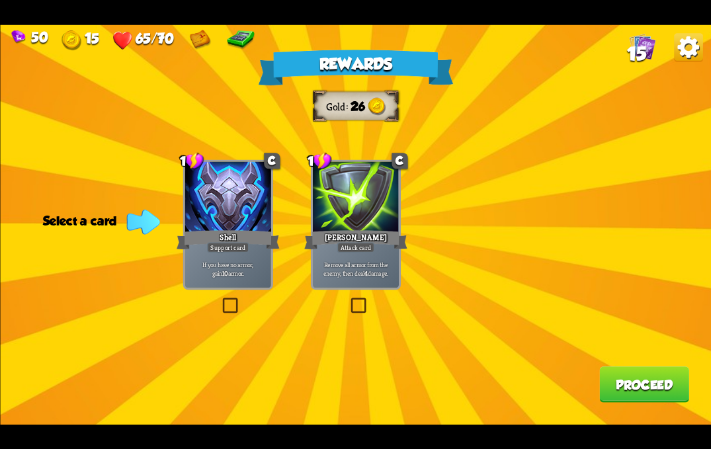
click at [360, 224] on div at bounding box center [355, 197] width 86 height 73
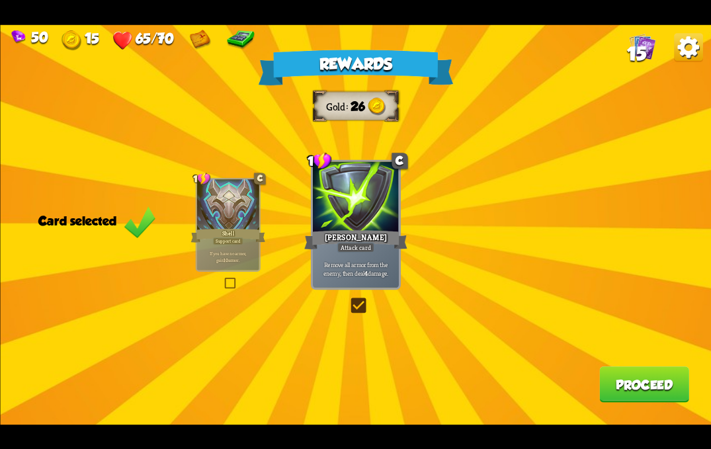
click at [623, 379] on button "Proceed" at bounding box center [644, 384] width 90 height 36
